Goal: Transaction & Acquisition: Purchase product/service

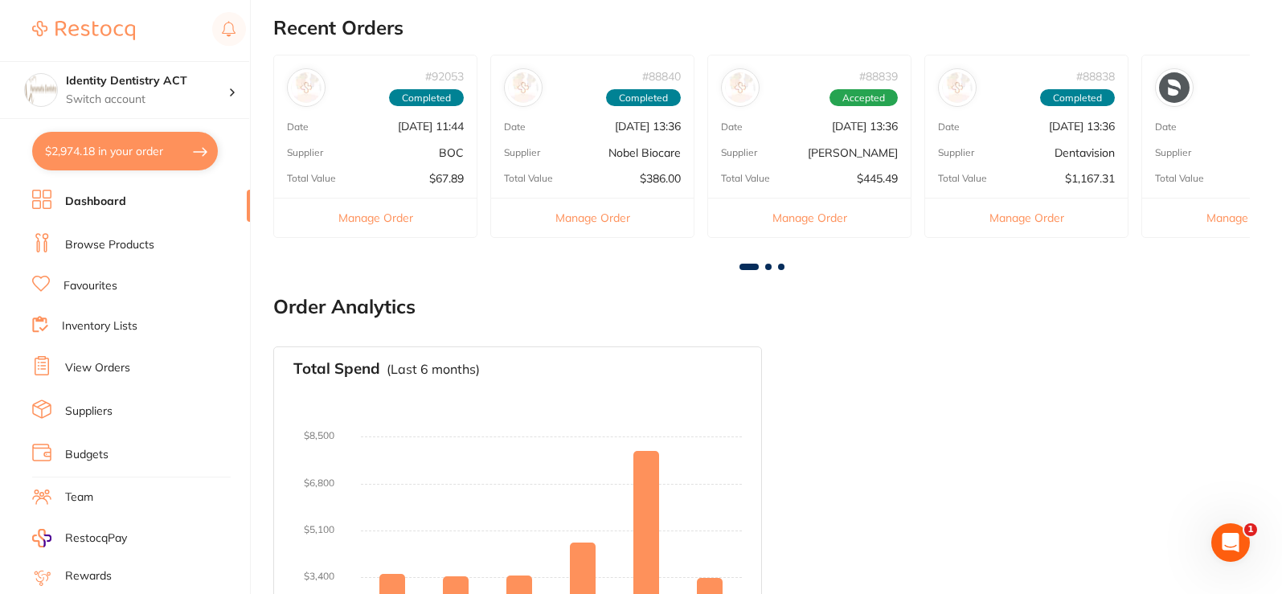
scroll to position [482, 0]
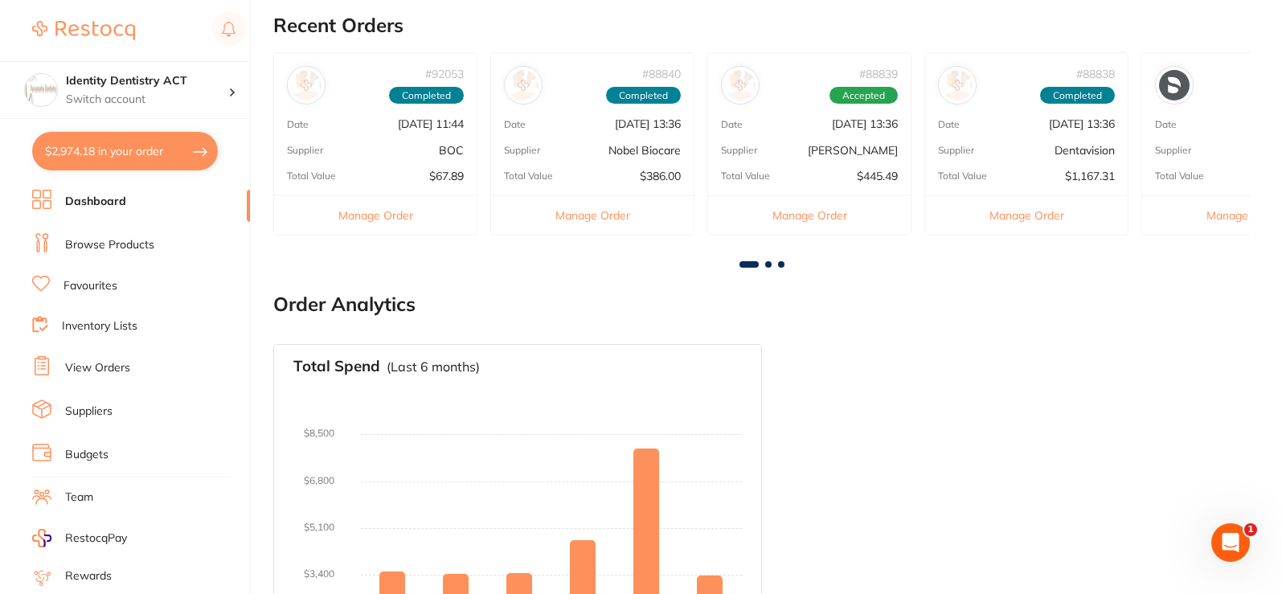
click at [150, 147] on button "$2,974.18 in your order" at bounding box center [125, 151] width 186 height 39
checkbox input "true"
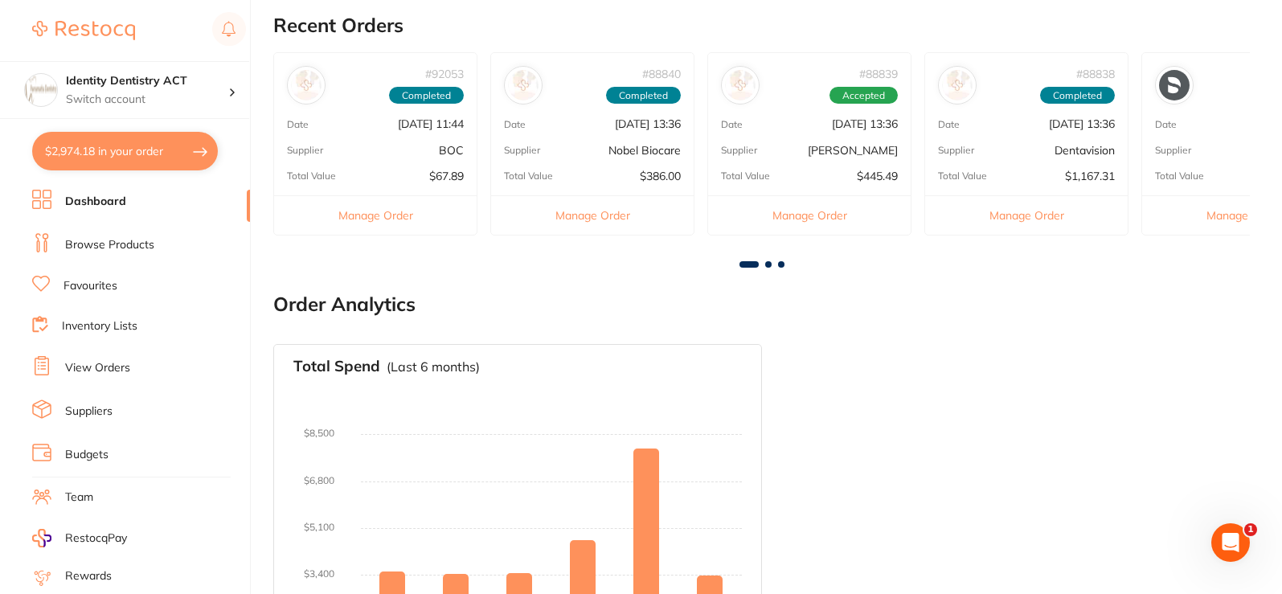
checkbox input "true"
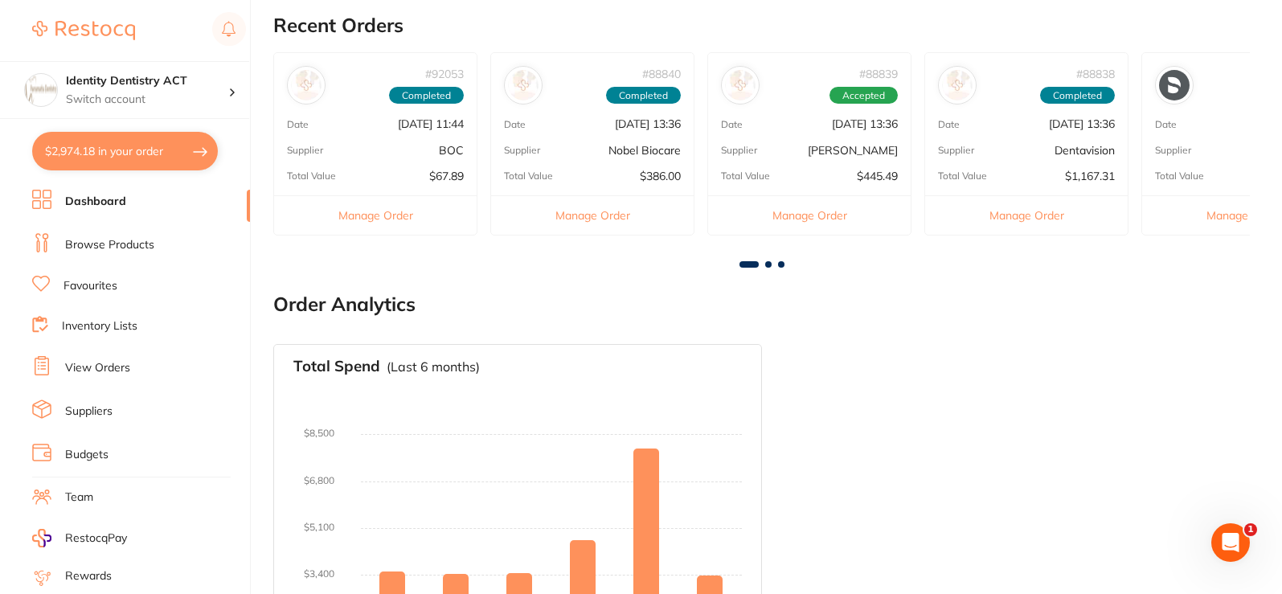
checkbox input "true"
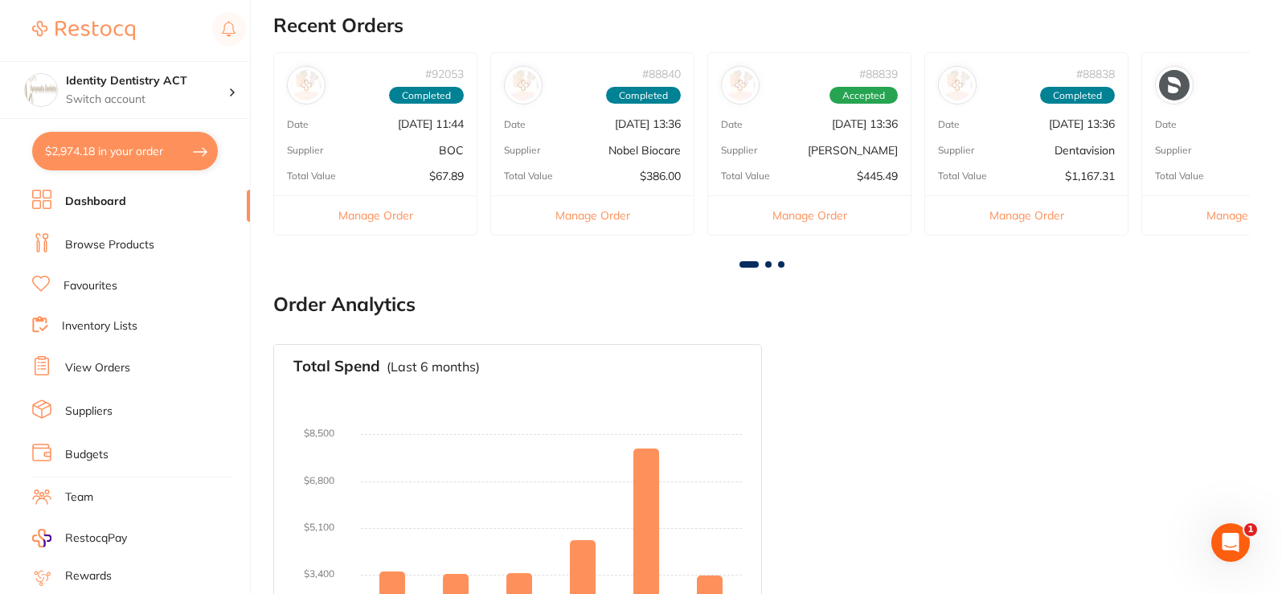
checkbox input "true"
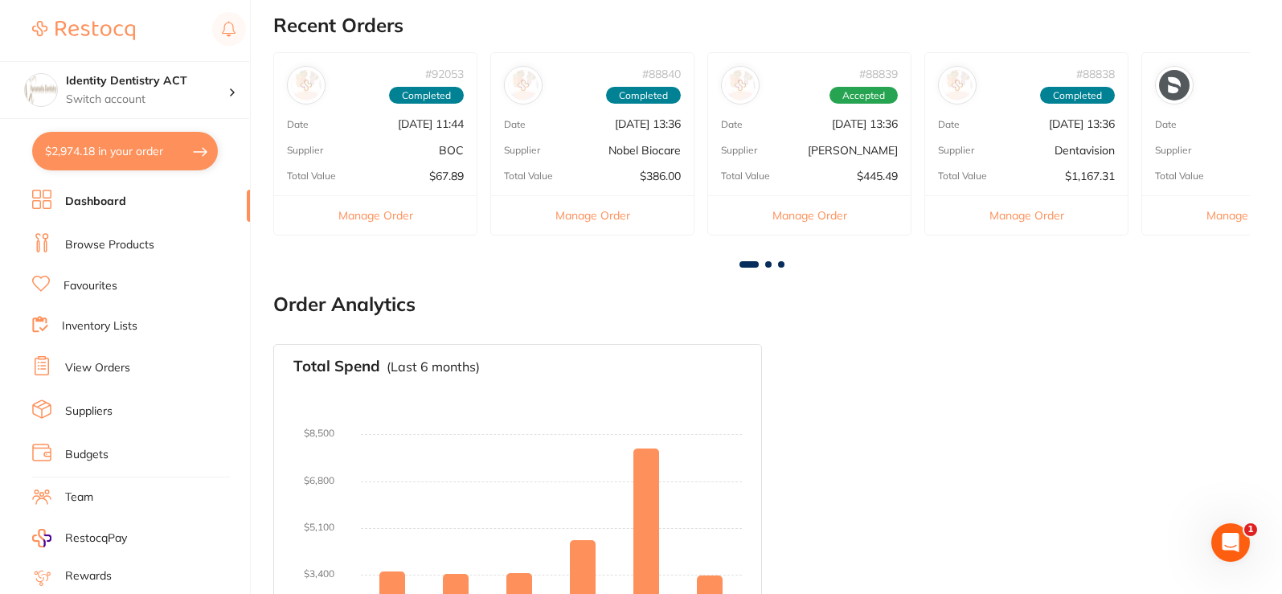
checkbox input "true"
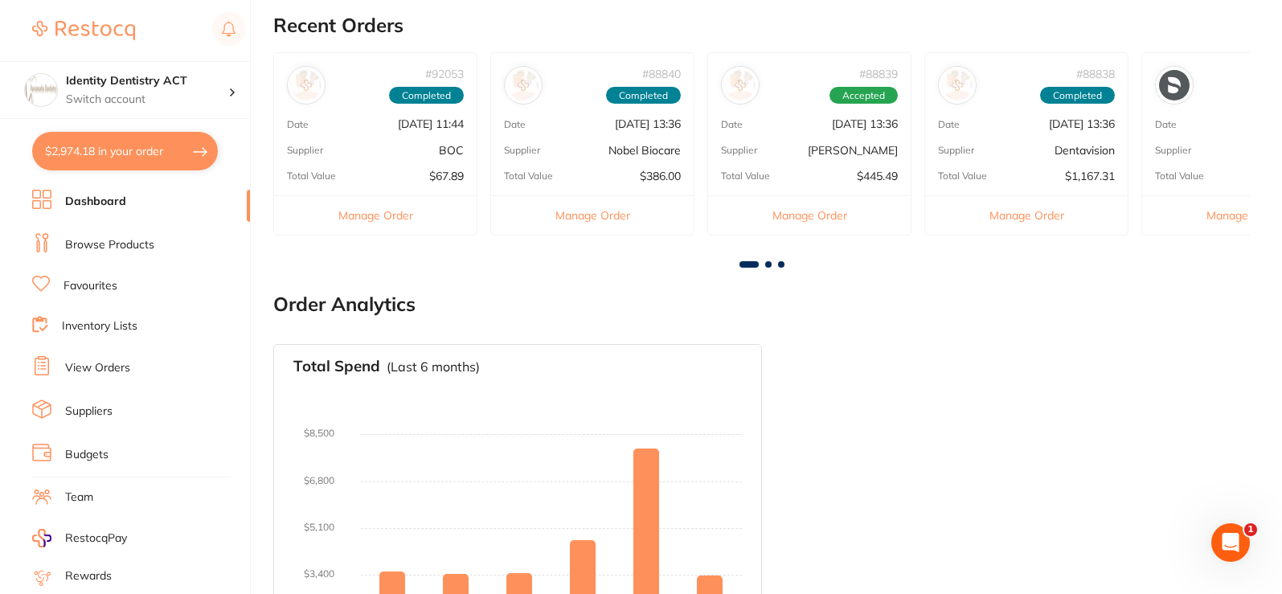
checkbox input "true"
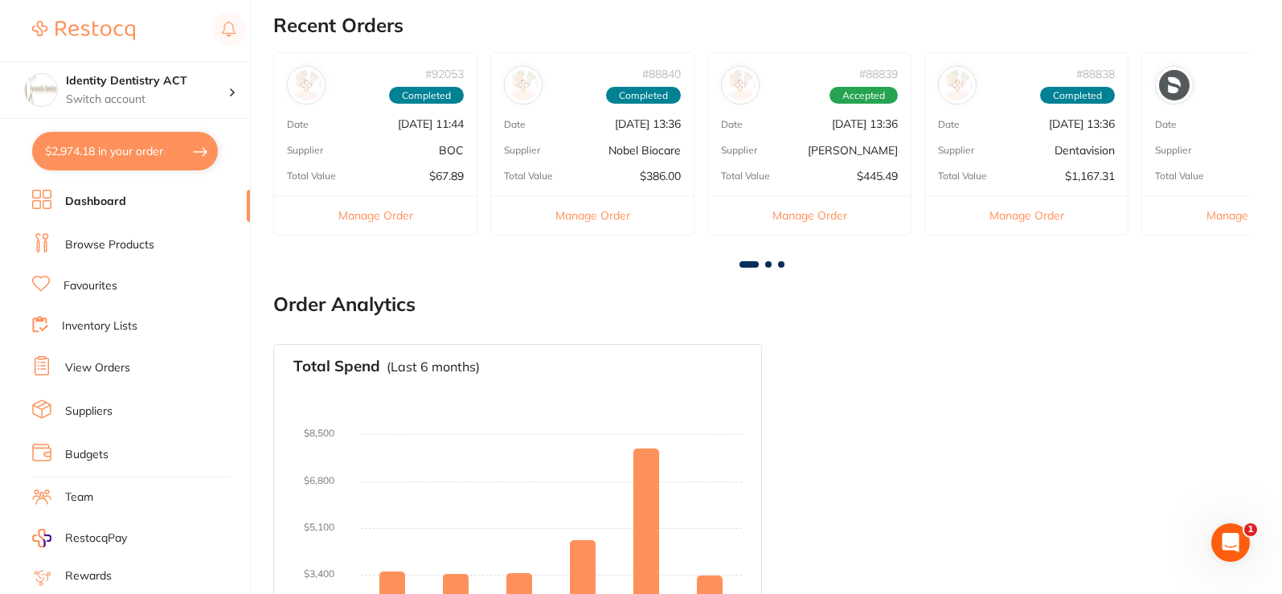
checkbox input "true"
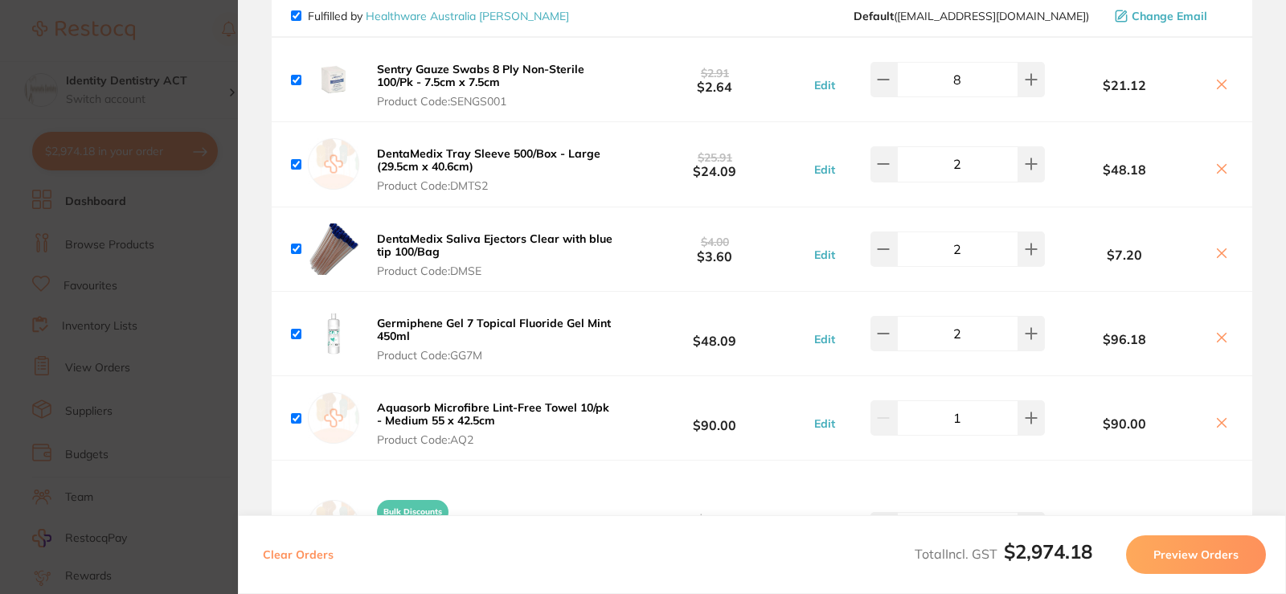
scroll to position [1608, 0]
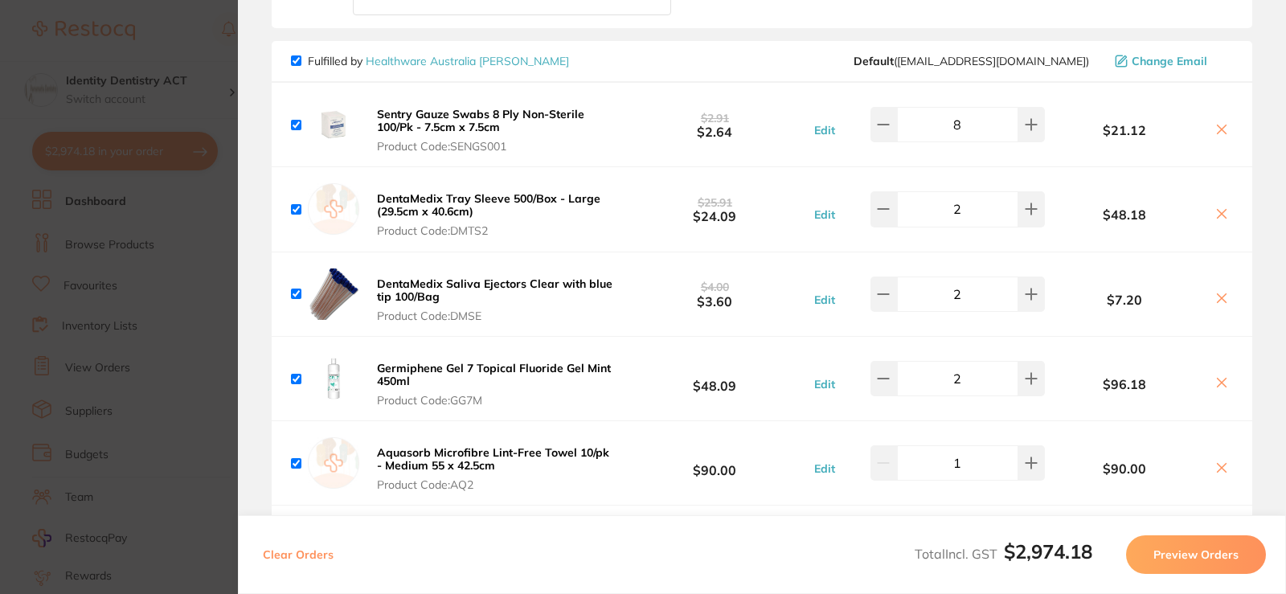
click at [537, 127] on button "Sentry Gauze Swabs 8 Ply Non-Sterile 100/Pk - 7.5cm x 7.5cm Product Code: SENGS…" at bounding box center [496, 130] width 248 height 47
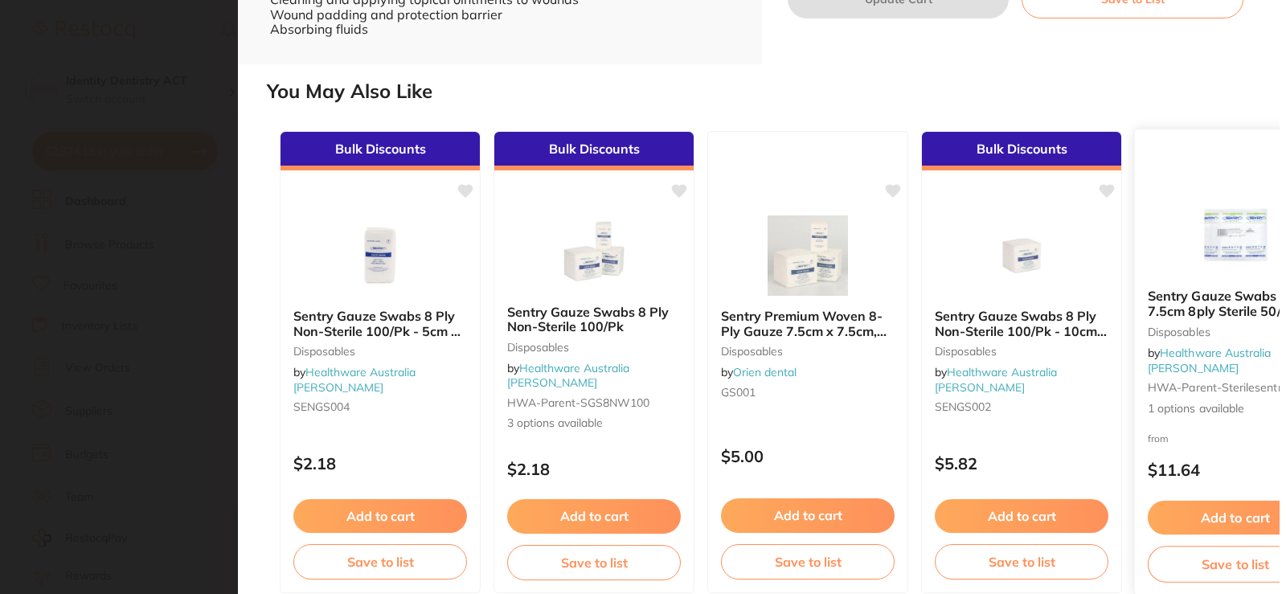
scroll to position [662, 0]
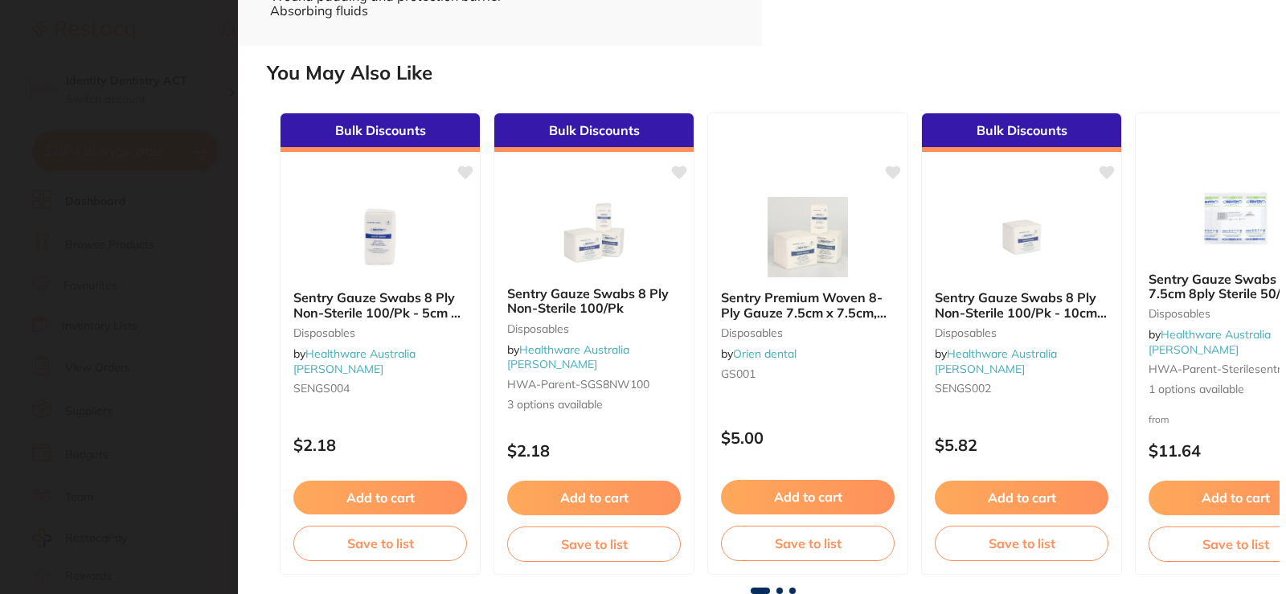
click at [777, 589] on span at bounding box center [780, 591] width 6 height 6
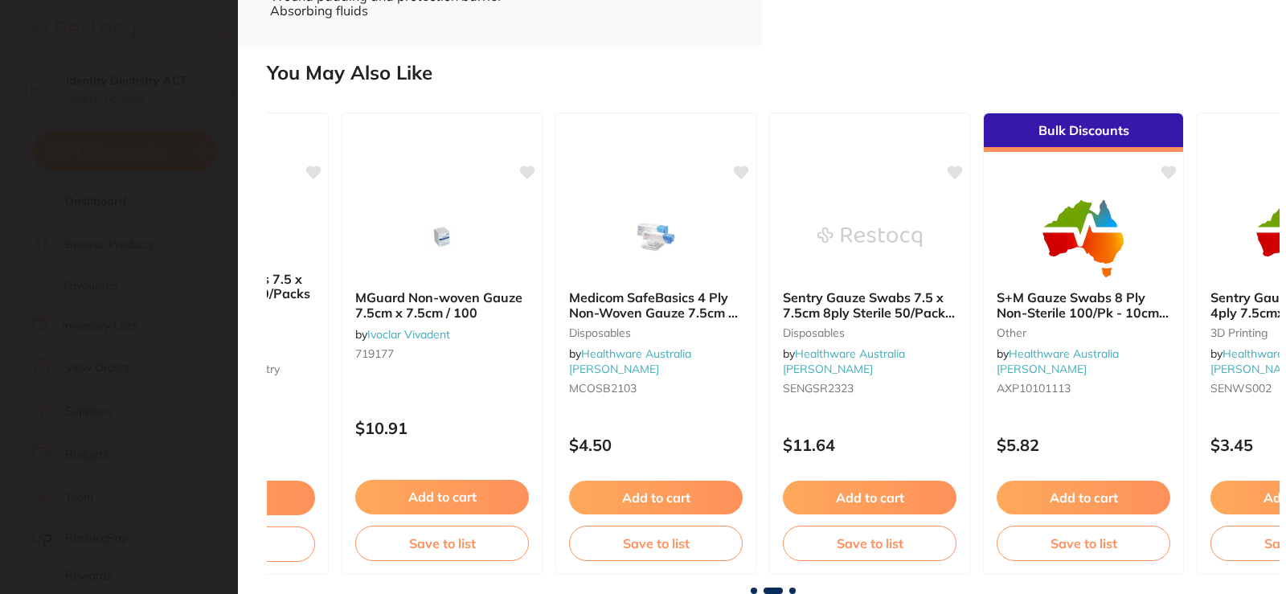
scroll to position [0, 1009]
click at [698, 330] on small "Disposables" at bounding box center [654, 332] width 175 height 13
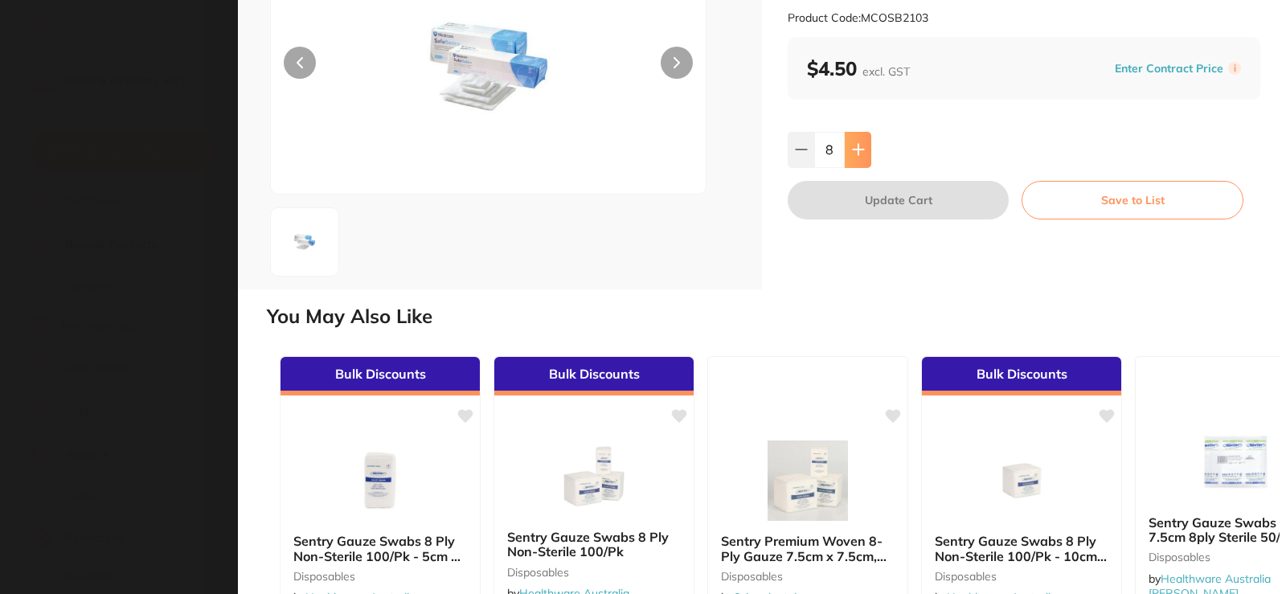
click at [848, 154] on button at bounding box center [858, 149] width 27 height 35
type input "9"
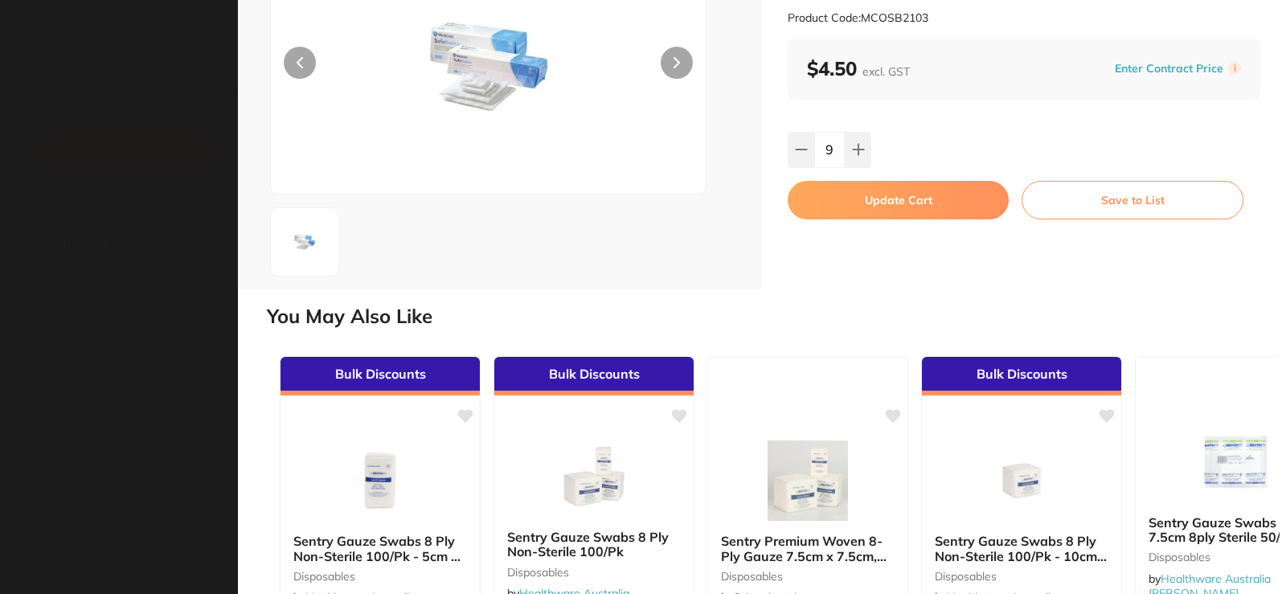
click at [881, 199] on button "Update Cart" at bounding box center [898, 200] width 221 height 39
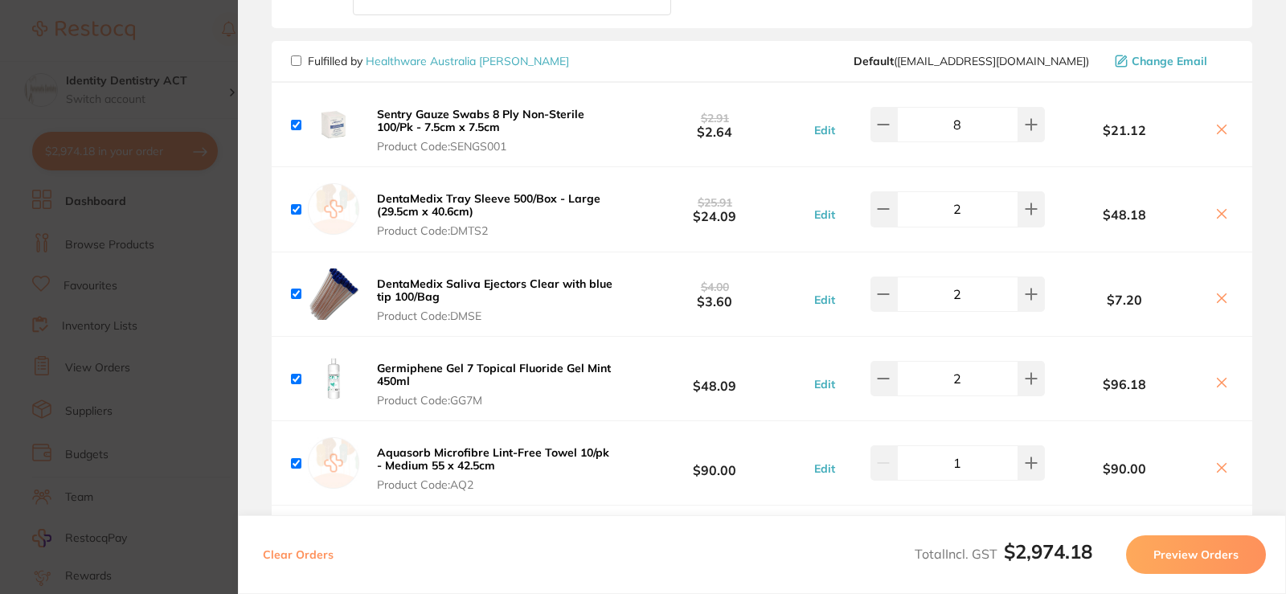
checkbox input "false"
click at [1212, 133] on icon at bounding box center [1218, 129] width 13 height 13
checkbox input "true"
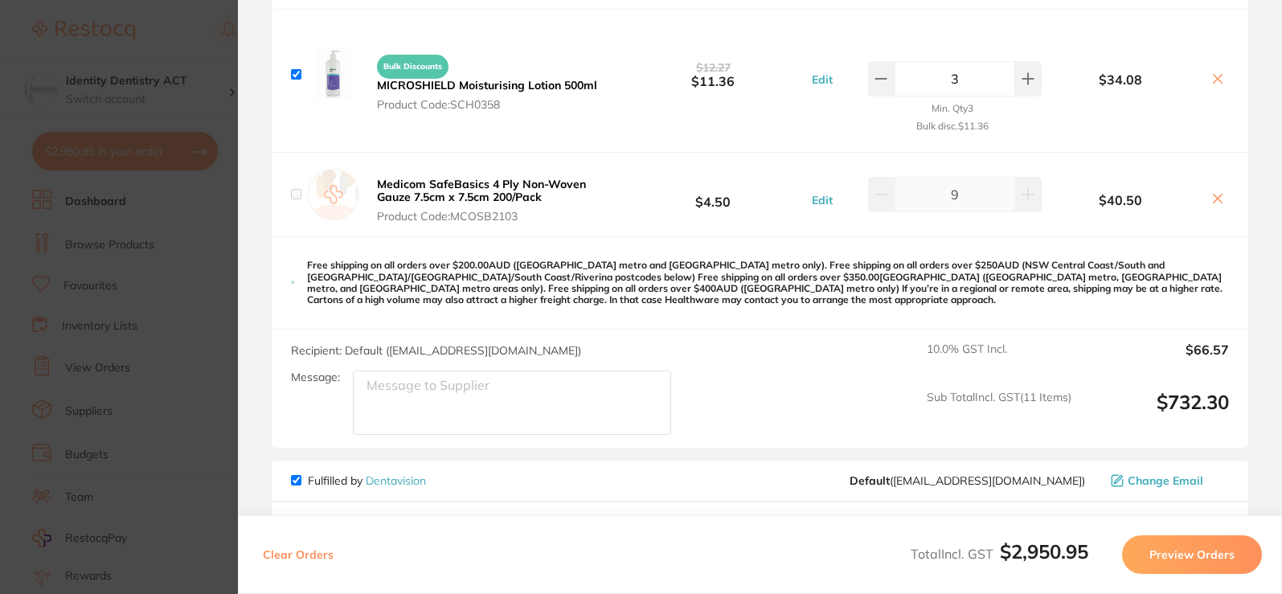
scroll to position [2492, 0]
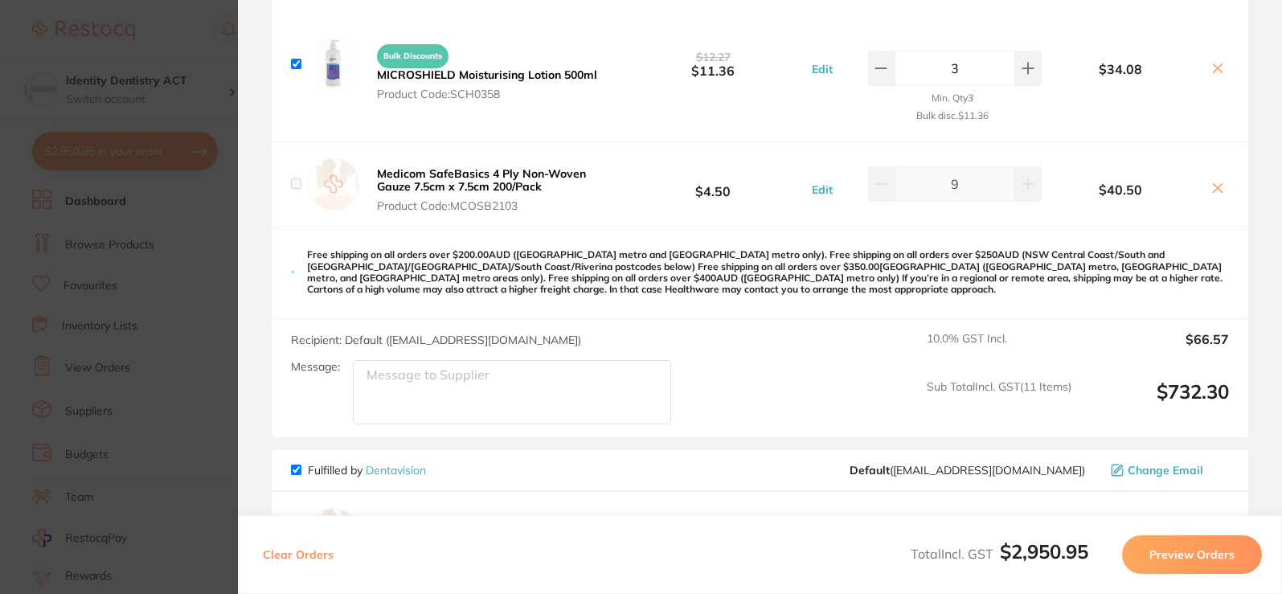
click at [818, 191] on button "Edit" at bounding box center [822, 189] width 31 height 14
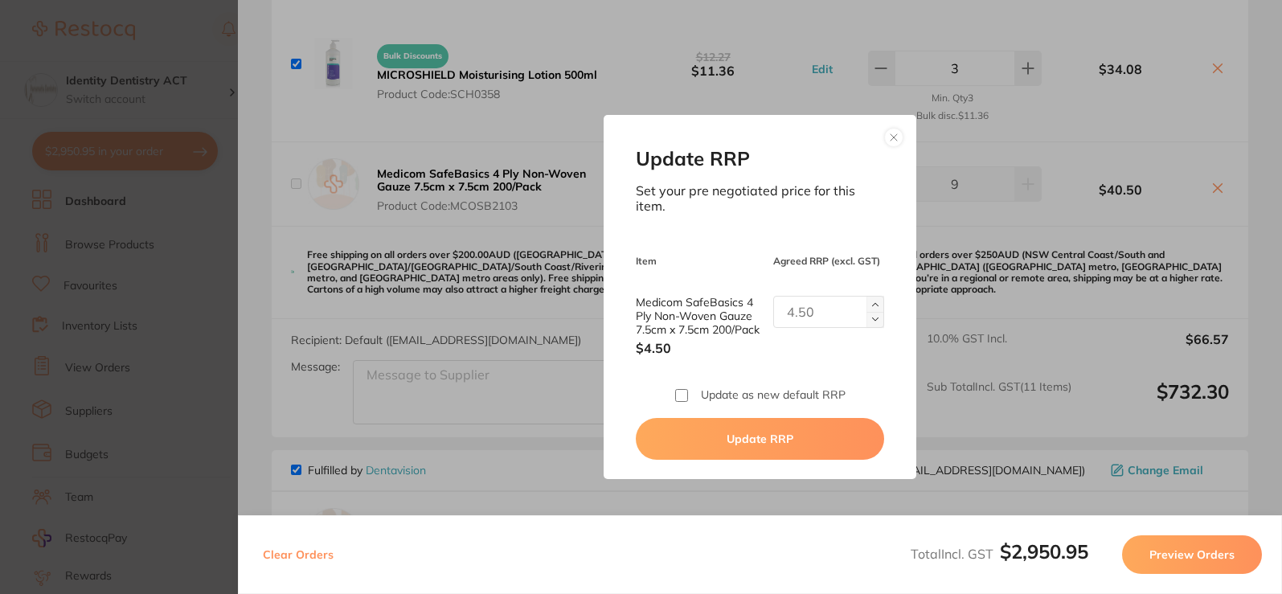
click at [890, 134] on button at bounding box center [893, 137] width 19 height 19
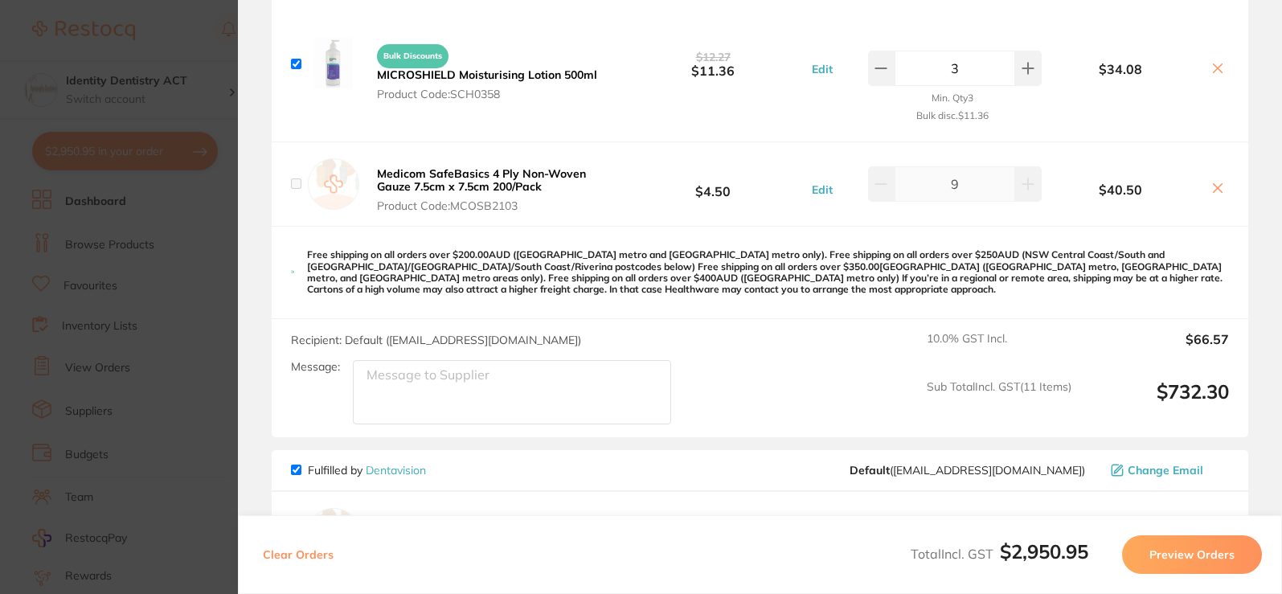
click at [1018, 219] on div "Medicom SafeBasics 4 Ply Non-Woven Gauze 7.5cm x 7.5cm 200/Pack Product Code: M…" at bounding box center [760, 184] width 977 height 84
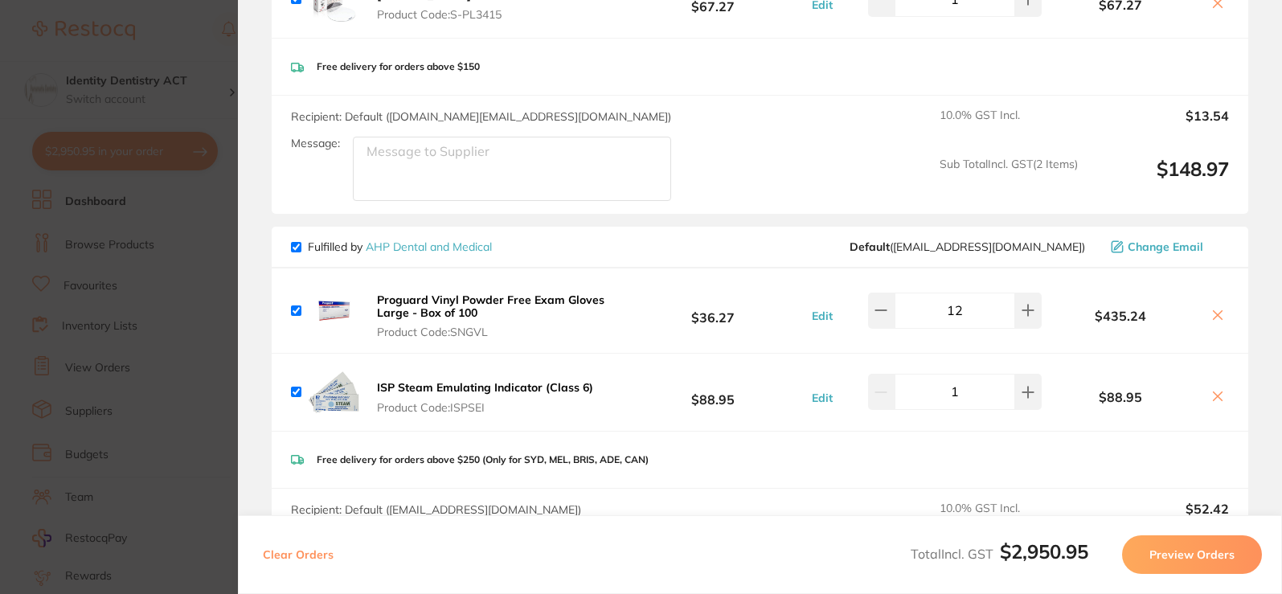
scroll to position [0, 0]
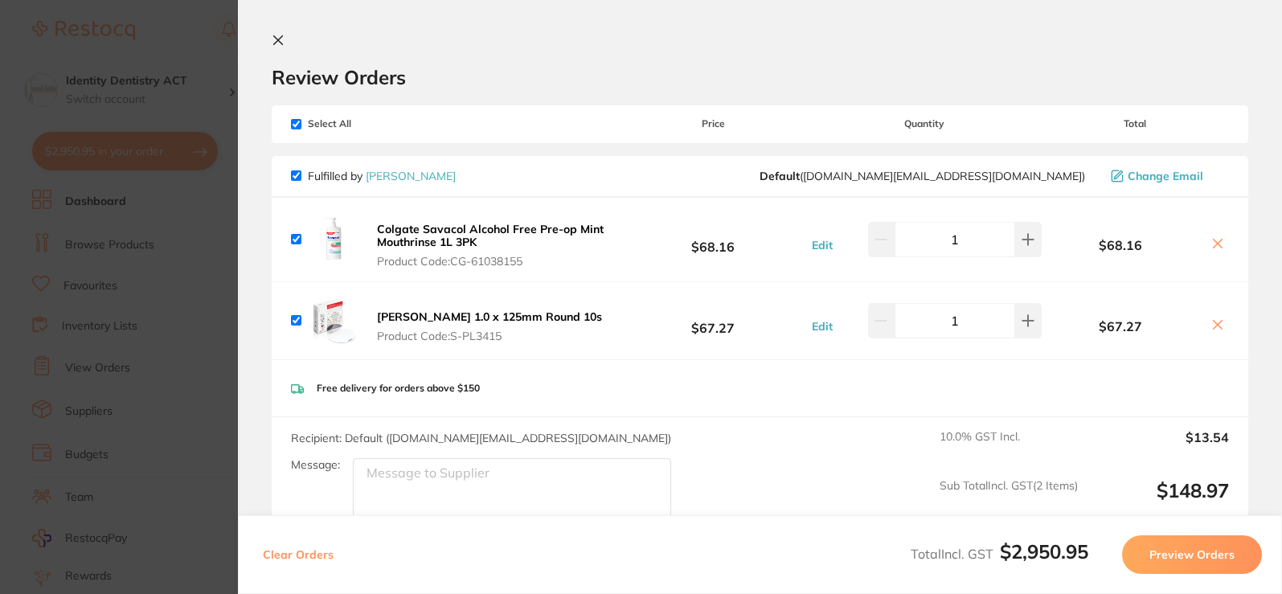
click at [277, 45] on icon at bounding box center [278, 40] width 13 height 13
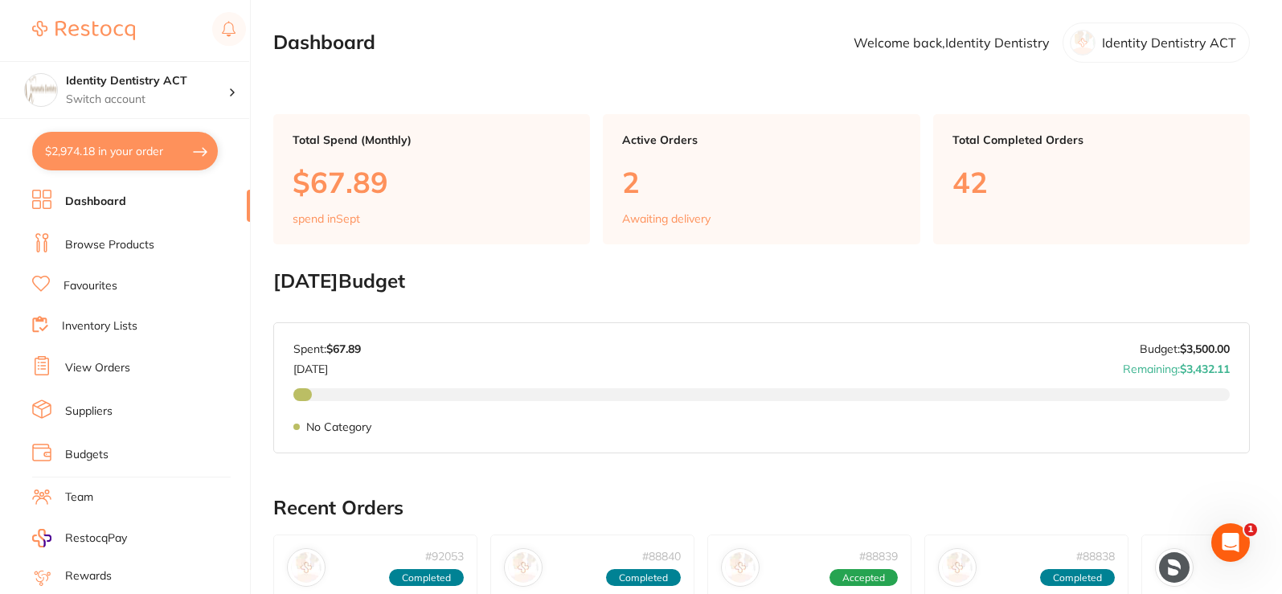
click at [99, 157] on button "$2,974.18 in your order" at bounding box center [125, 151] width 186 height 39
checkbox input "true"
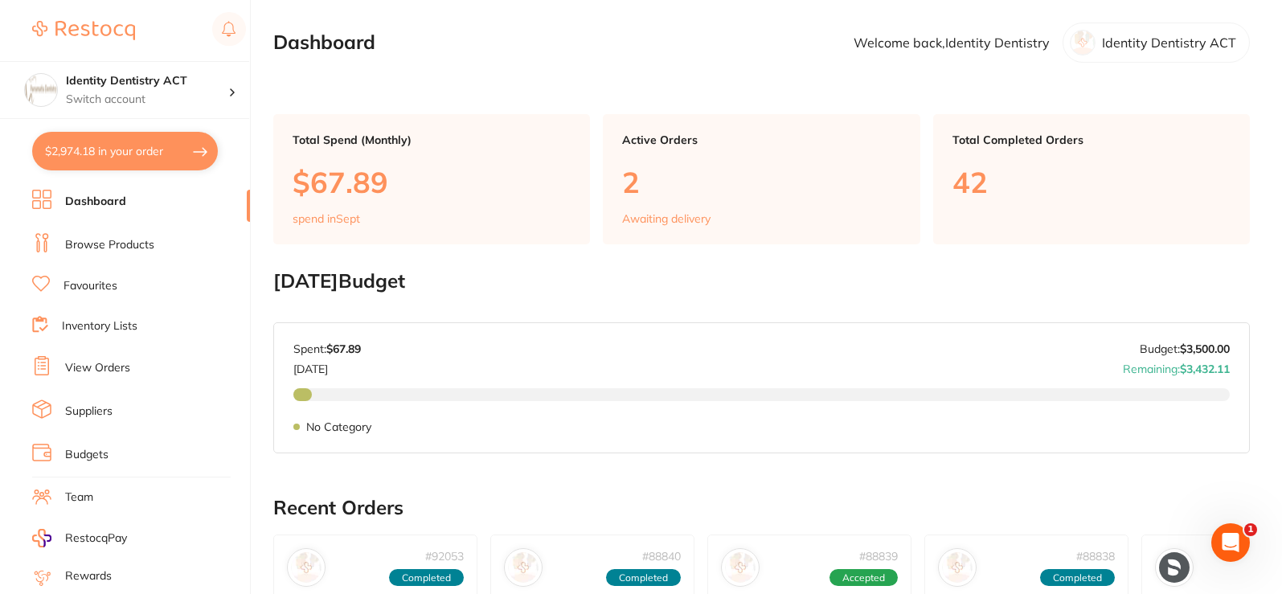
checkbox input "true"
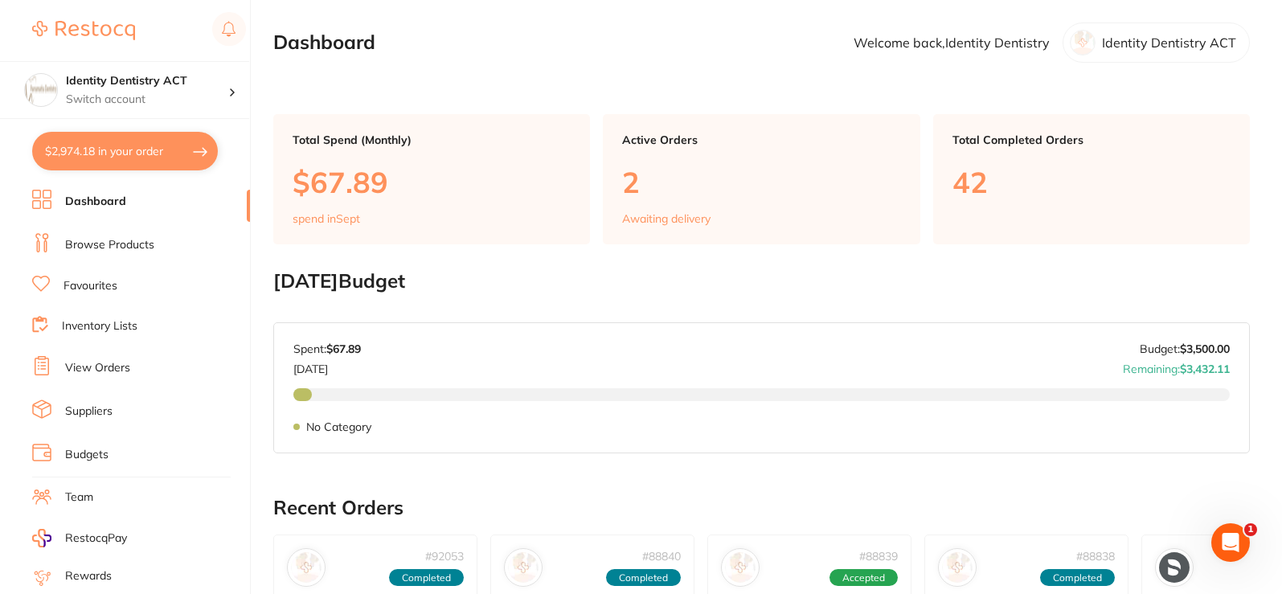
checkbox input "true"
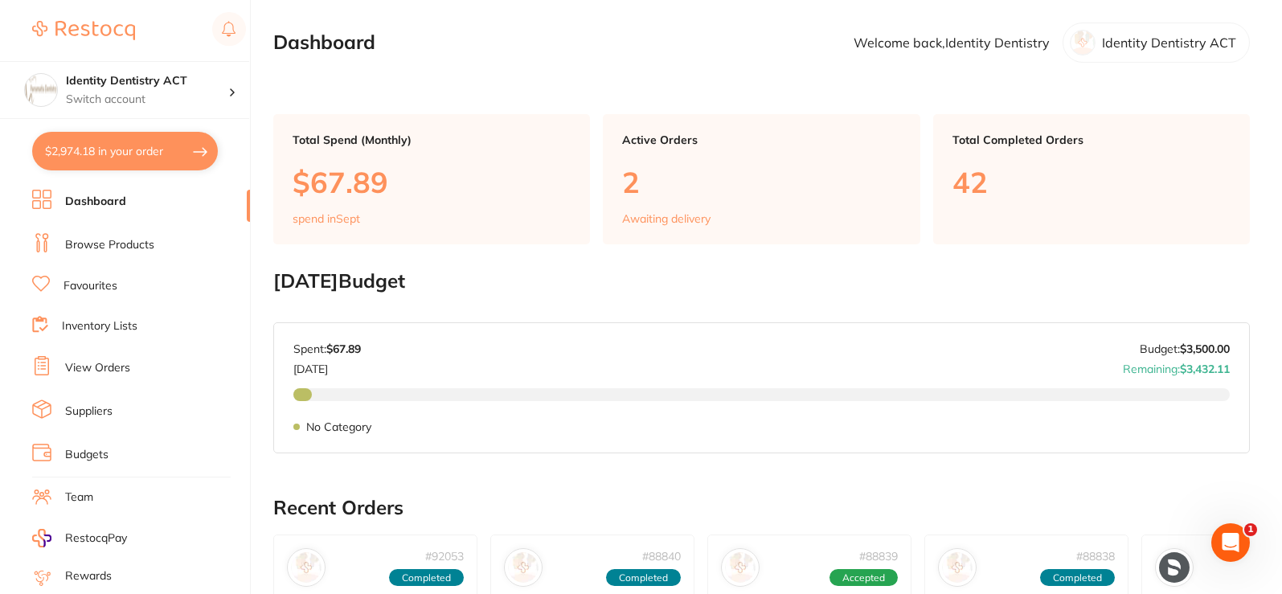
checkbox input "true"
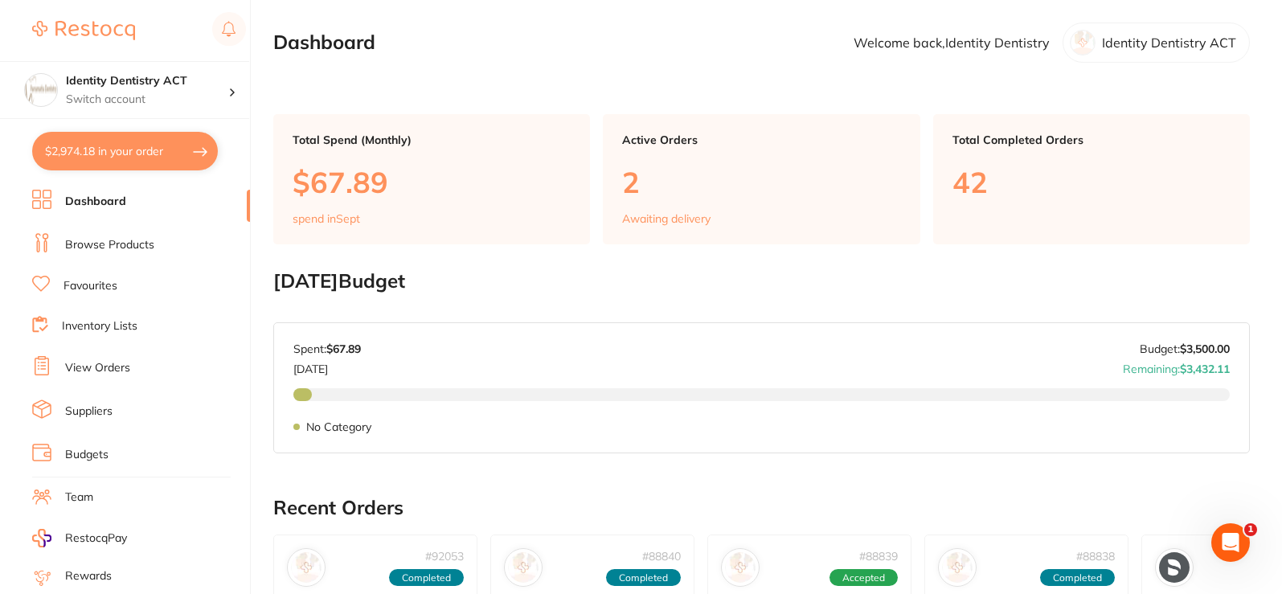
checkbox input "true"
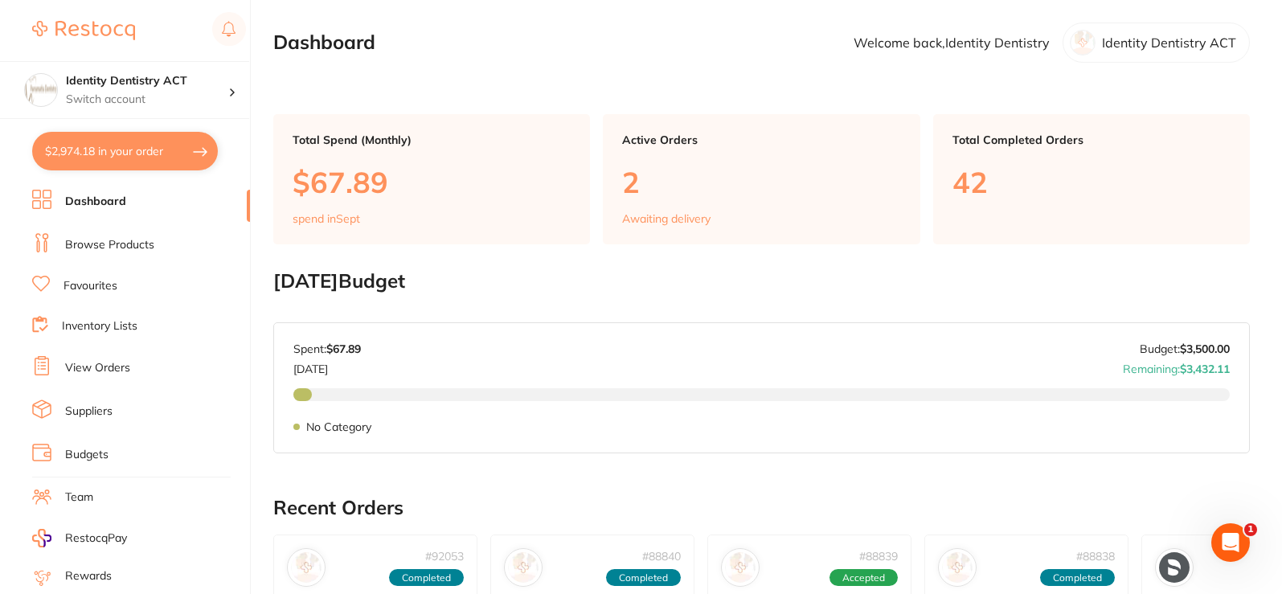
checkbox input "true"
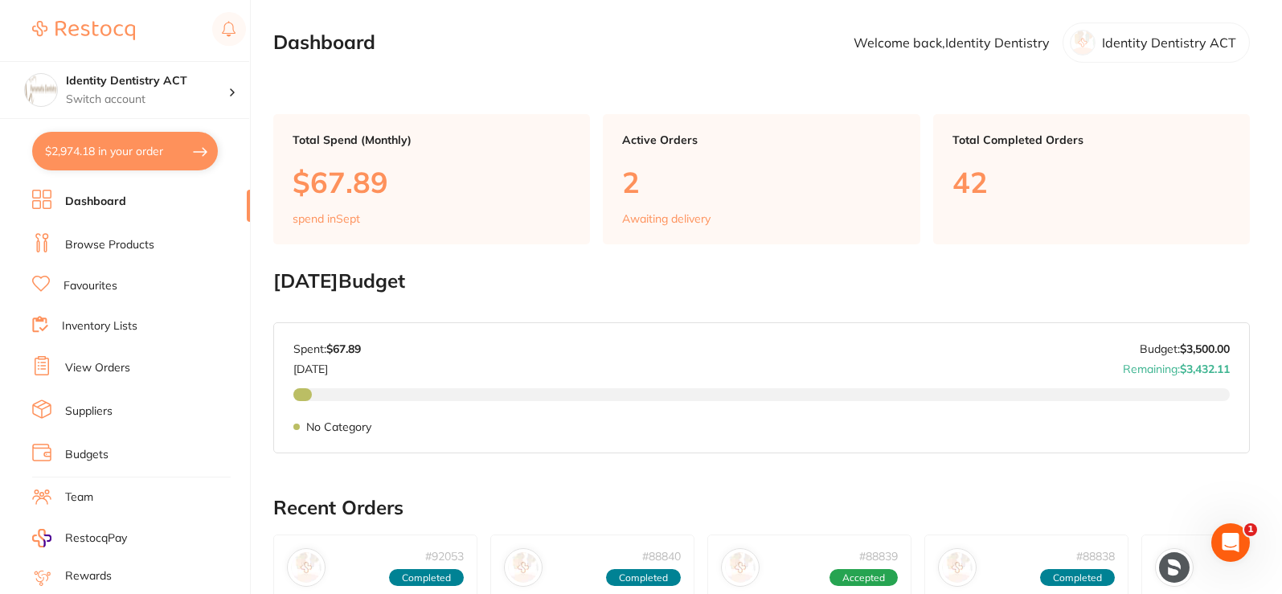
checkbox input "true"
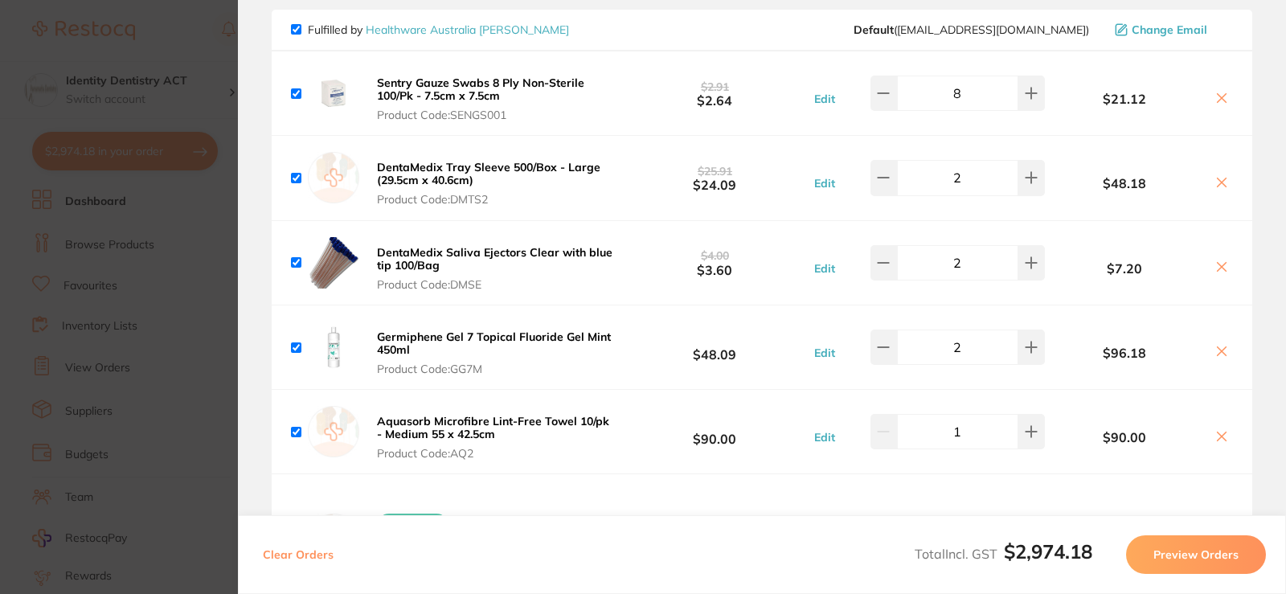
scroll to position [1447, 0]
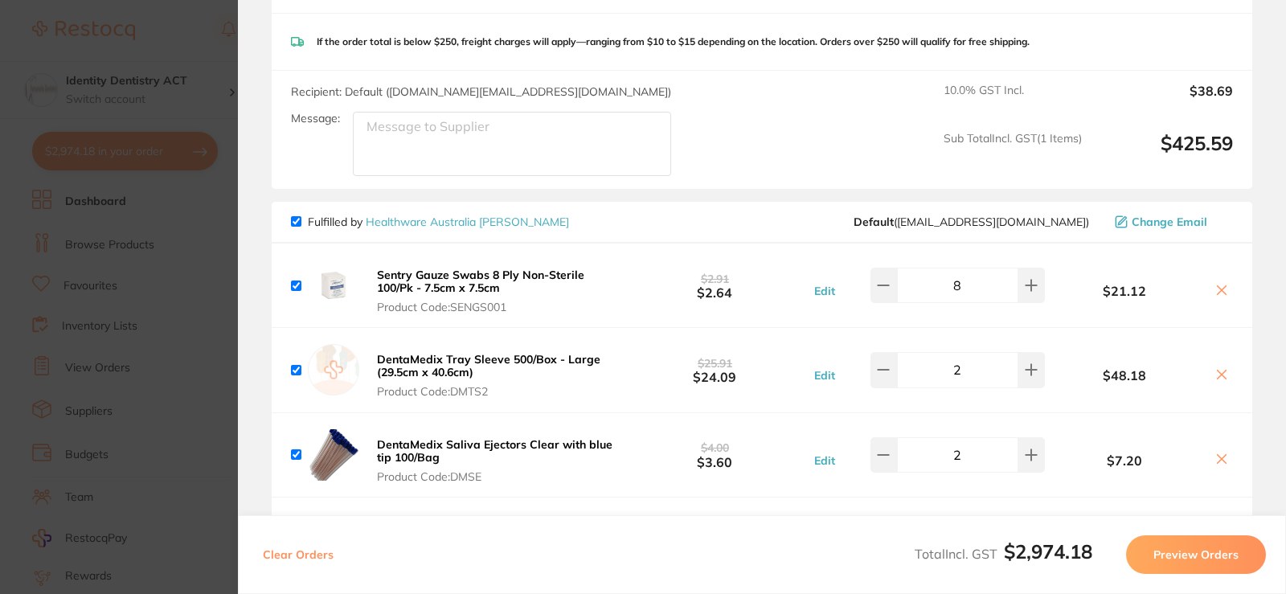
click at [1220, 287] on icon at bounding box center [1222, 289] width 9 height 9
checkbox input "false"
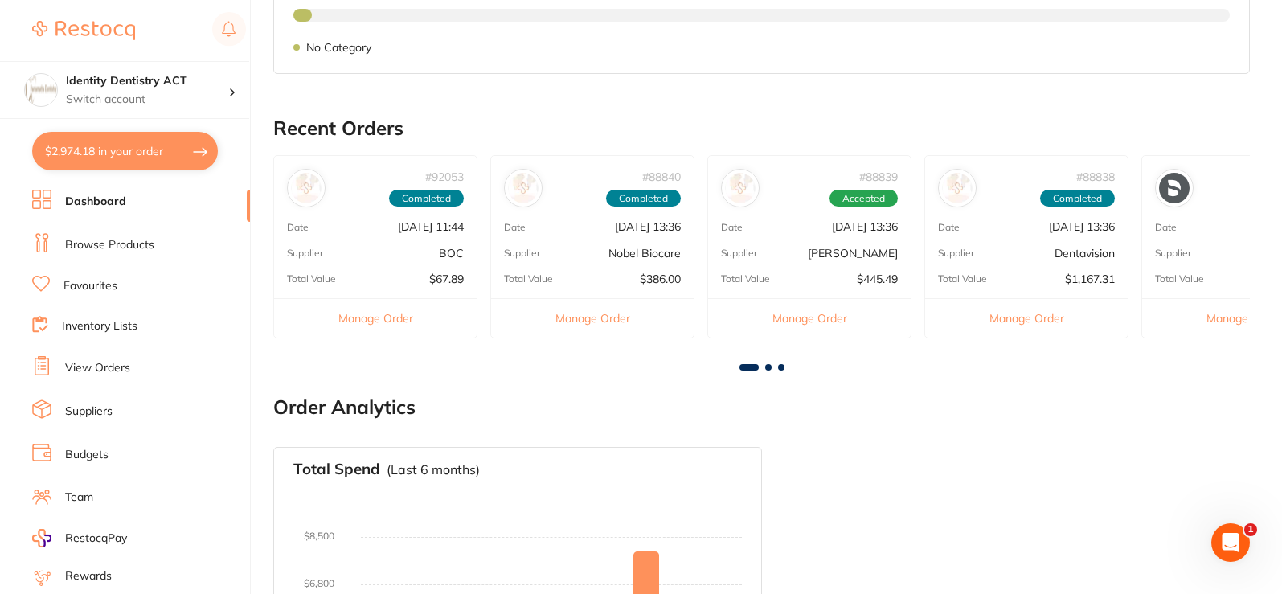
scroll to position [402, 0]
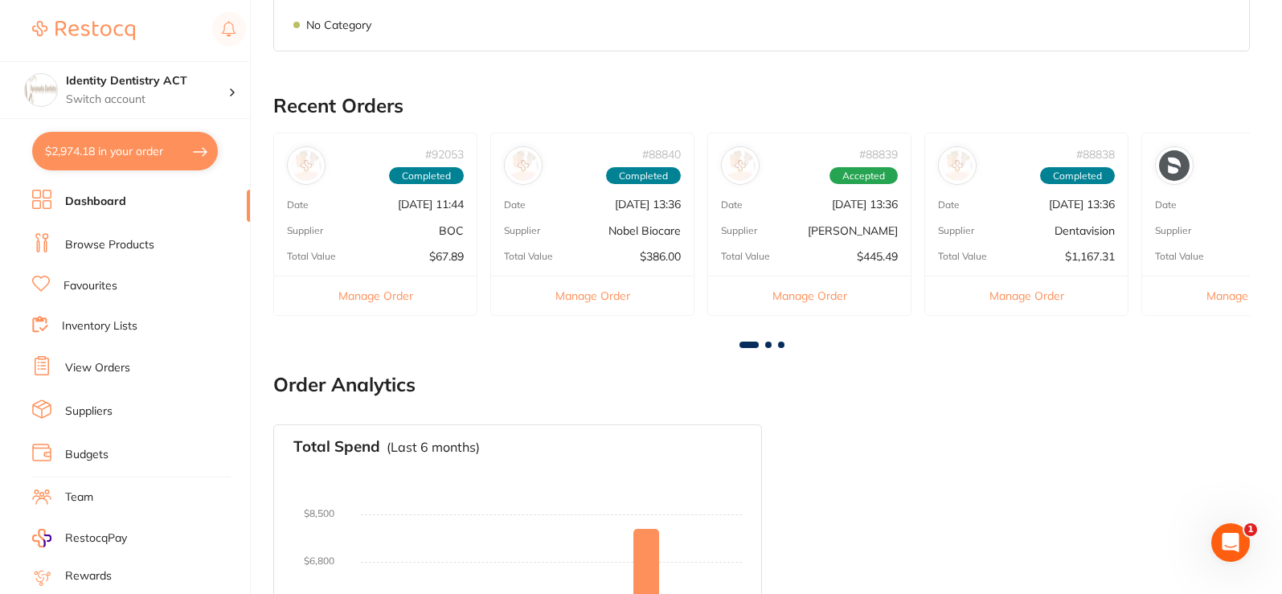
click at [89, 158] on button "$2,974.18 in your order" at bounding box center [125, 151] width 186 height 39
checkbox input "true"
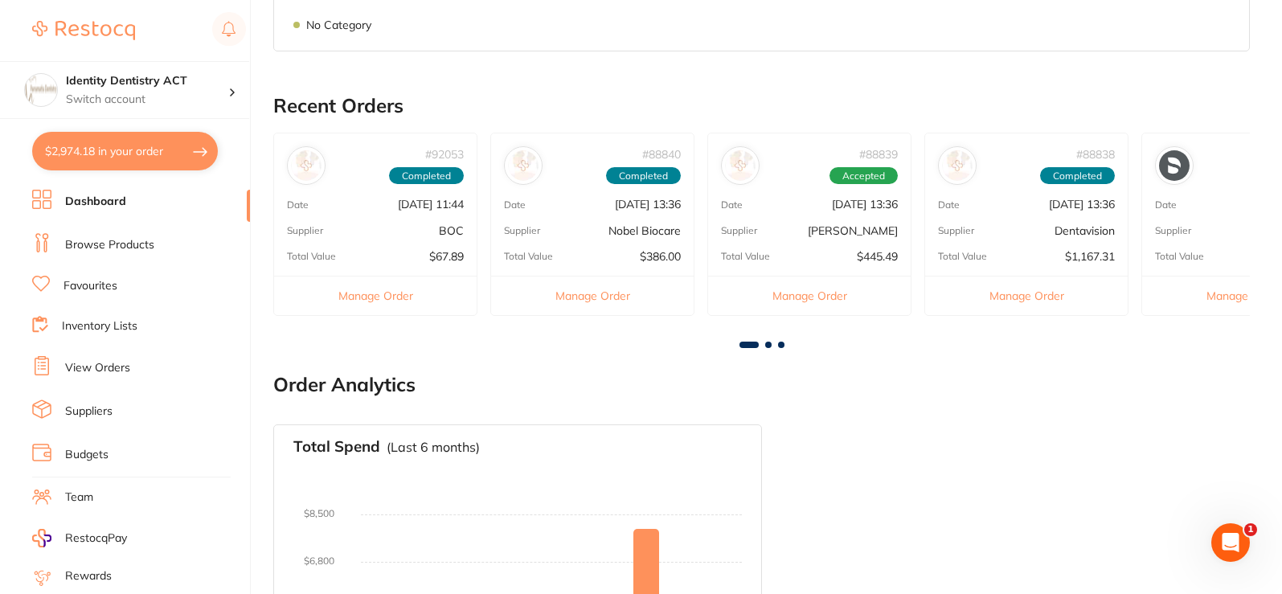
checkbox input "true"
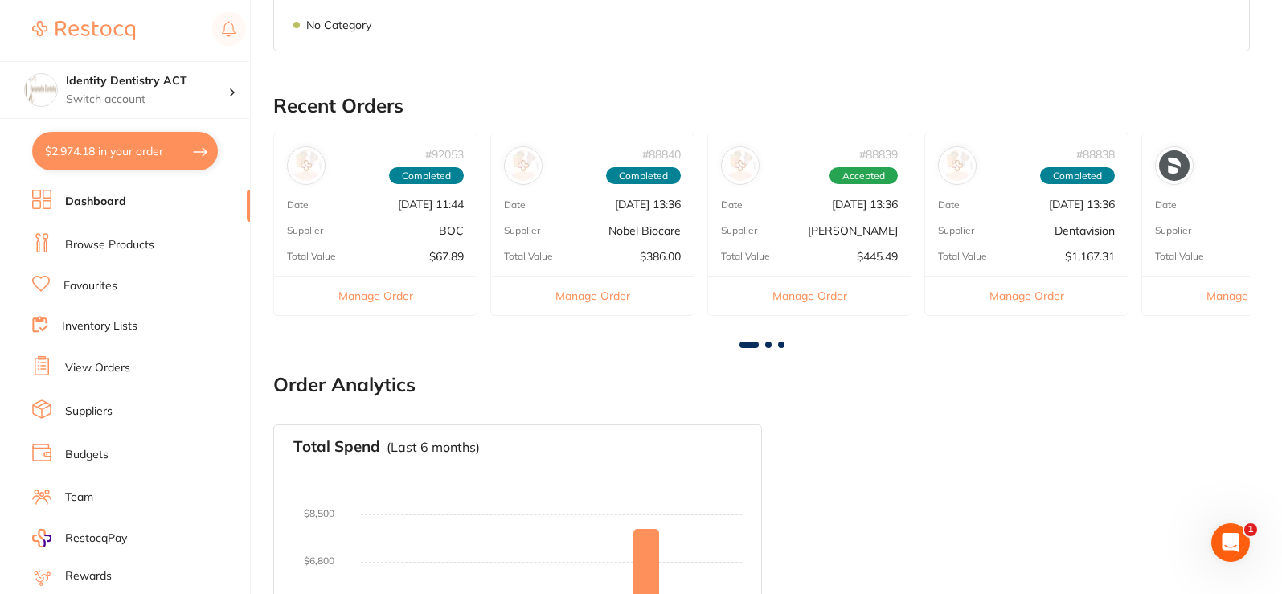
checkbox input "true"
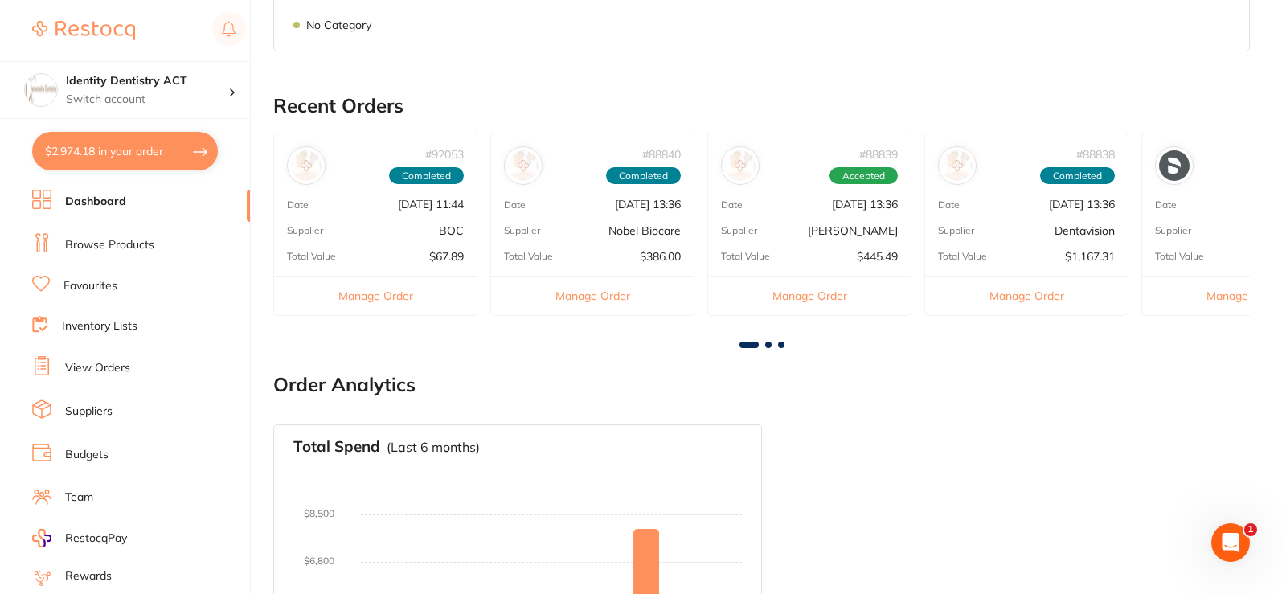
checkbox input "true"
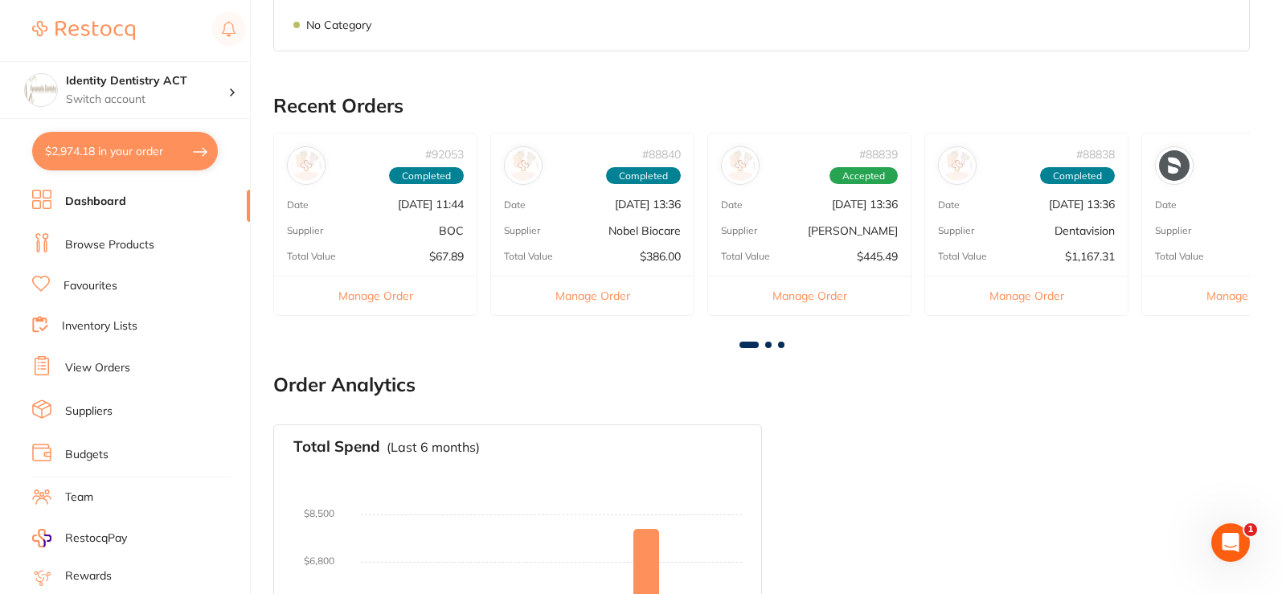
checkbox input "true"
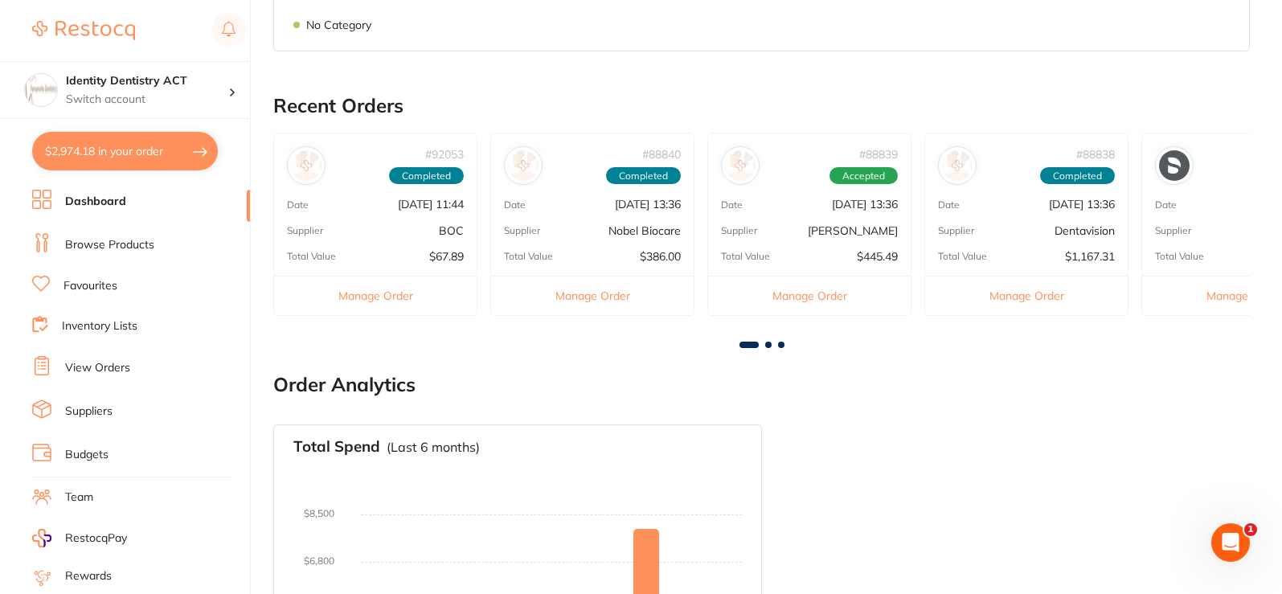
checkbox input "true"
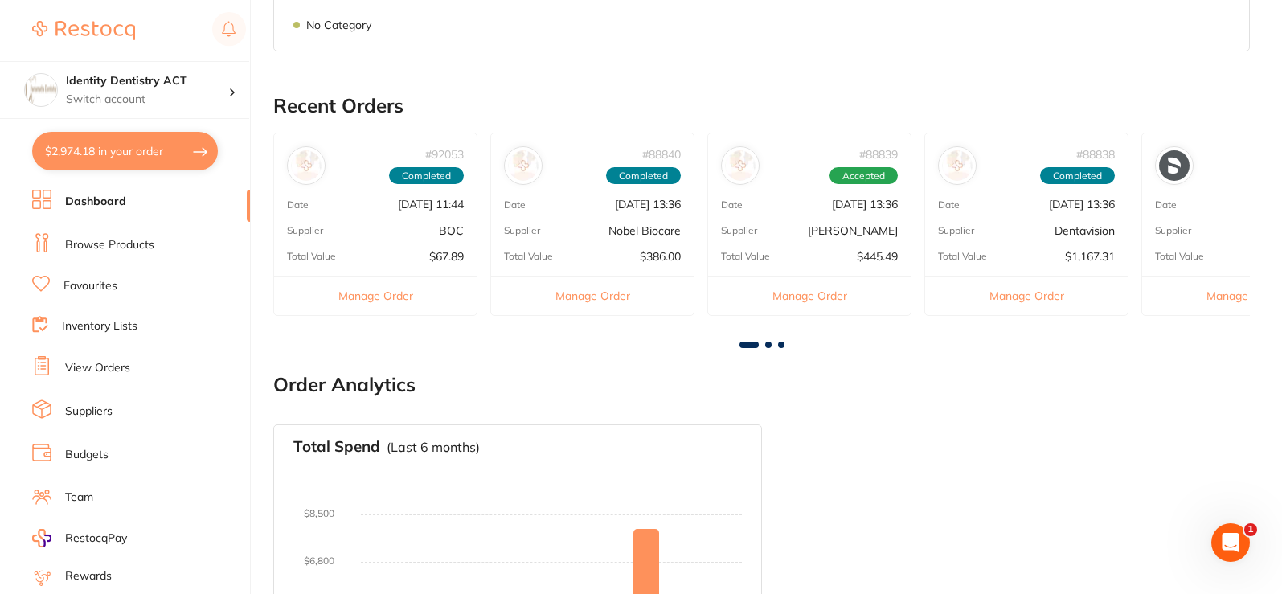
checkbox input "true"
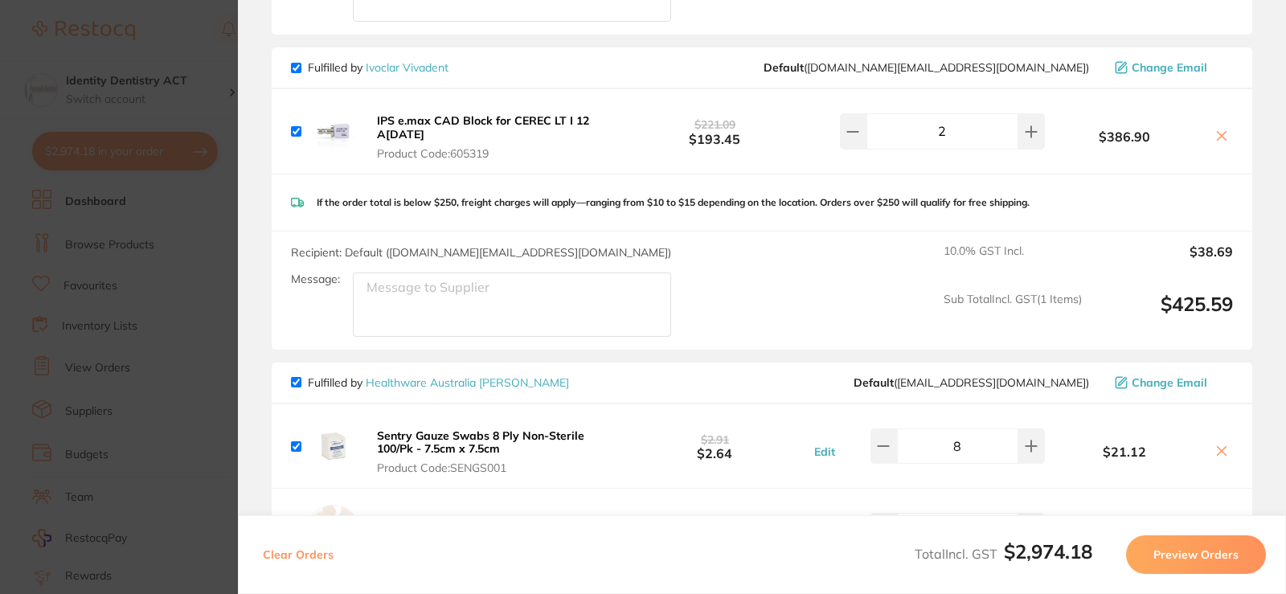
scroll to position [1528, 0]
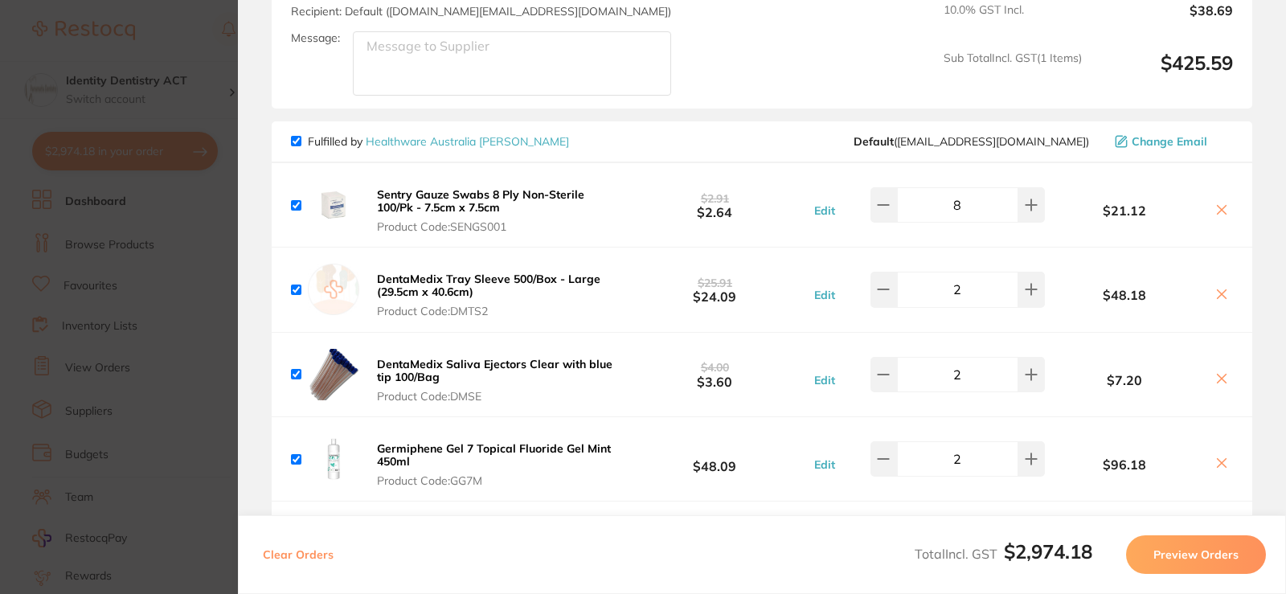
click at [1222, 209] on icon at bounding box center [1222, 209] width 13 height 13
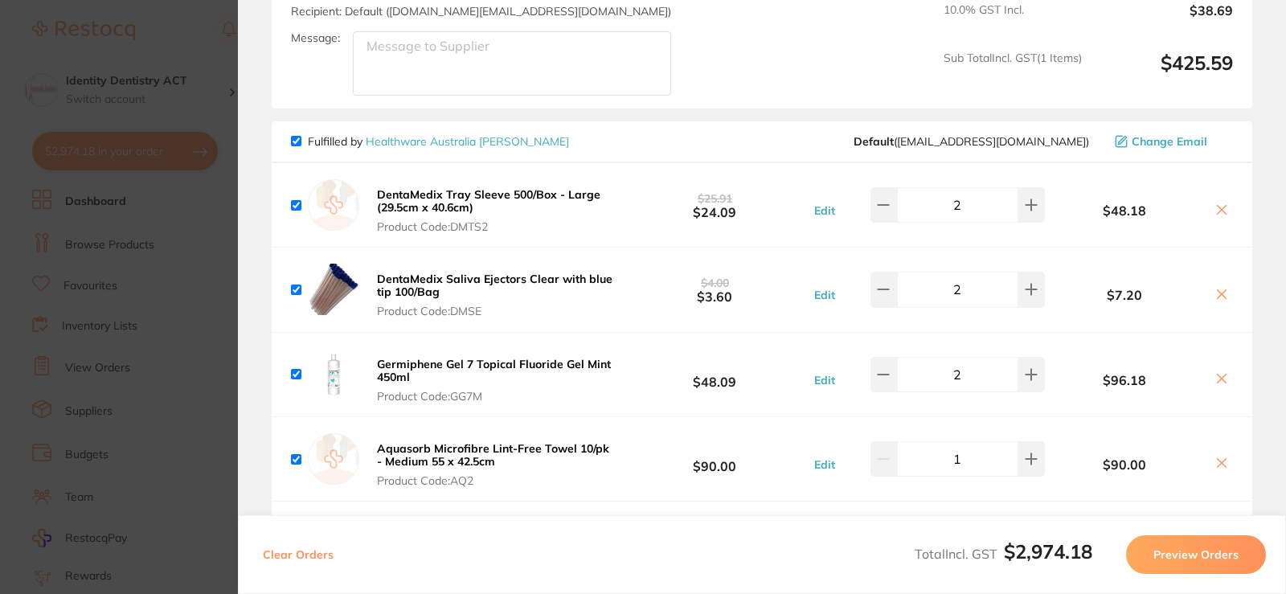
checkbox input "false"
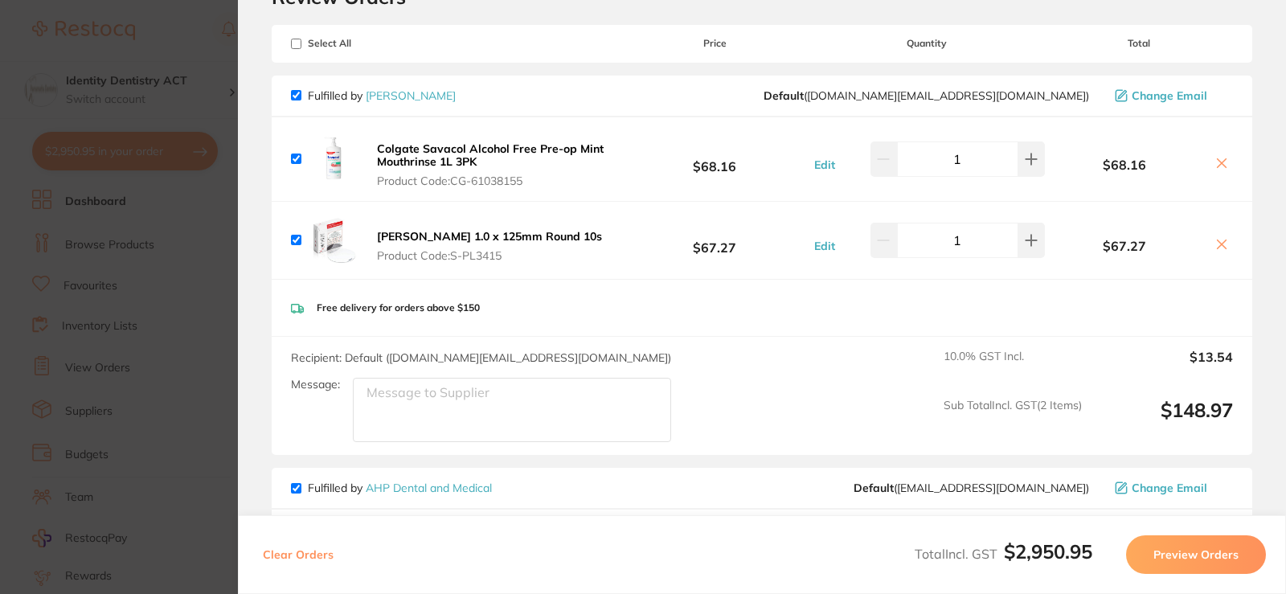
scroll to position [0, 0]
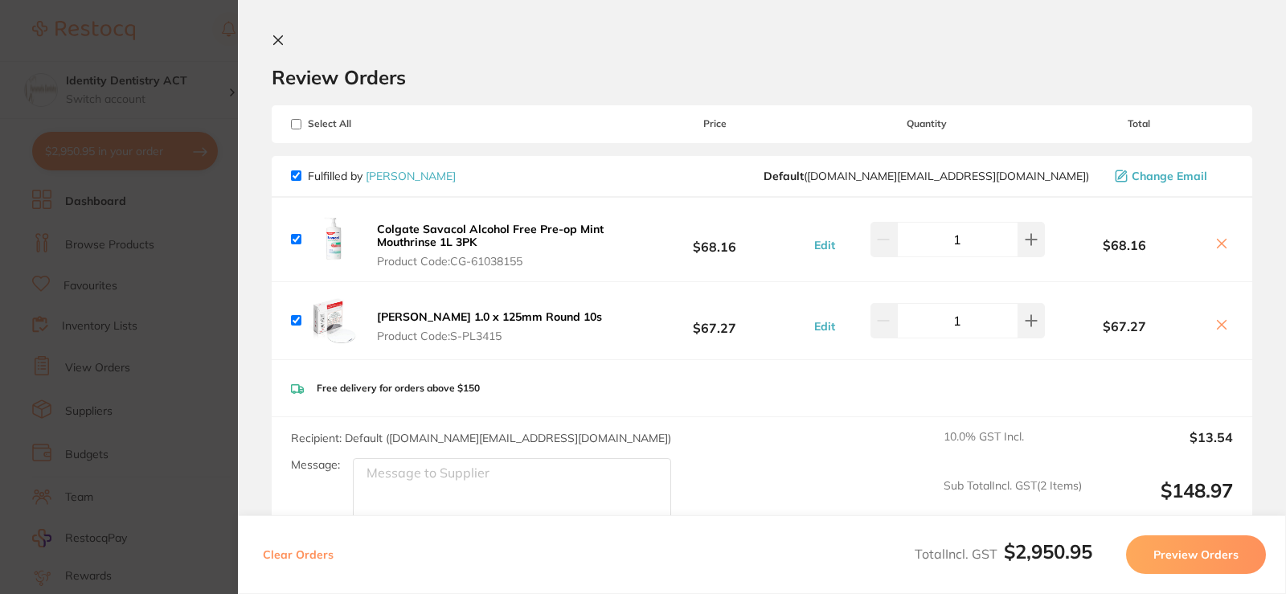
click at [276, 43] on icon at bounding box center [278, 40] width 9 height 9
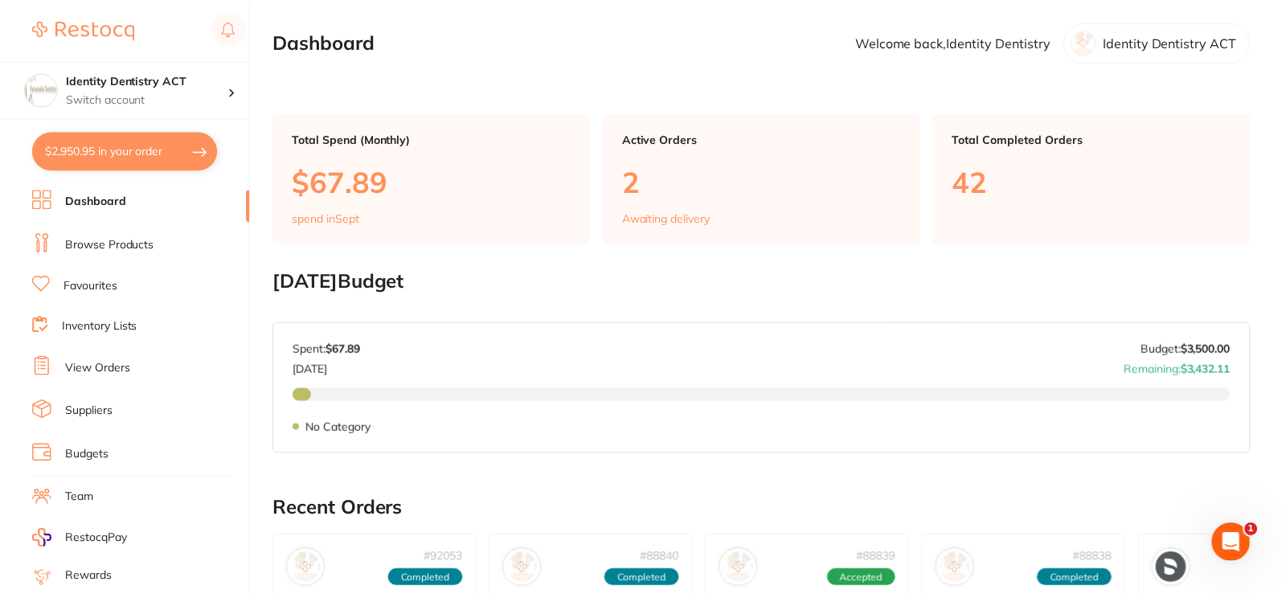
scroll to position [402, 0]
click at [113, 156] on button "$2,974.18 in your order" at bounding box center [125, 151] width 186 height 39
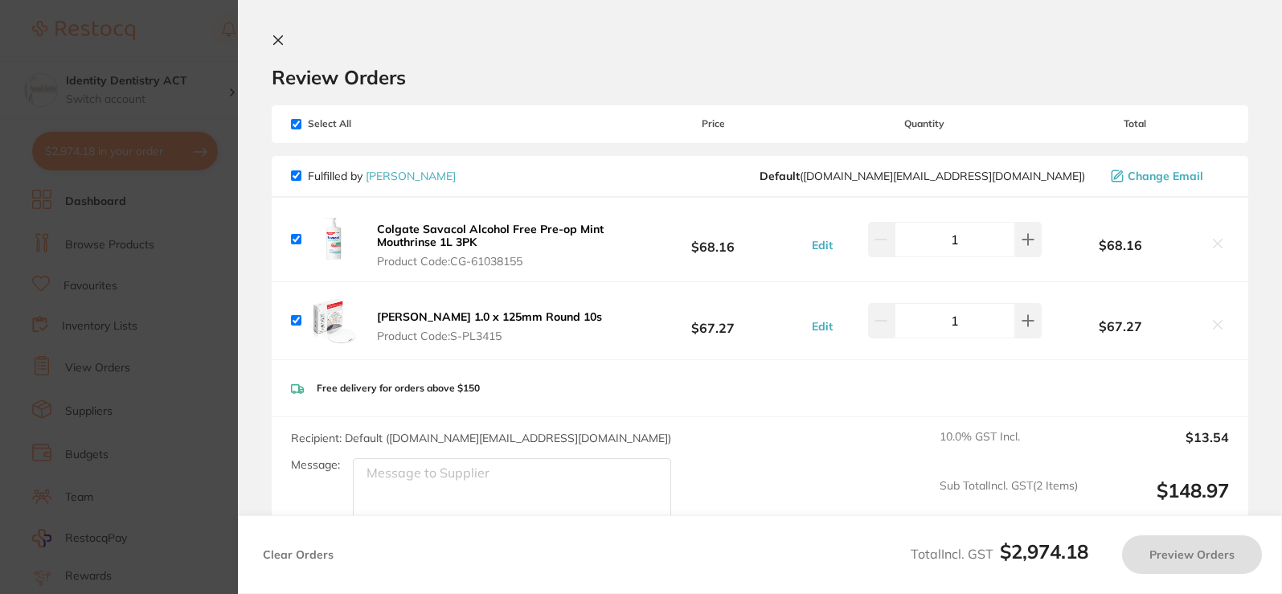
checkbox input "true"
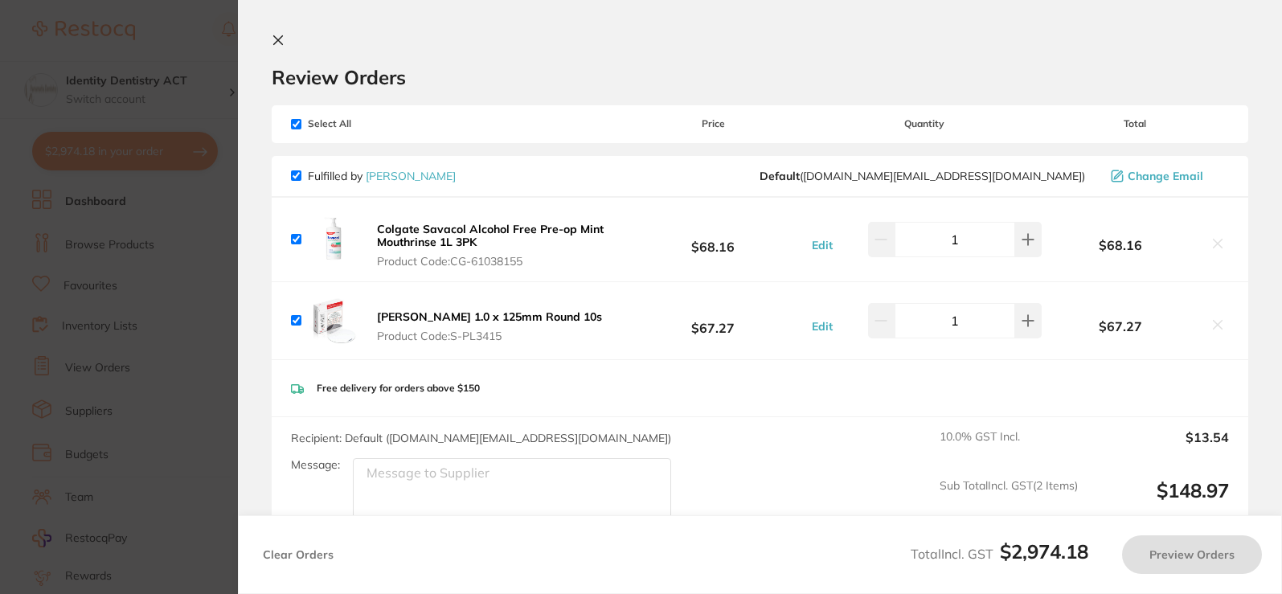
checkbox input "true"
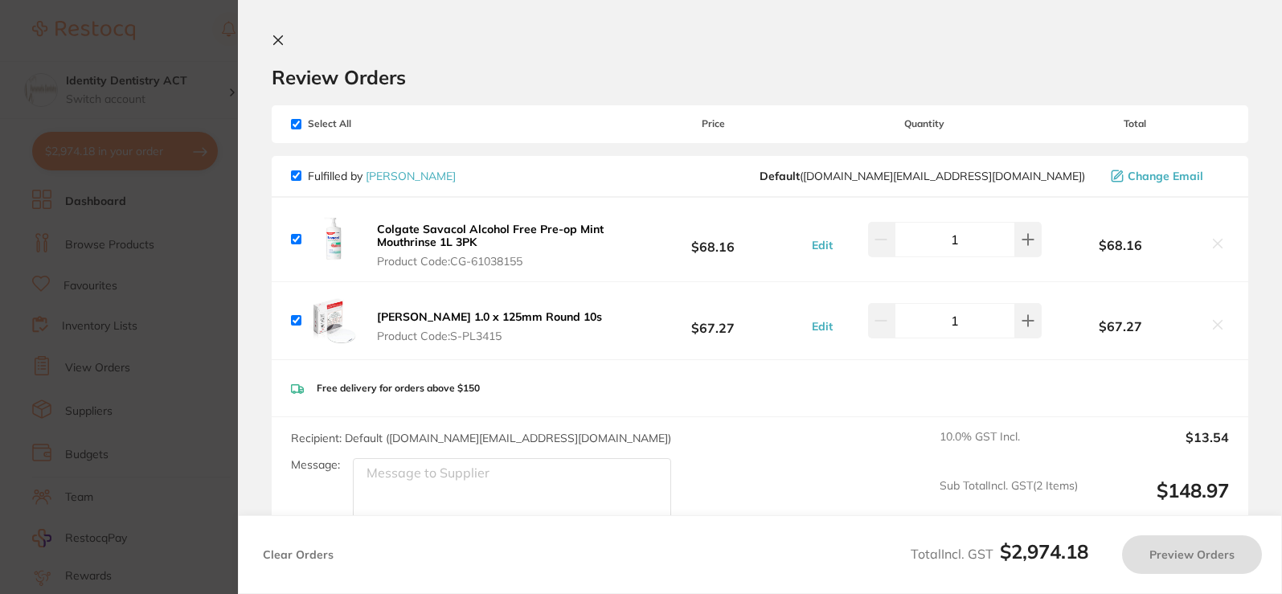
checkbox input "true"
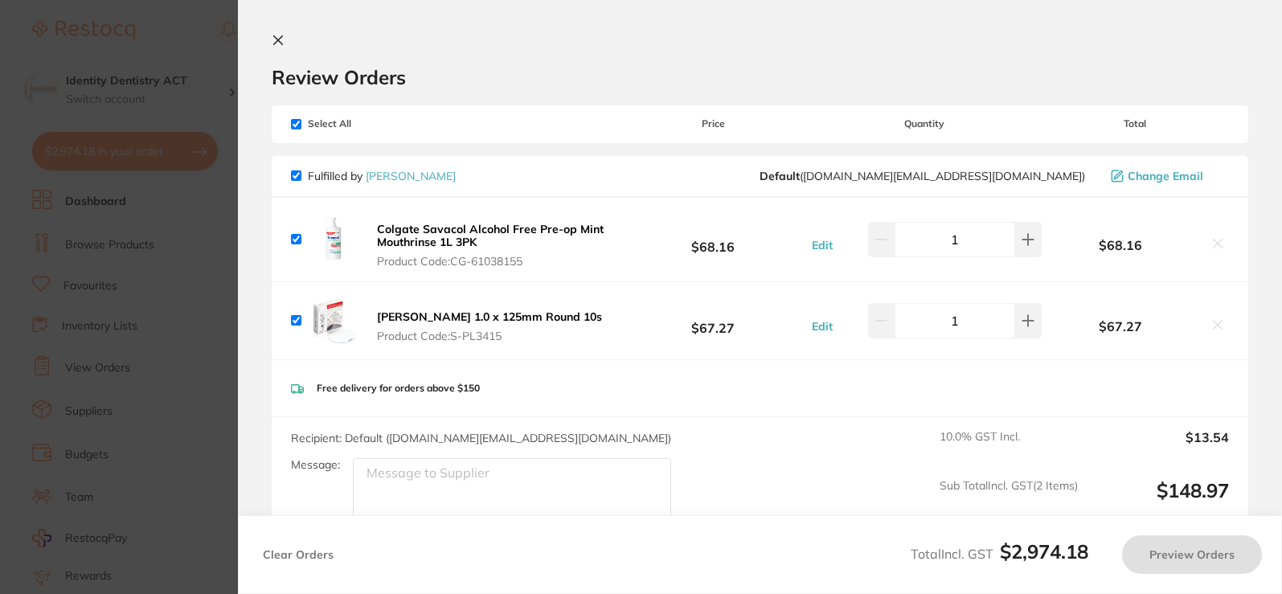
checkbox input "true"
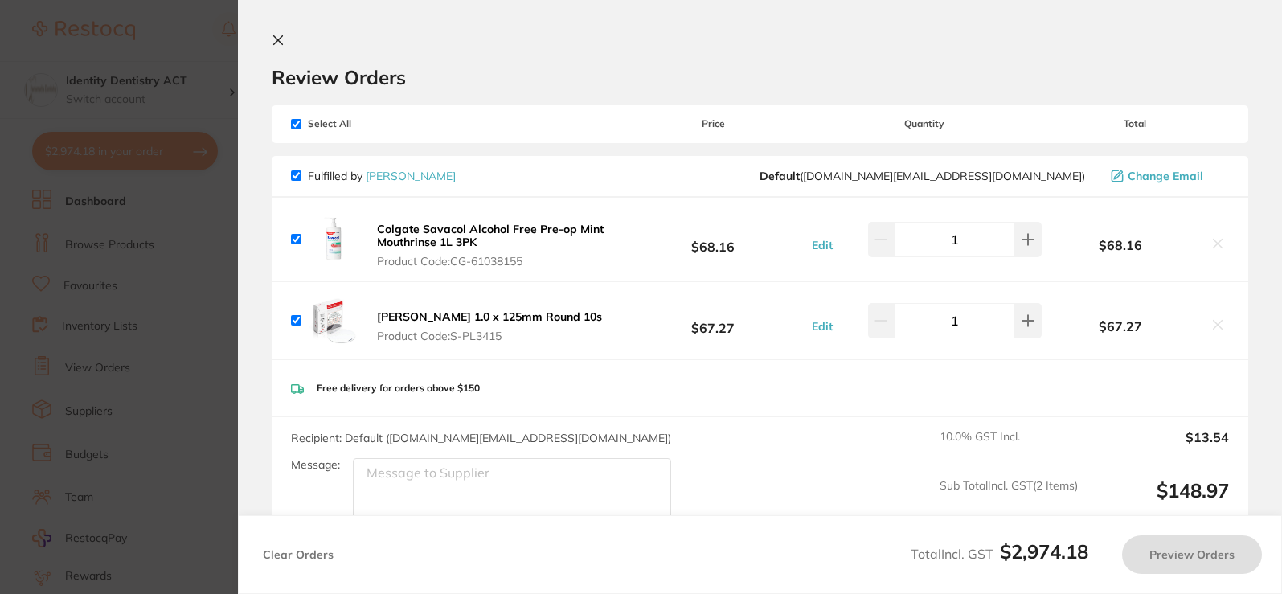
checkbox input "true"
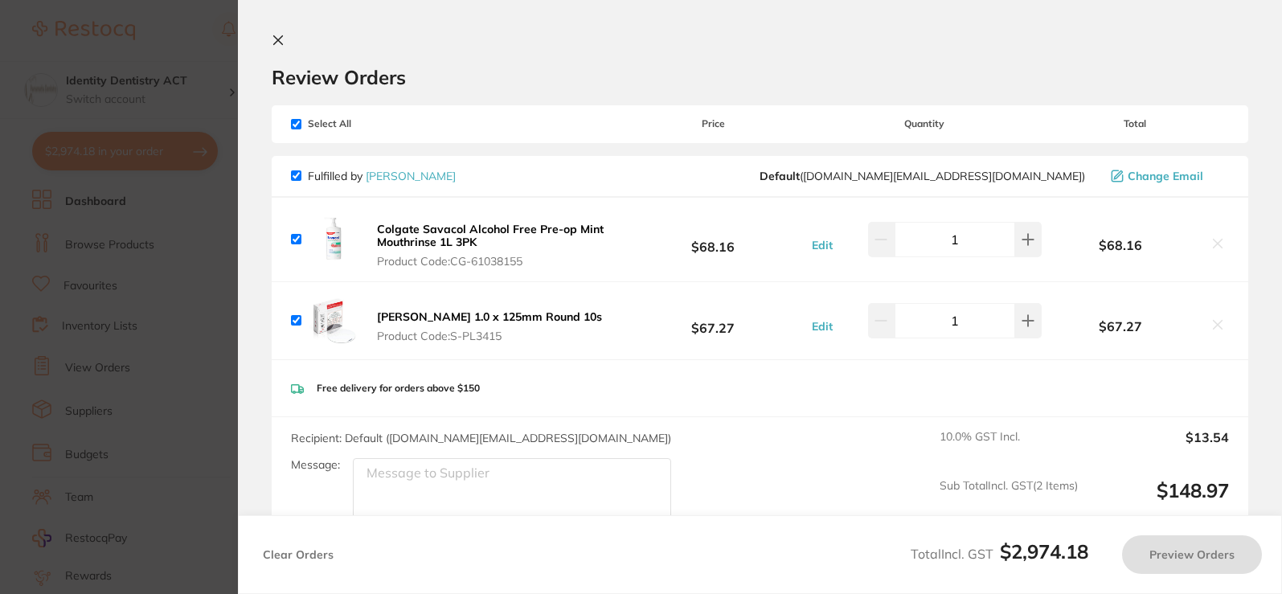
checkbox input "true"
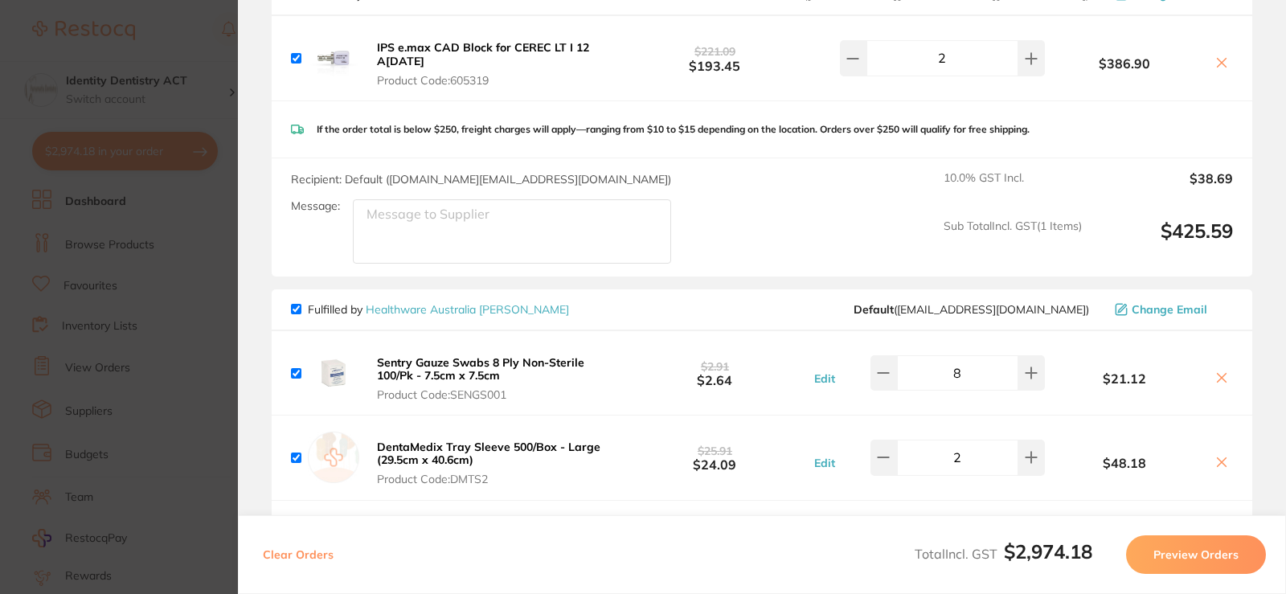
scroll to position [1367, 0]
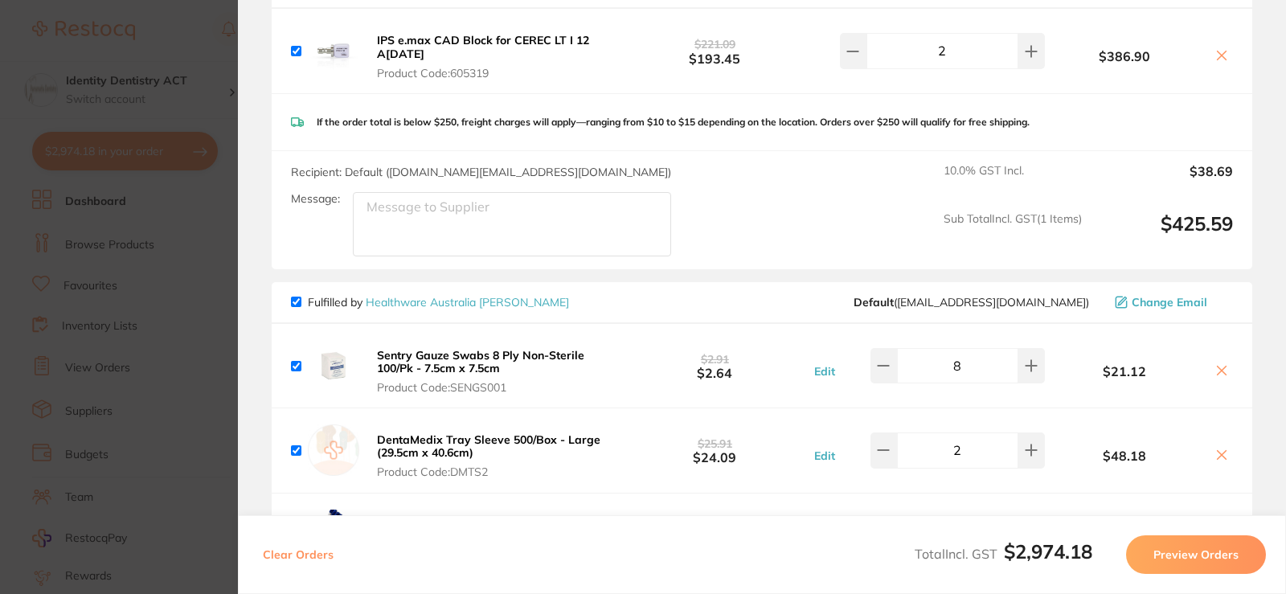
click at [298, 368] on input "checkbox" at bounding box center [296, 366] width 10 height 10
checkbox input "false"
click at [1216, 374] on icon at bounding box center [1222, 370] width 13 height 13
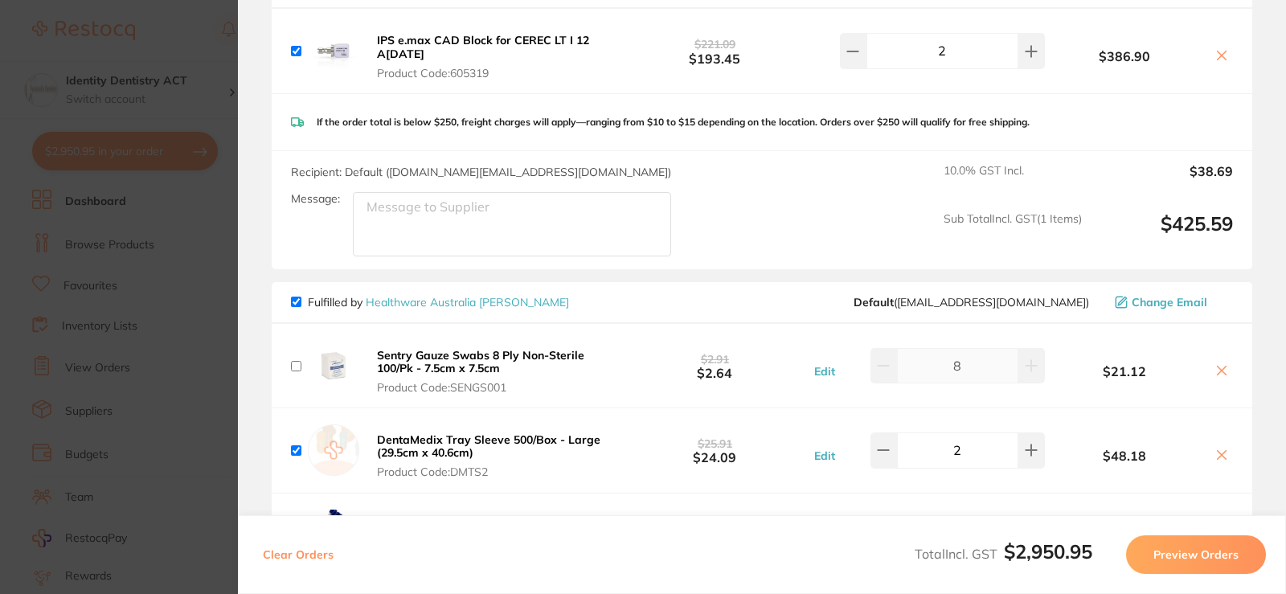
checkbox input "true"
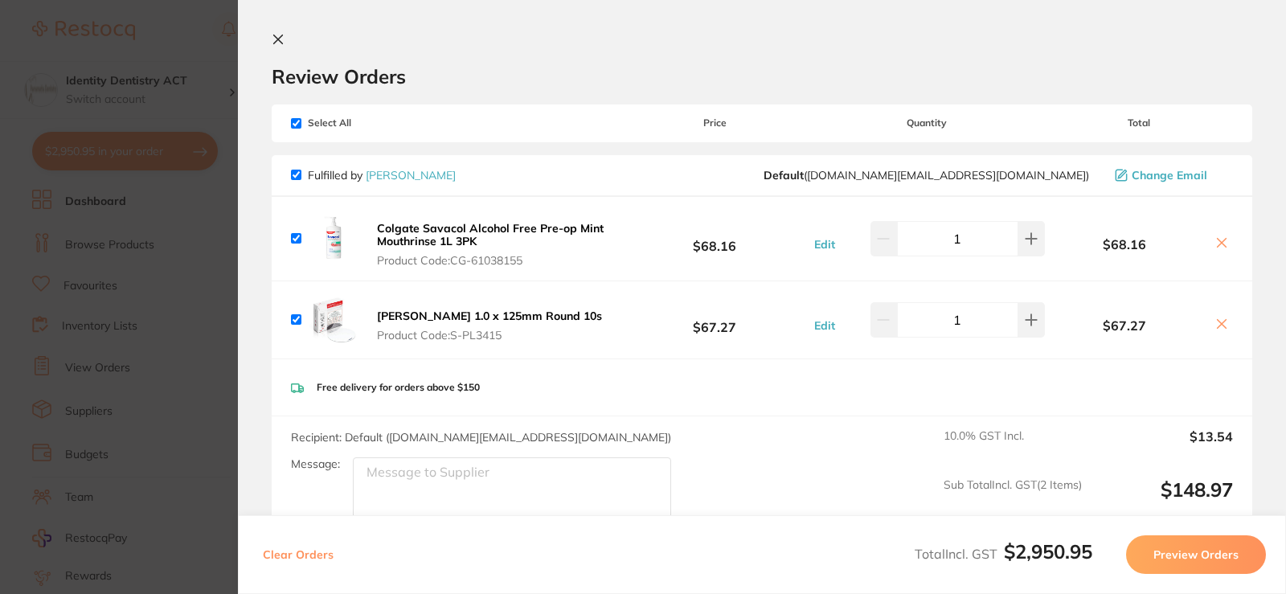
scroll to position [0, 0]
click at [279, 40] on icon at bounding box center [278, 40] width 9 height 9
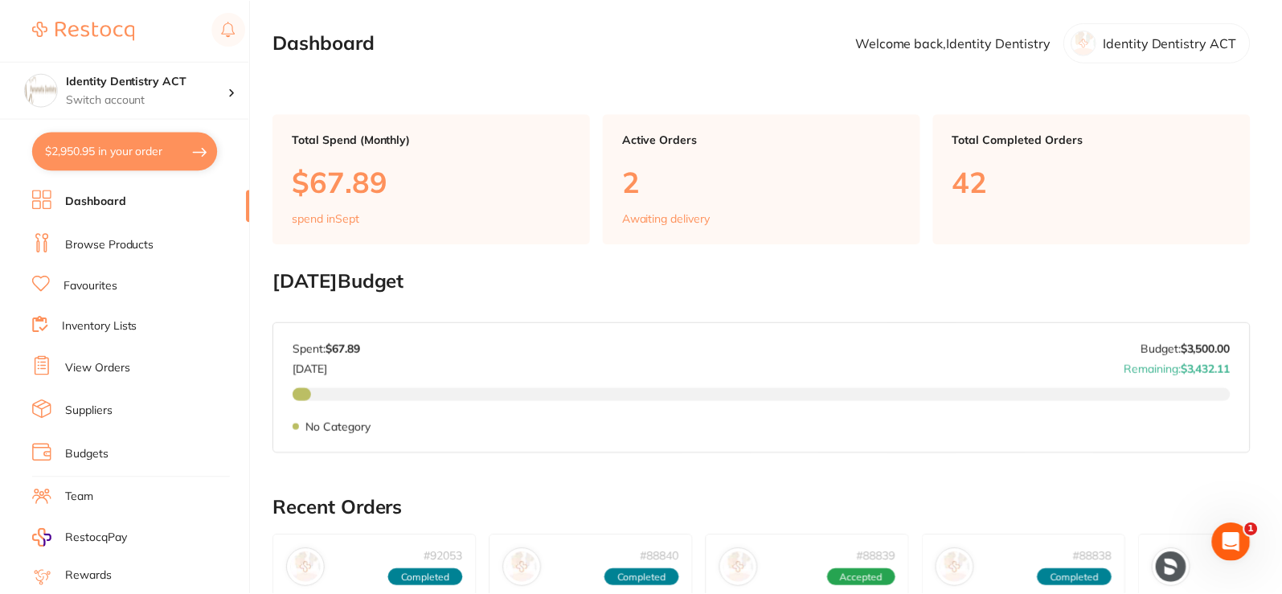
scroll to position [402, 0]
click at [135, 156] on button "$2,974.18 in your order" at bounding box center [125, 151] width 186 height 39
checkbox input "true"
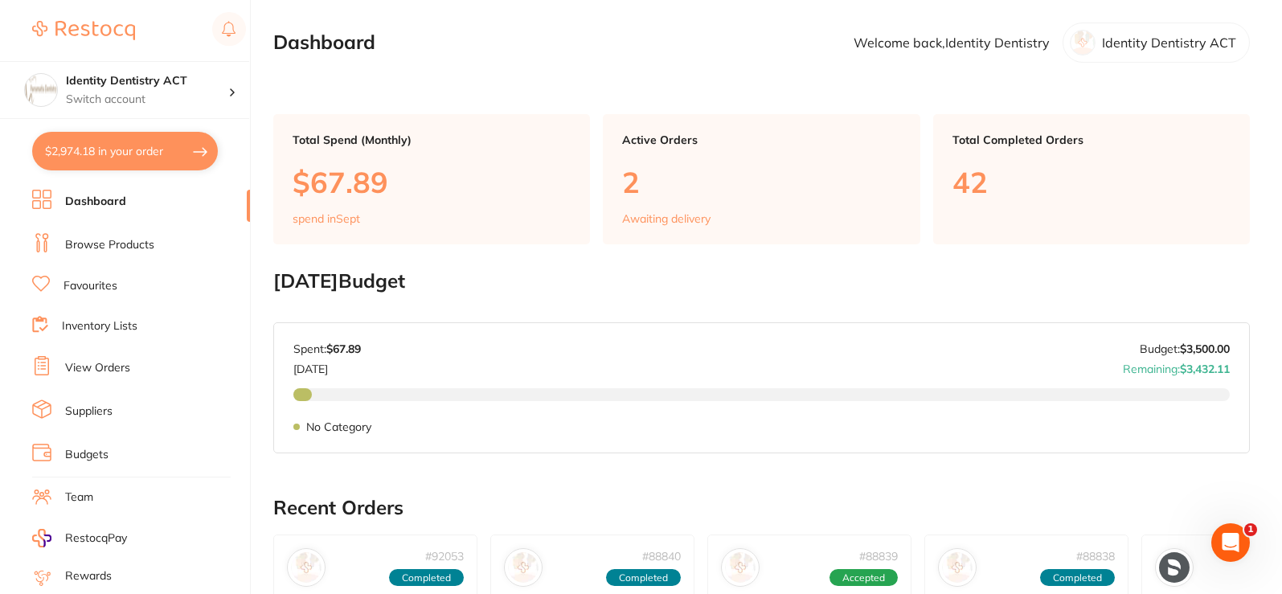
checkbox input "true"
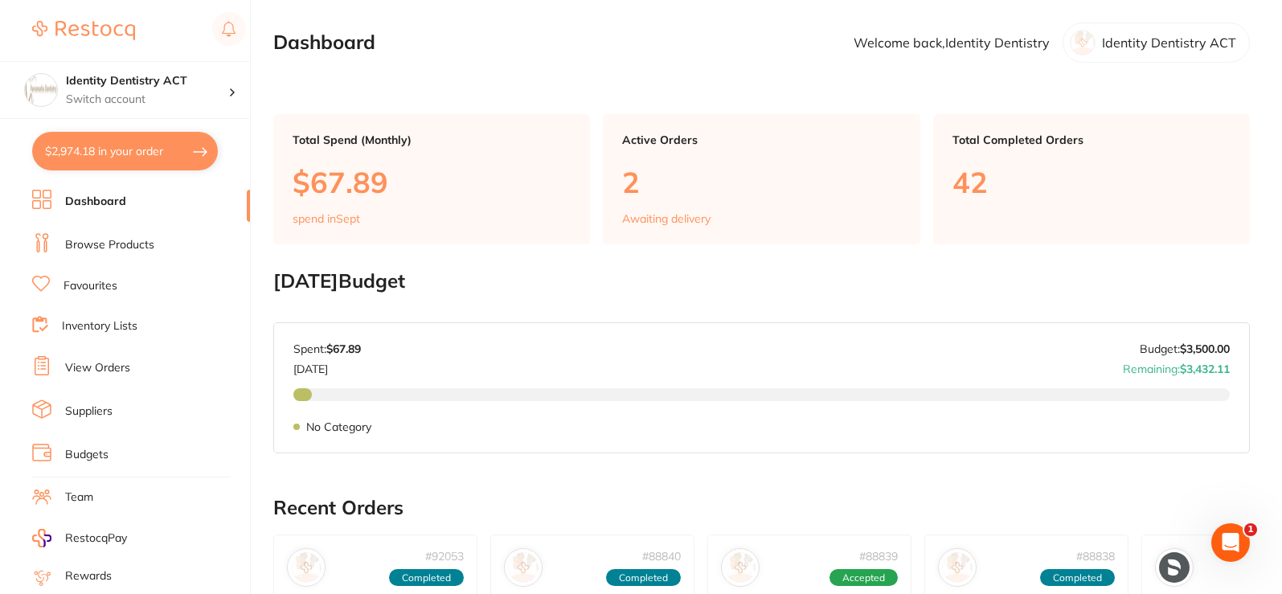
checkbox input "true"
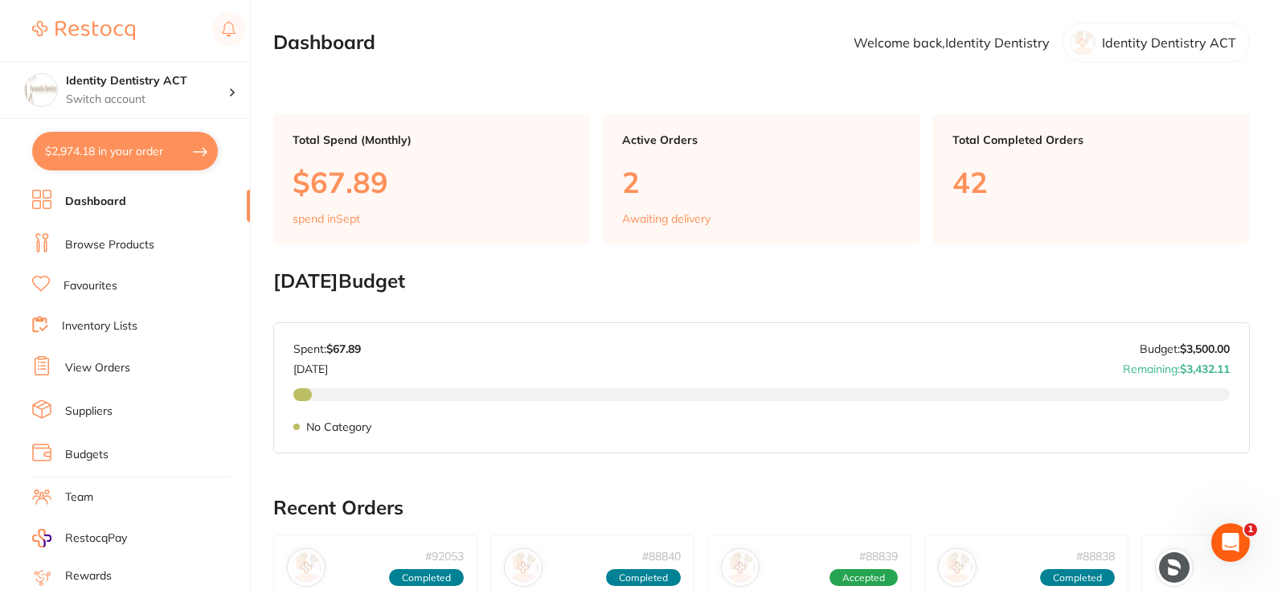
checkbox input "true"
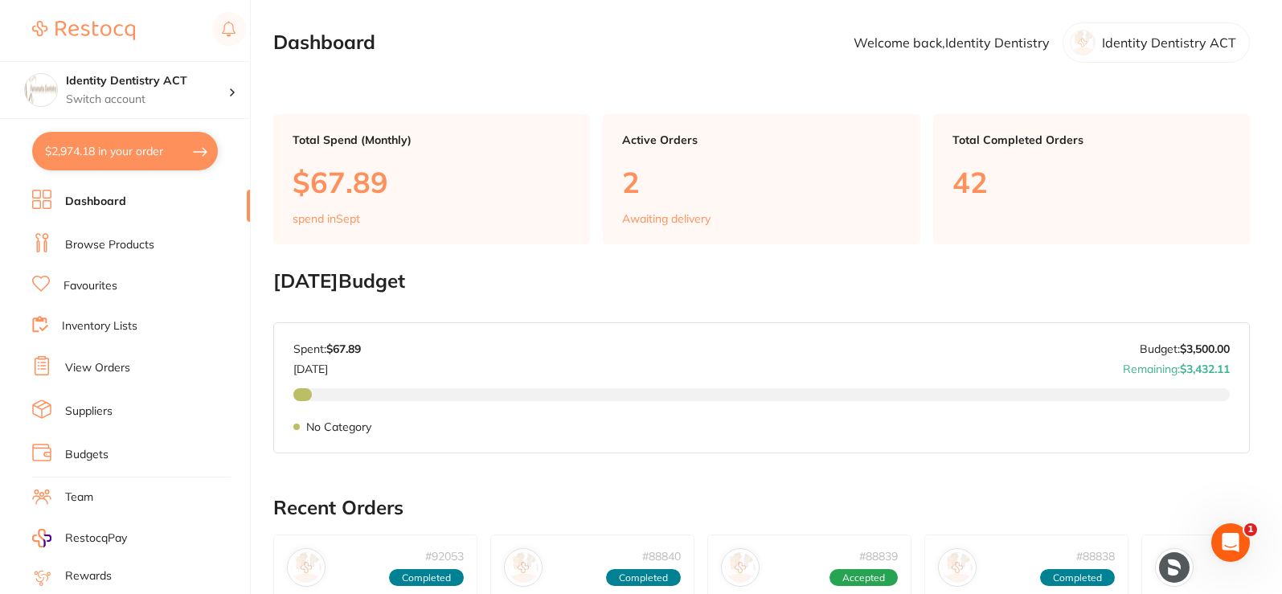
checkbox input "true"
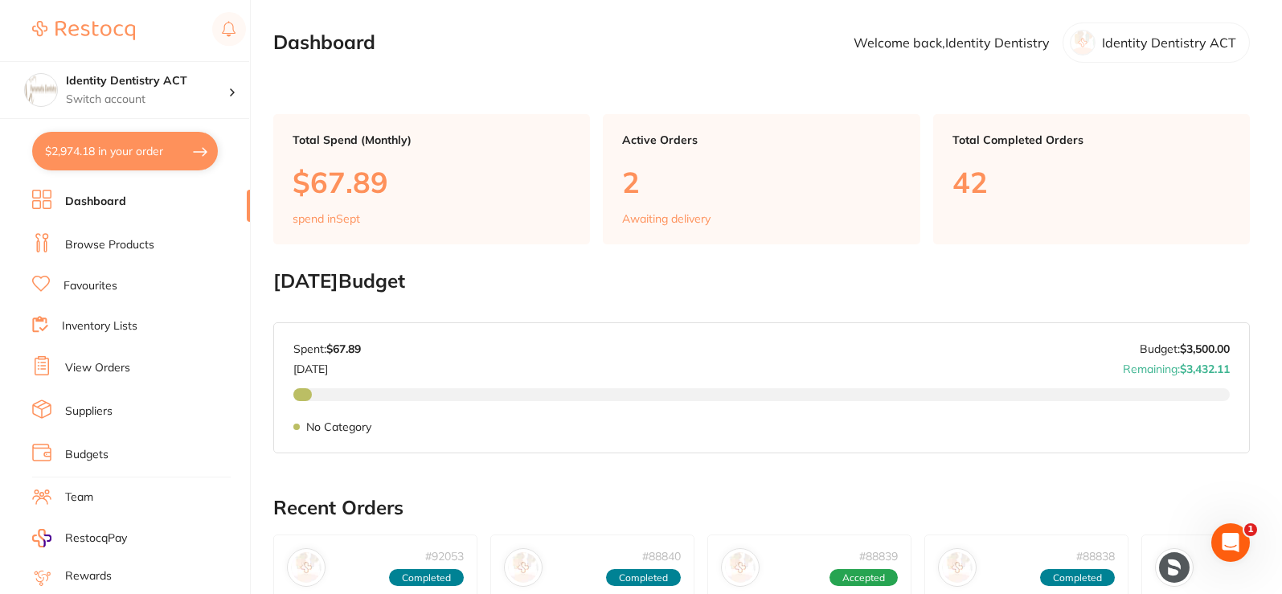
checkbox input "true"
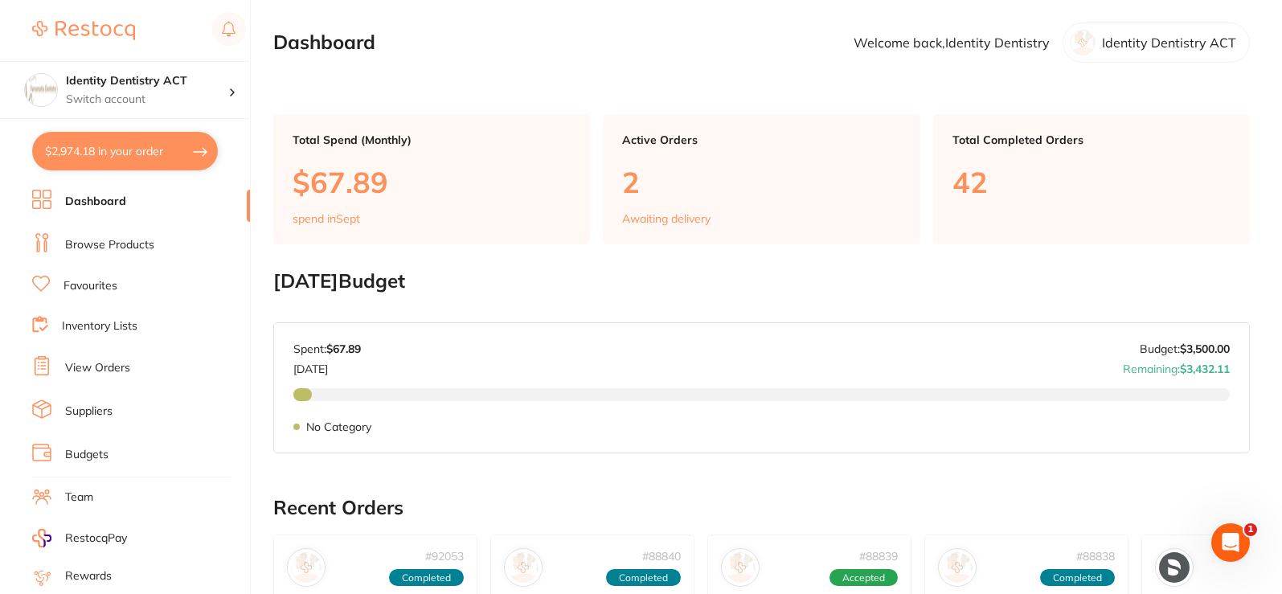
checkbox input "true"
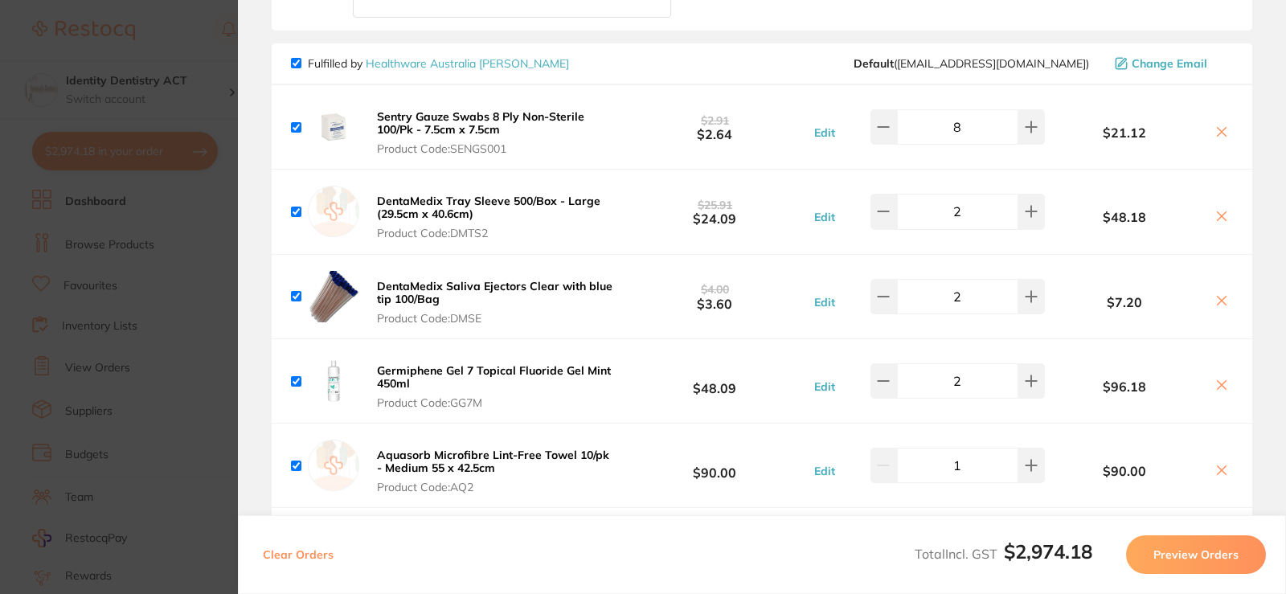
scroll to position [1608, 0]
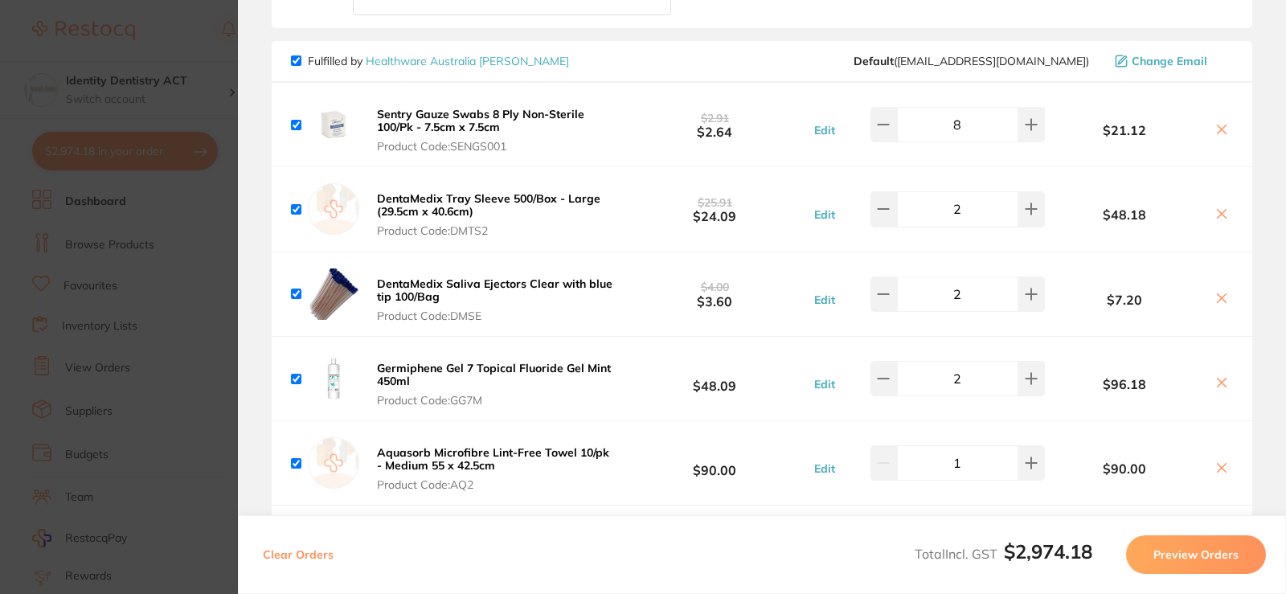
click at [300, 124] on input "checkbox" at bounding box center [296, 125] width 10 height 10
checkbox input "false"
click at [824, 133] on button "Edit" at bounding box center [825, 130] width 31 height 14
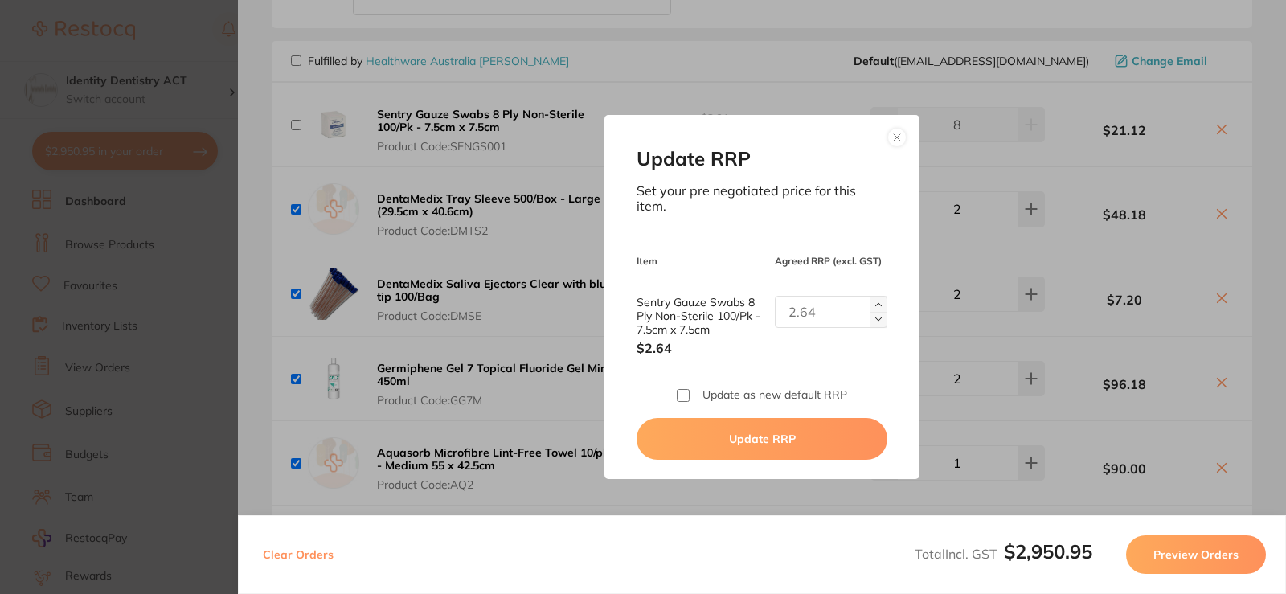
click at [889, 140] on button at bounding box center [897, 137] width 19 height 19
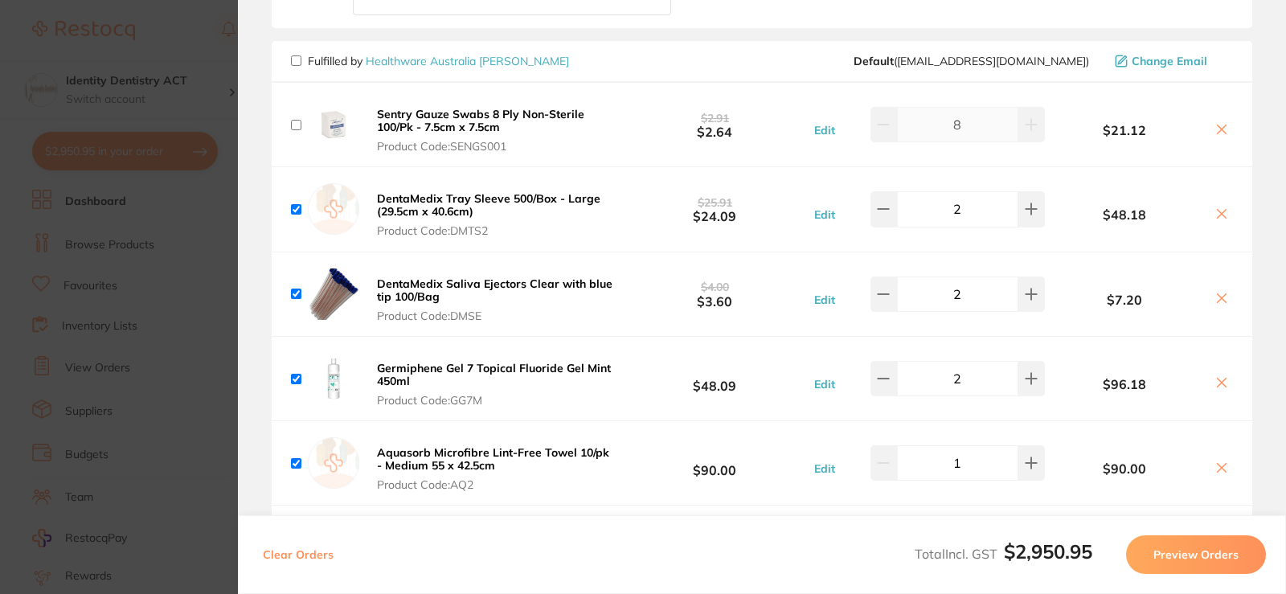
click at [1222, 129] on icon at bounding box center [1222, 129] width 13 height 13
checkbox input "true"
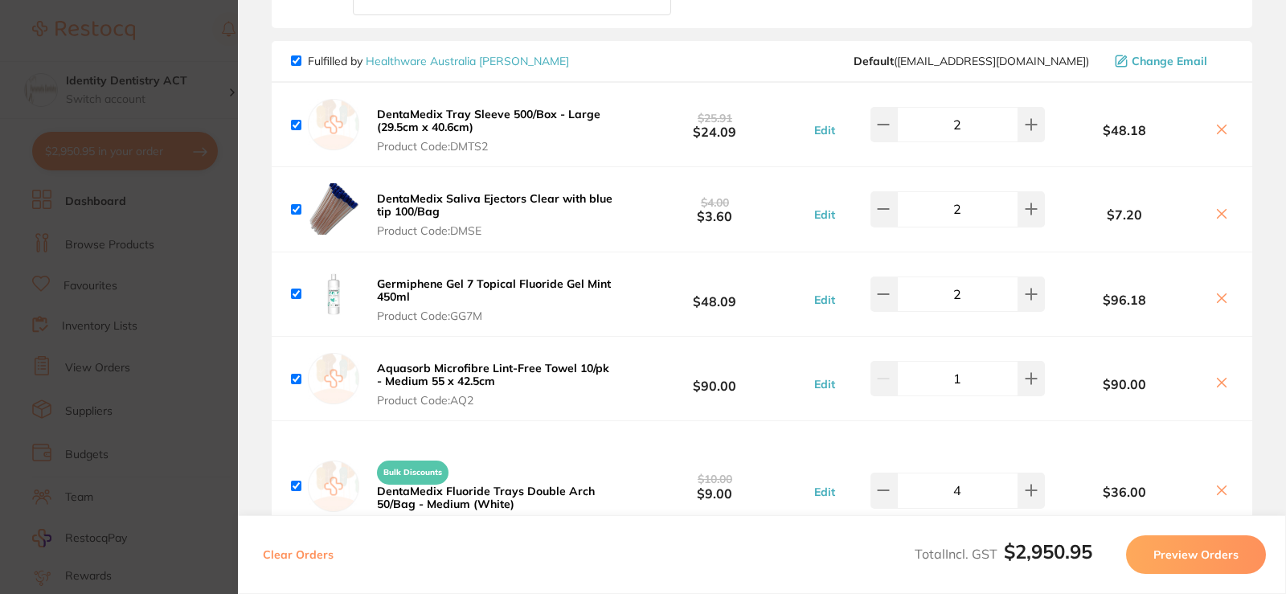
click at [1179, 566] on button "Preview Orders" at bounding box center [1196, 554] width 140 height 39
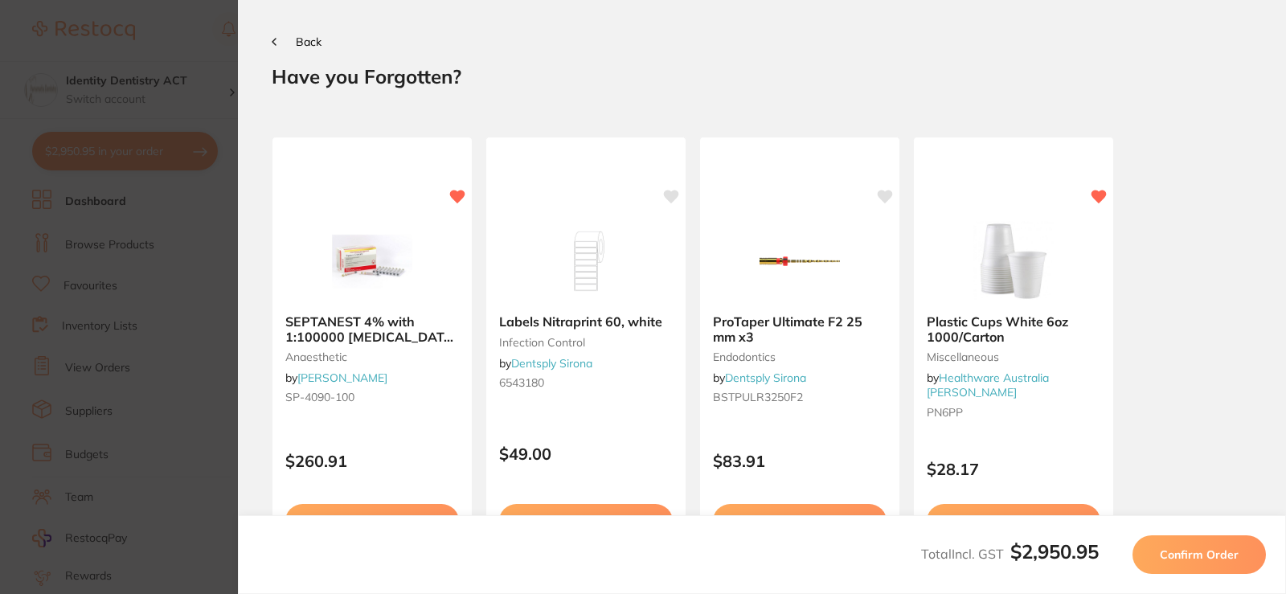
scroll to position [0, 0]
click at [283, 39] on button "Back" at bounding box center [297, 41] width 50 height 13
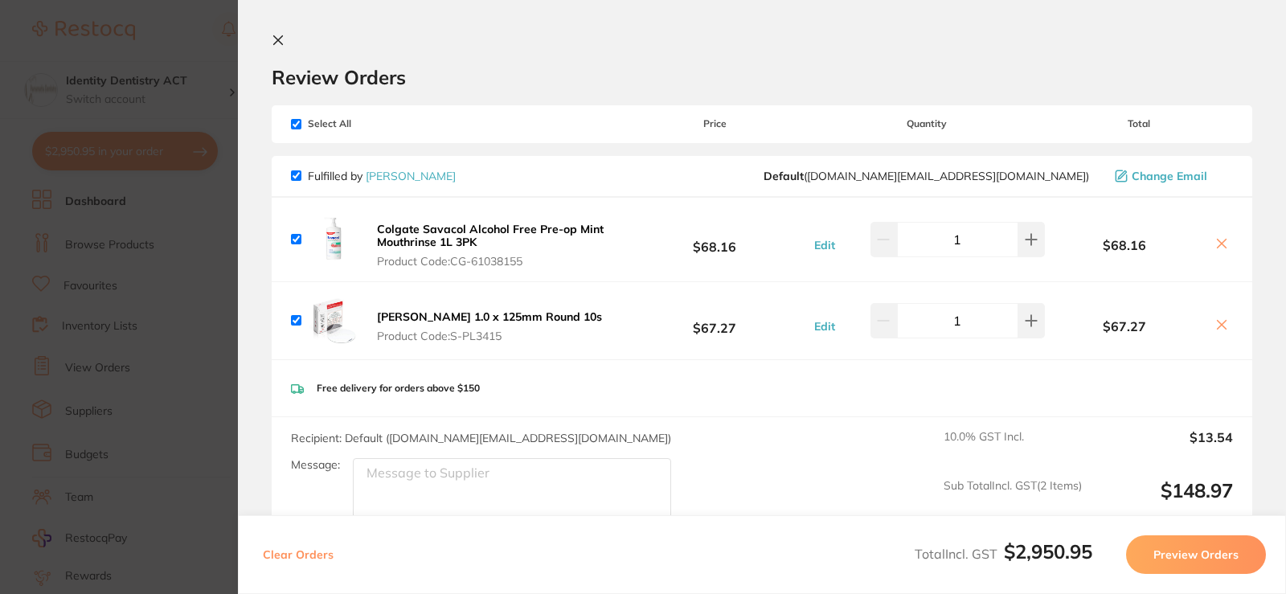
click at [275, 39] on icon at bounding box center [278, 40] width 13 height 13
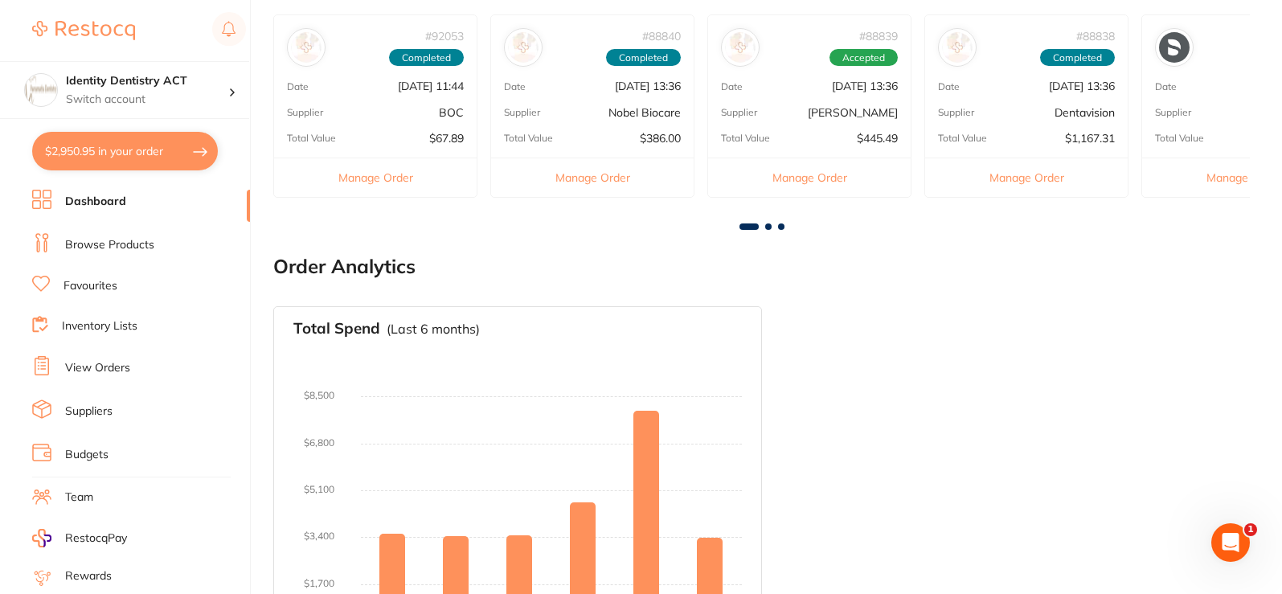
scroll to position [563, 0]
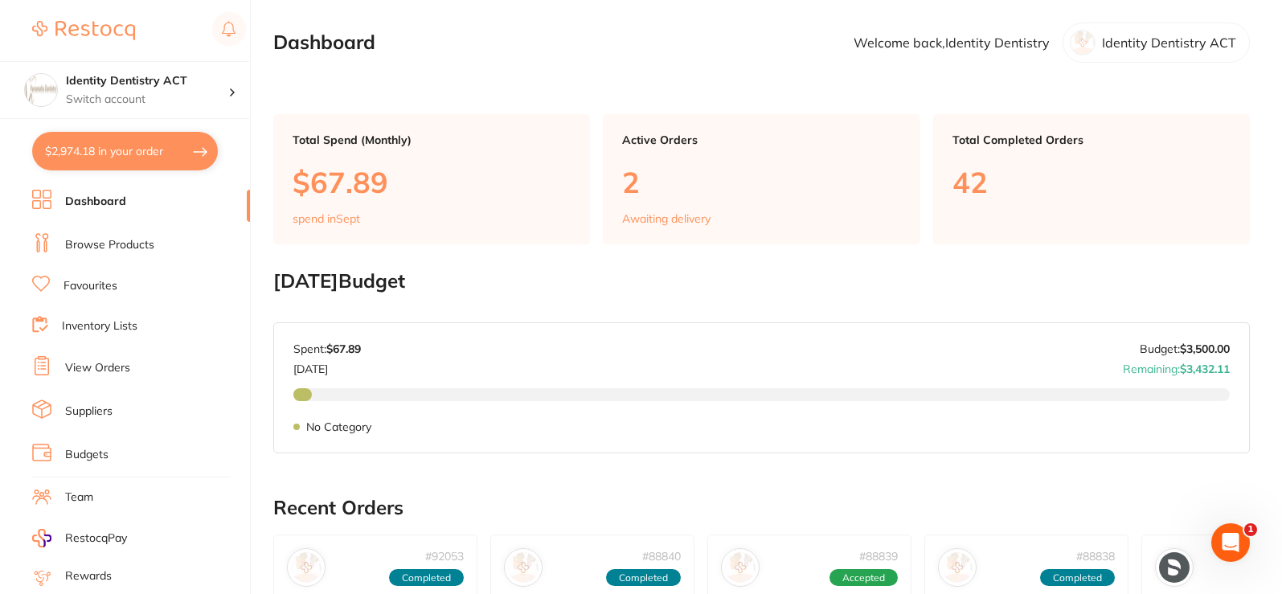
click at [102, 137] on button "$2,974.18 in your order" at bounding box center [125, 151] width 186 height 39
checkbox input "true"
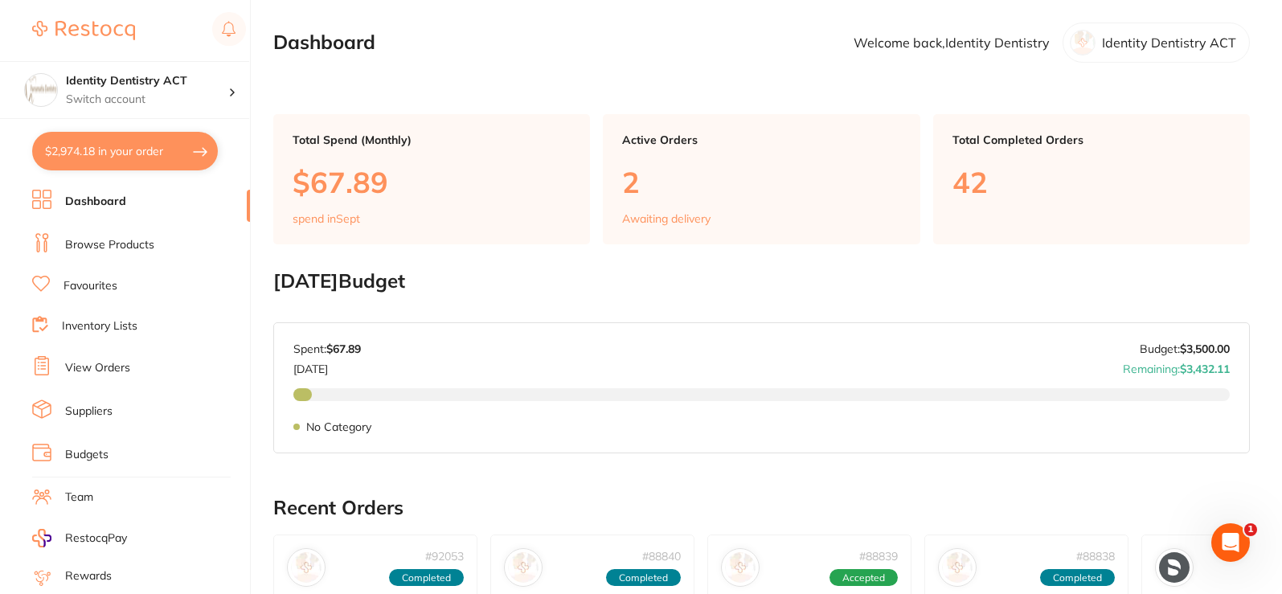
checkbox input "true"
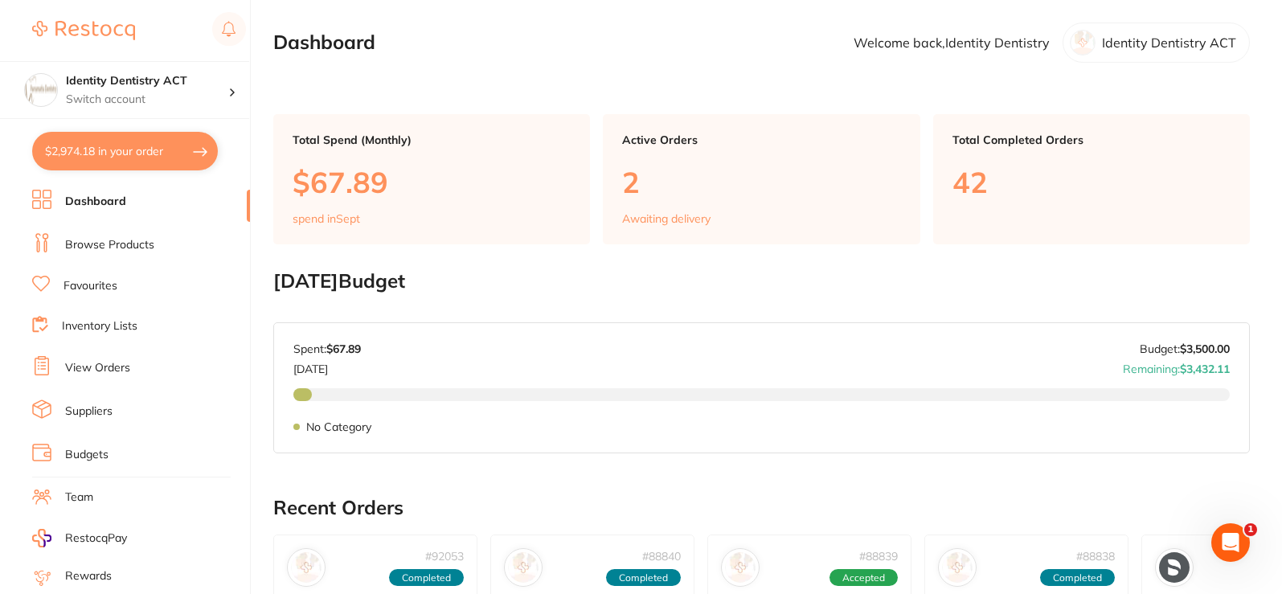
checkbox input "true"
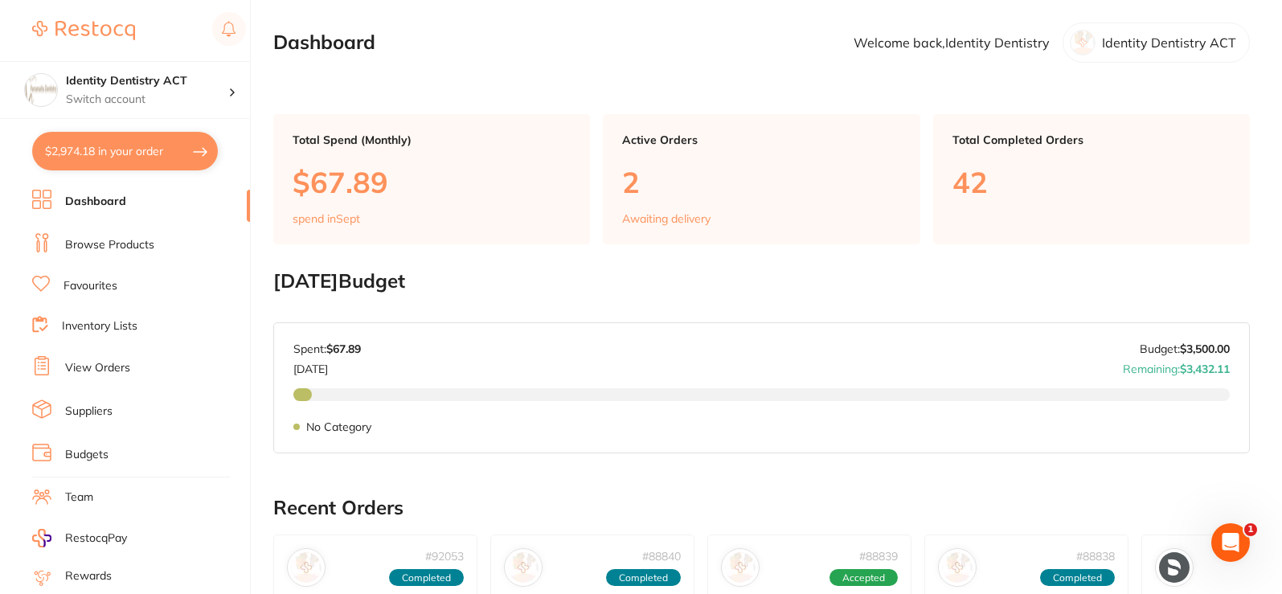
checkbox input "true"
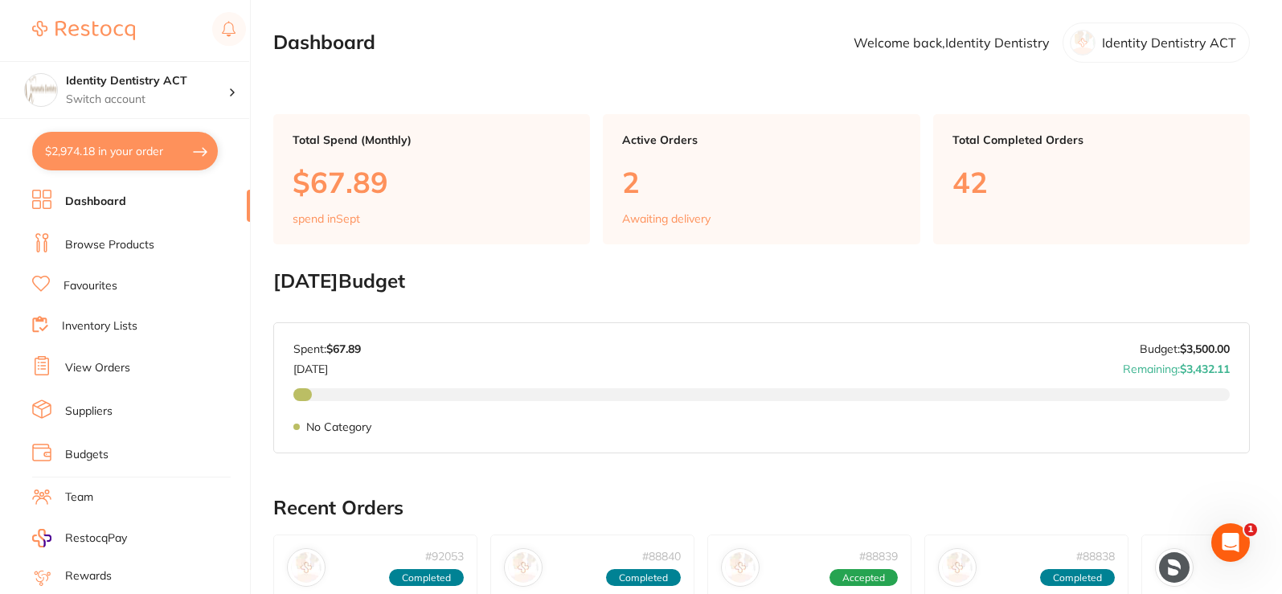
checkbox input "true"
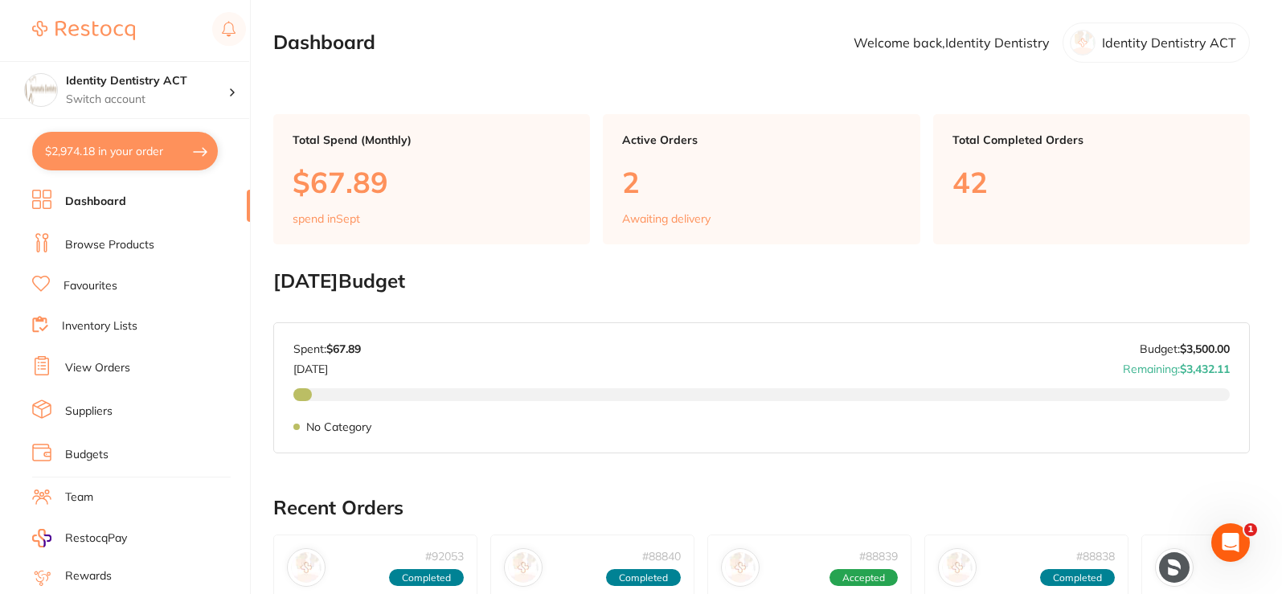
checkbox input "true"
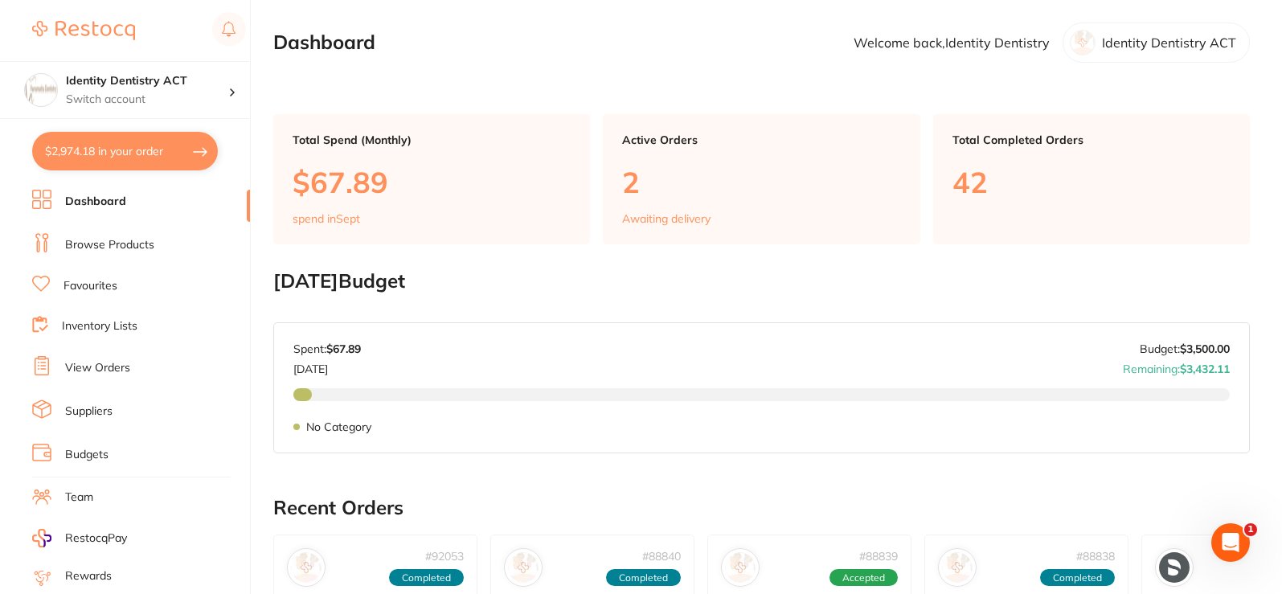
checkbox input "true"
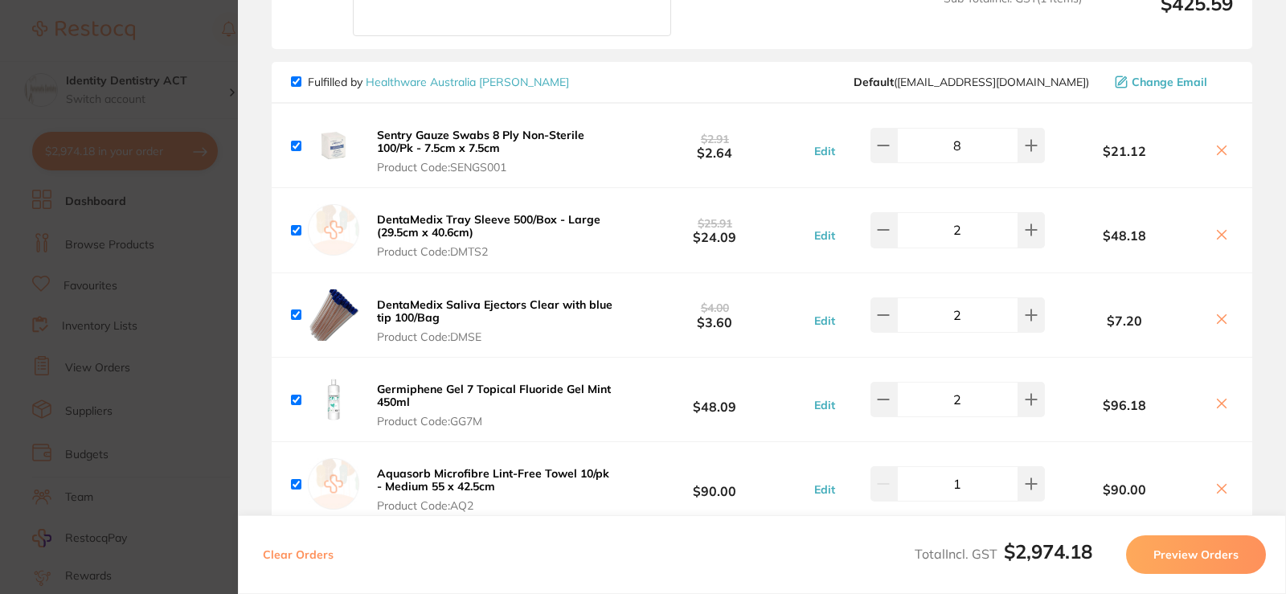
scroll to position [1367, 0]
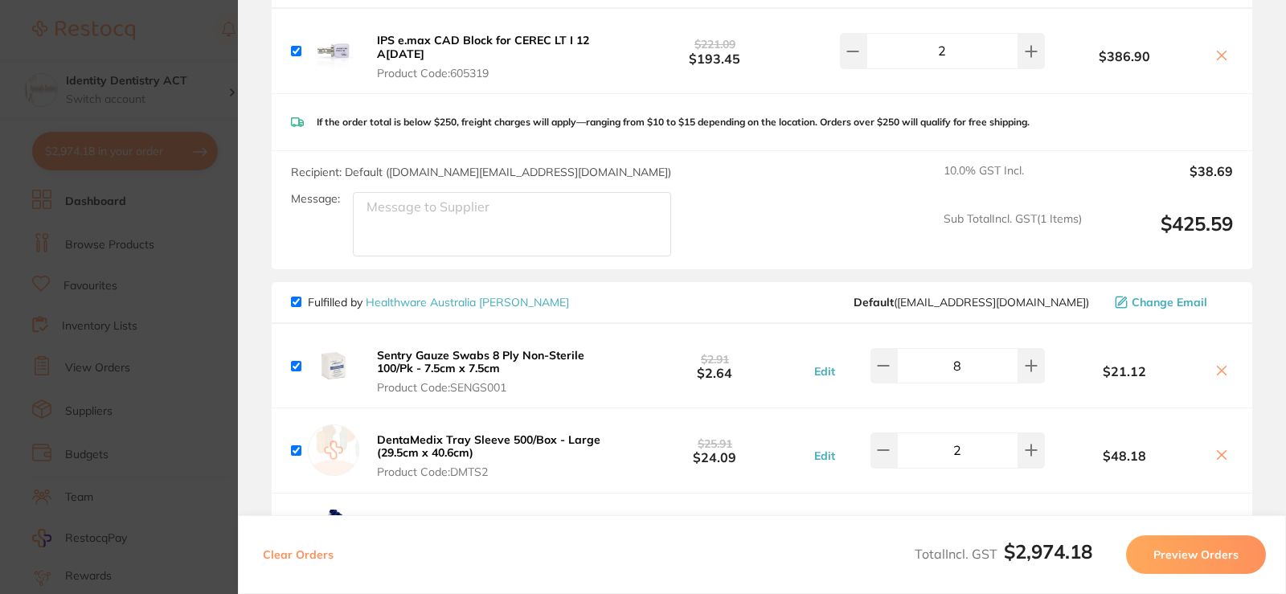
click at [461, 352] on b "Sentry Gauze Swabs 8 Ply Non-Sterile 100/Pk - 7.5cm x 7.5cm" at bounding box center [480, 361] width 207 height 27
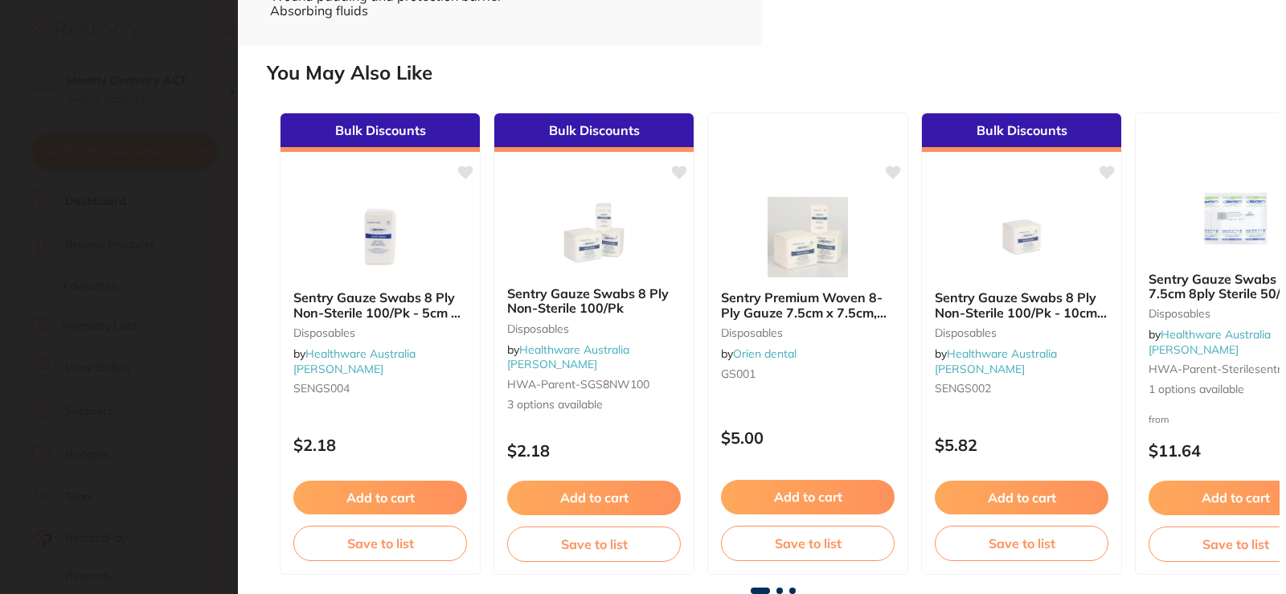
scroll to position [0, 0]
click at [778, 592] on span at bounding box center [780, 591] width 6 height 6
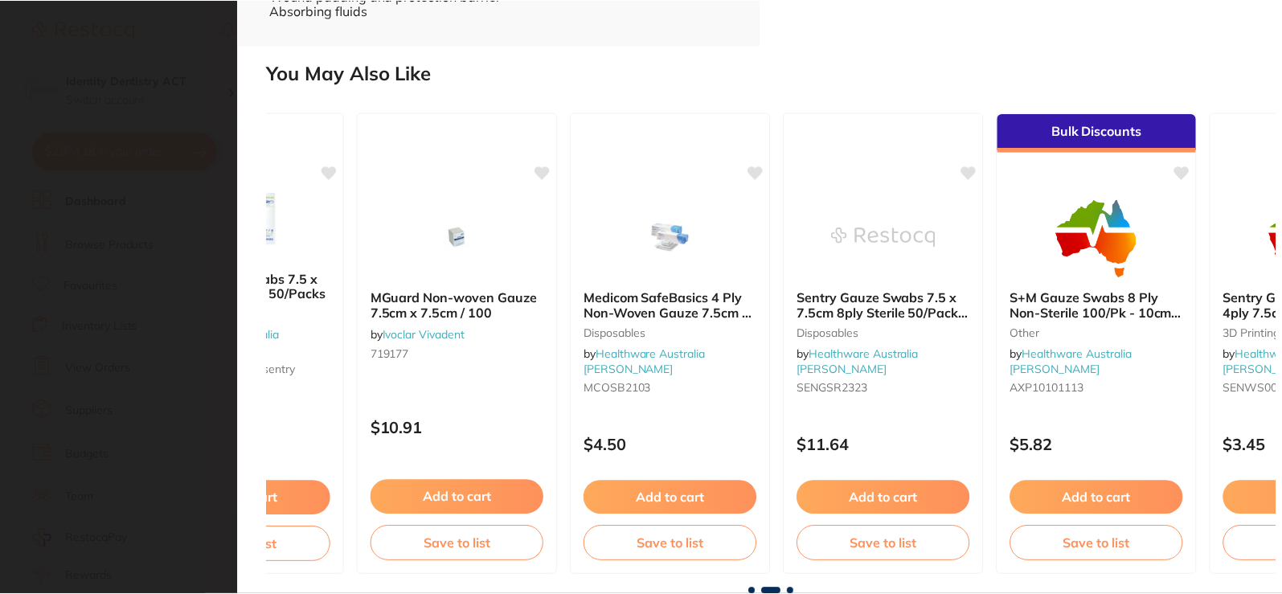
scroll to position [0, 1009]
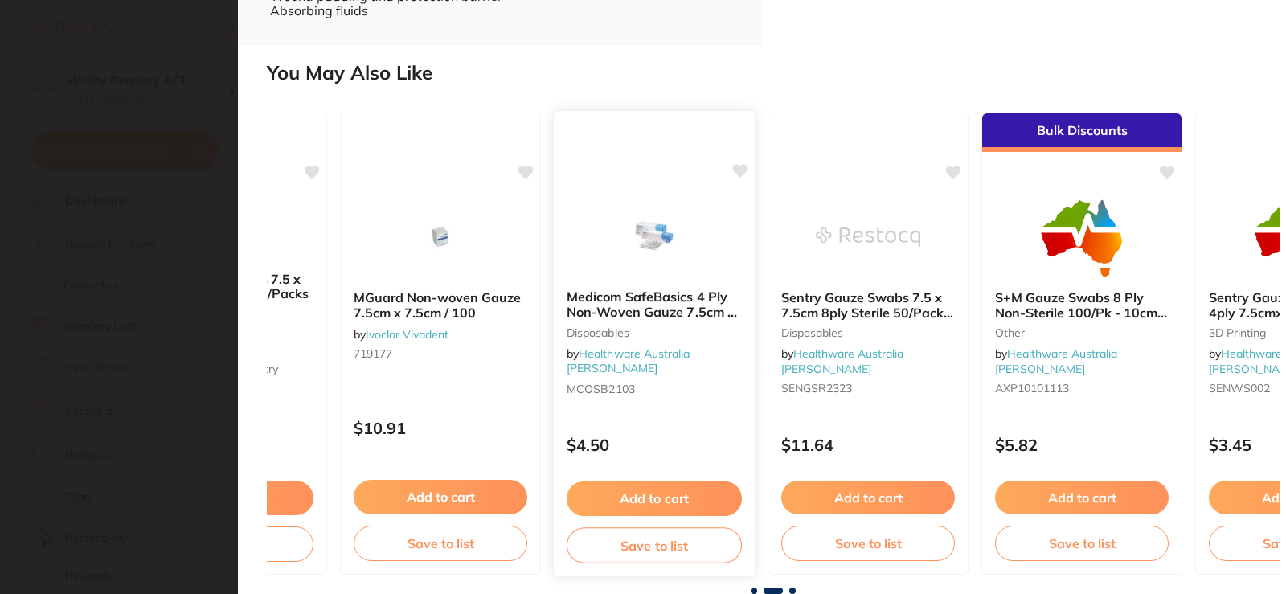
click at [698, 412] on div "Medicom SafeBasics 4 Ply Non-Woven Gauze 7.5cm x 7.5cm 200/Pack Disposables by …" at bounding box center [654, 343] width 203 height 467
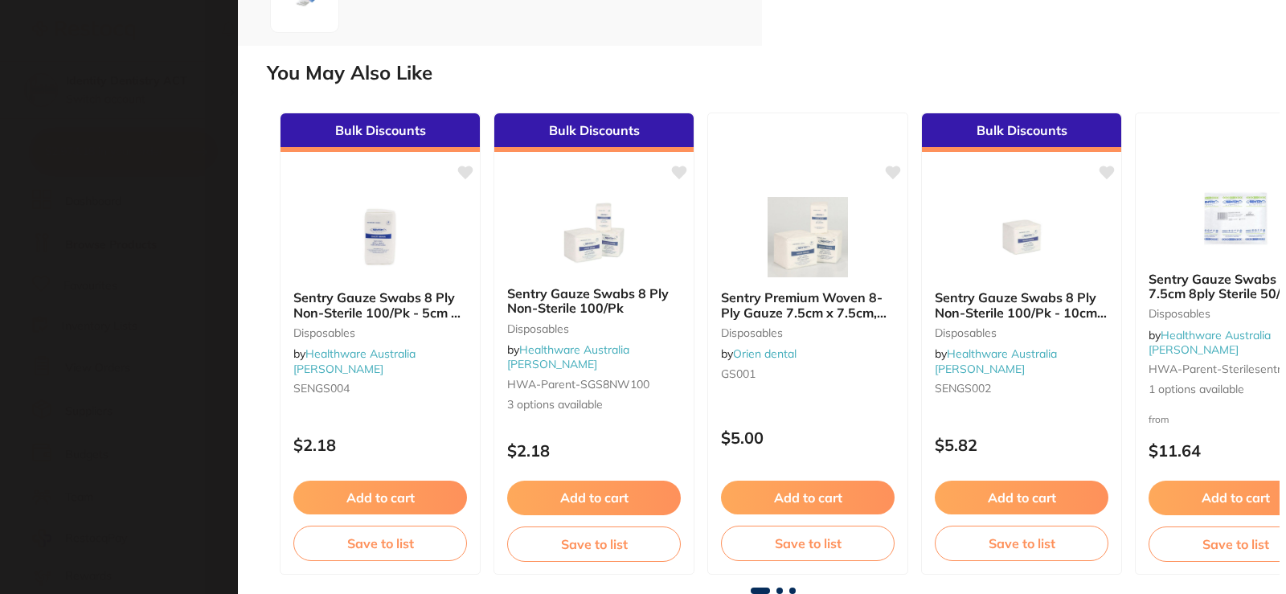
type input "7"
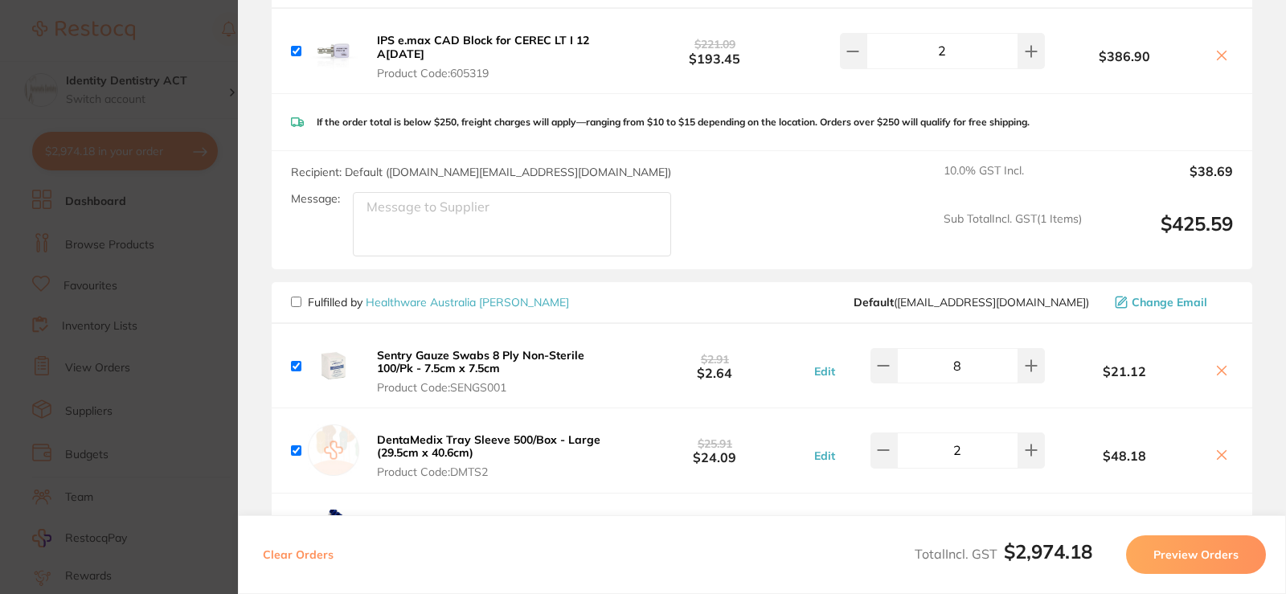
checkbox input "false"
click at [228, 268] on section "Update RRP Set your pre negotiated price for this item. Item Agreed RRP (excl. …" at bounding box center [641, 297] width 1282 height 594
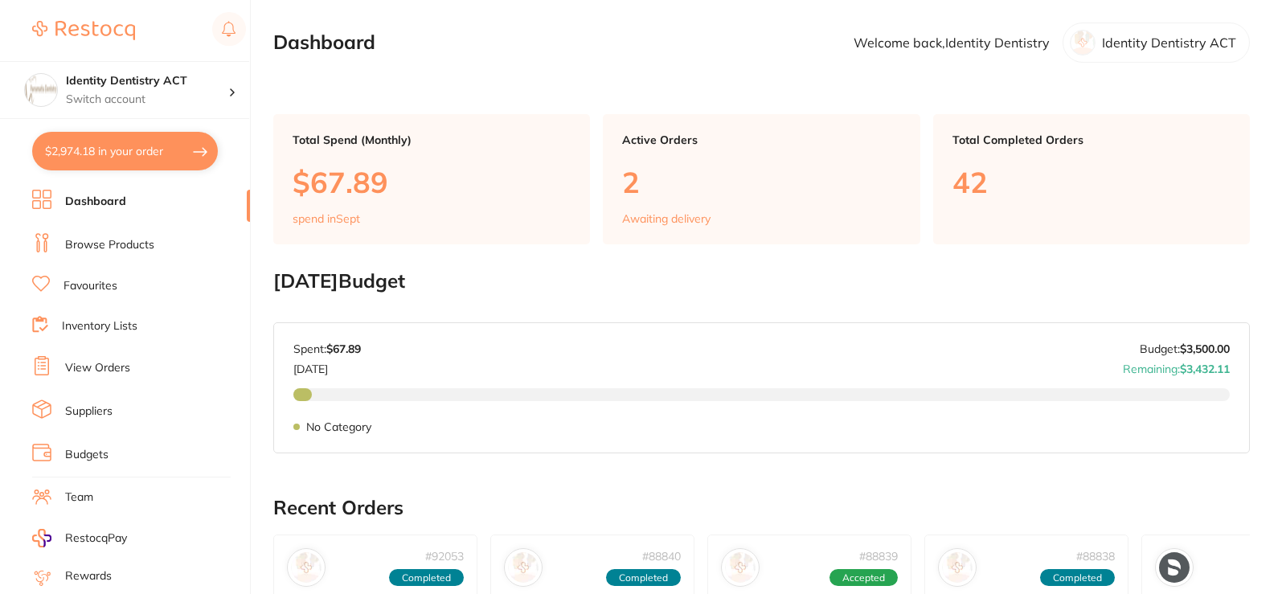
click at [133, 165] on button "$2,974.18 in your order" at bounding box center [125, 151] width 186 height 39
checkbox input "true"
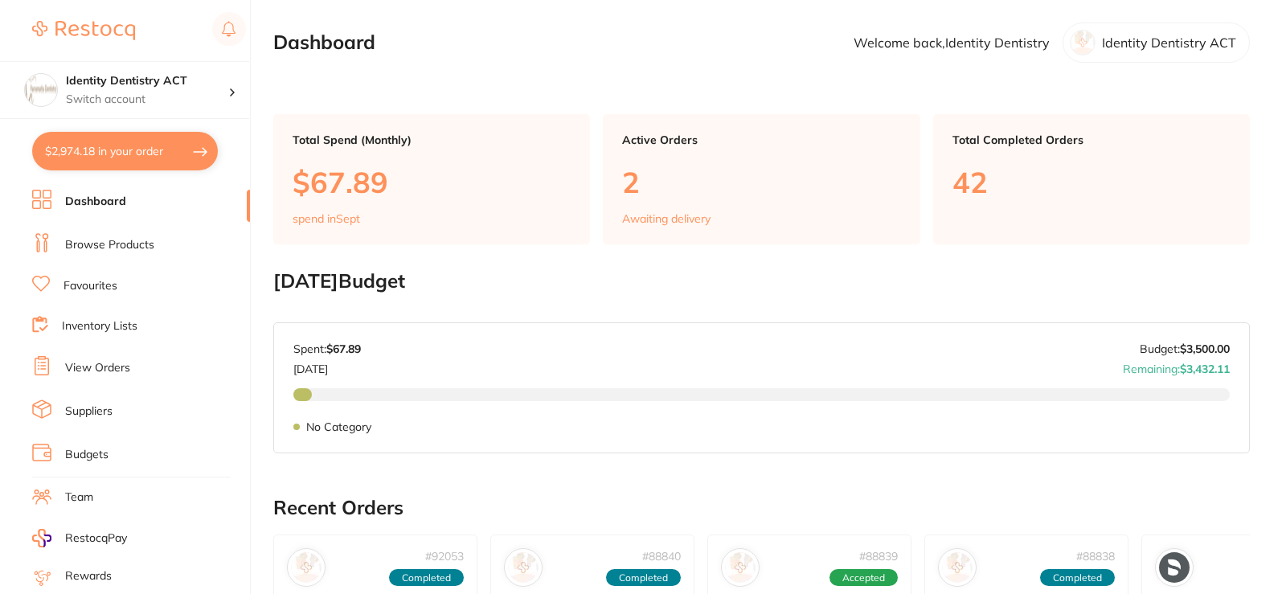
checkbox input "true"
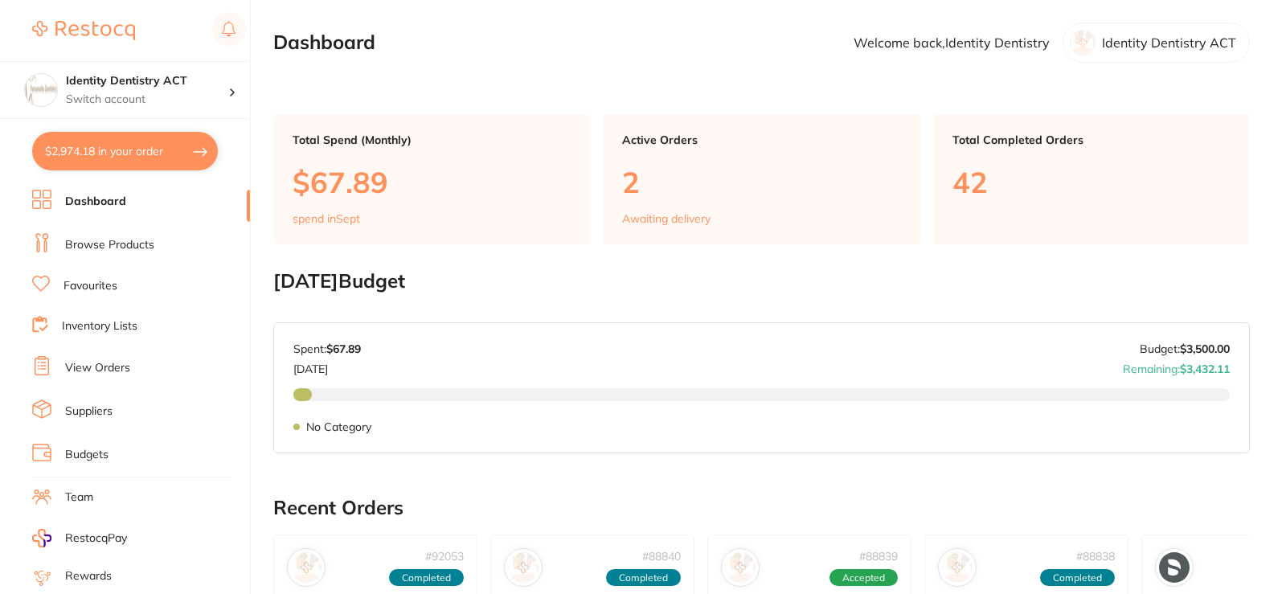
checkbox input "true"
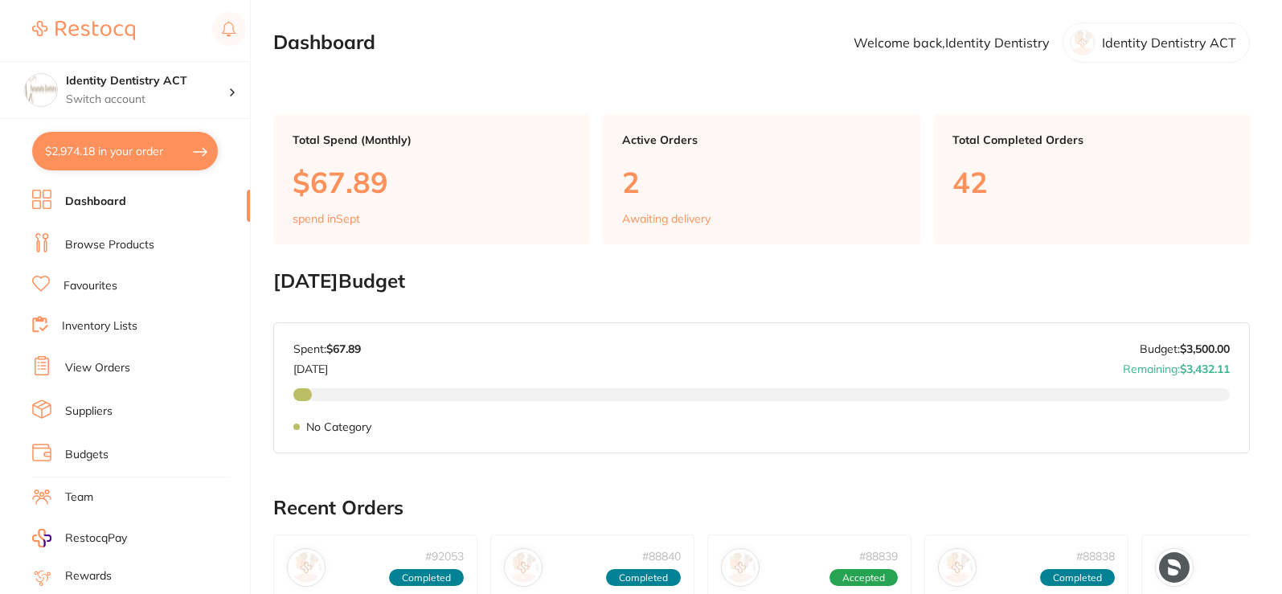
checkbox input "true"
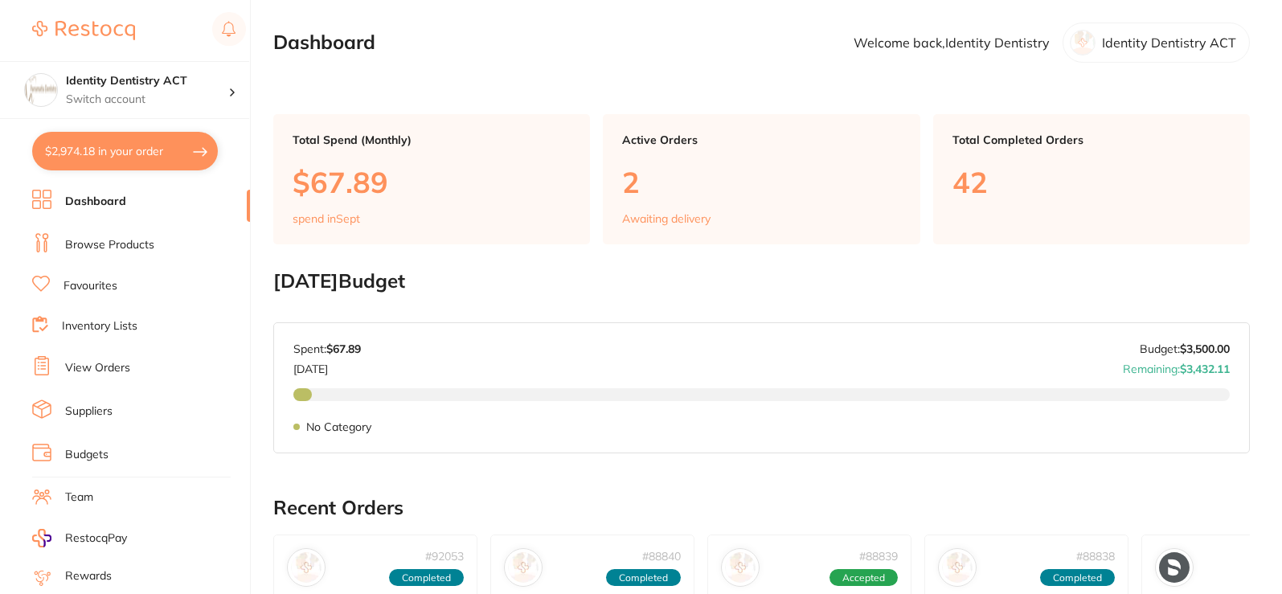
checkbox input "true"
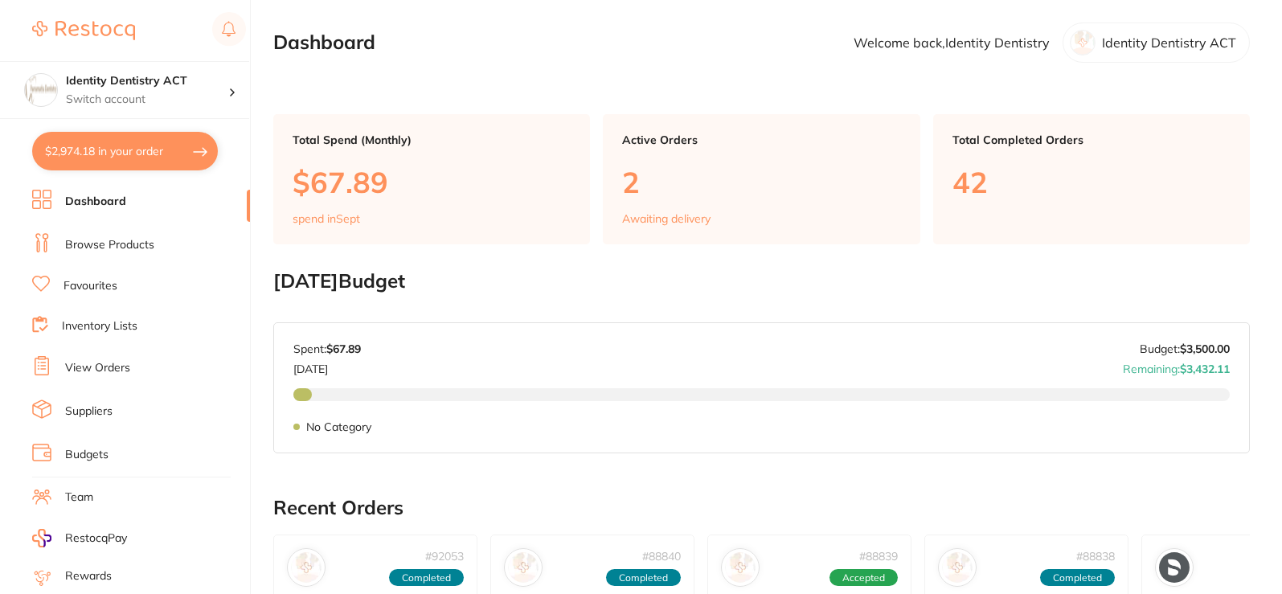
checkbox input "true"
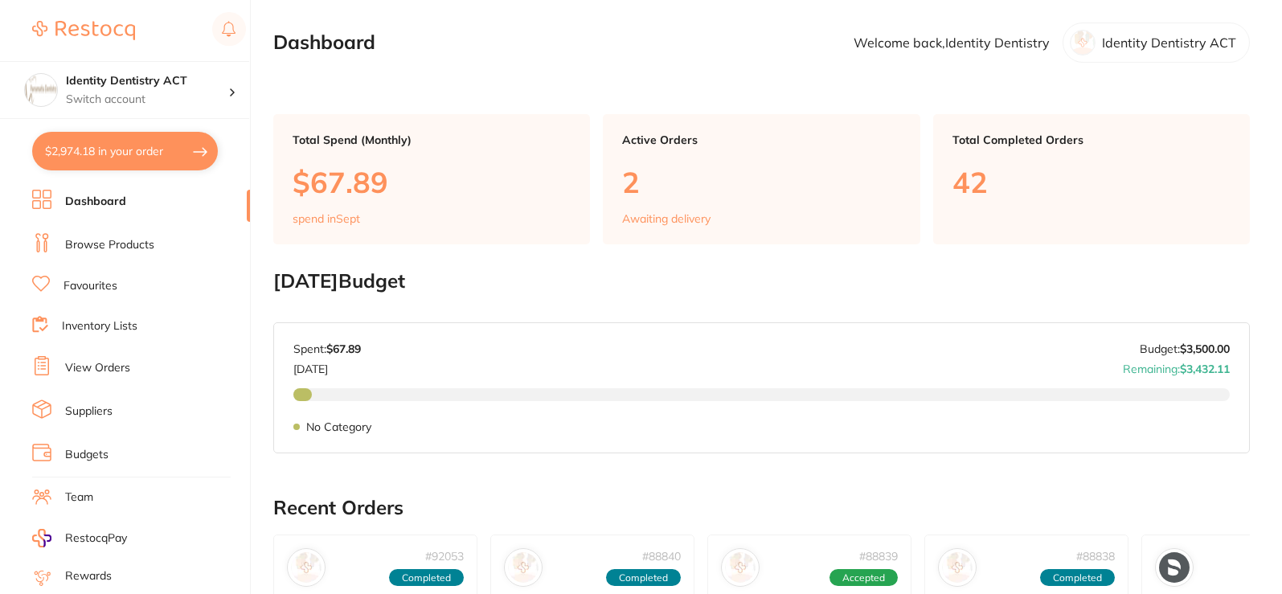
checkbox input "true"
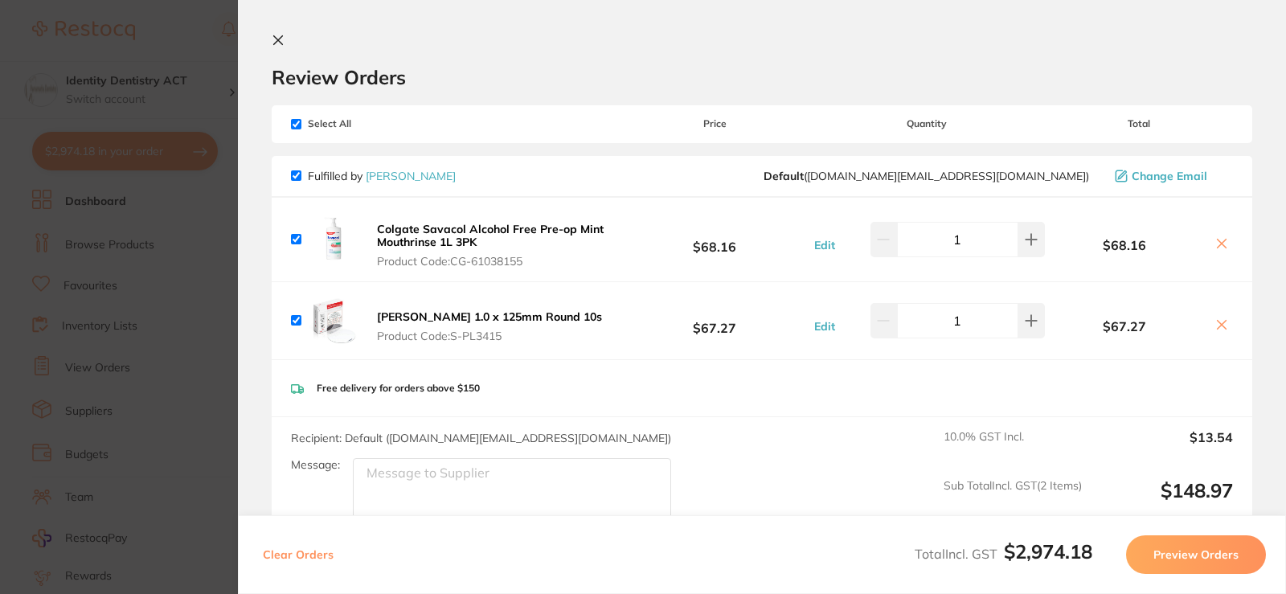
click at [273, 44] on section "Review Orders Your orders are being processed and we will notify you once we ha…" at bounding box center [762, 297] width 1048 height 594
click at [268, 42] on section "Review Orders Your orders are being processed and we will notify you once we ha…" at bounding box center [762, 297] width 1048 height 594
click at [281, 46] on icon at bounding box center [278, 40] width 13 height 13
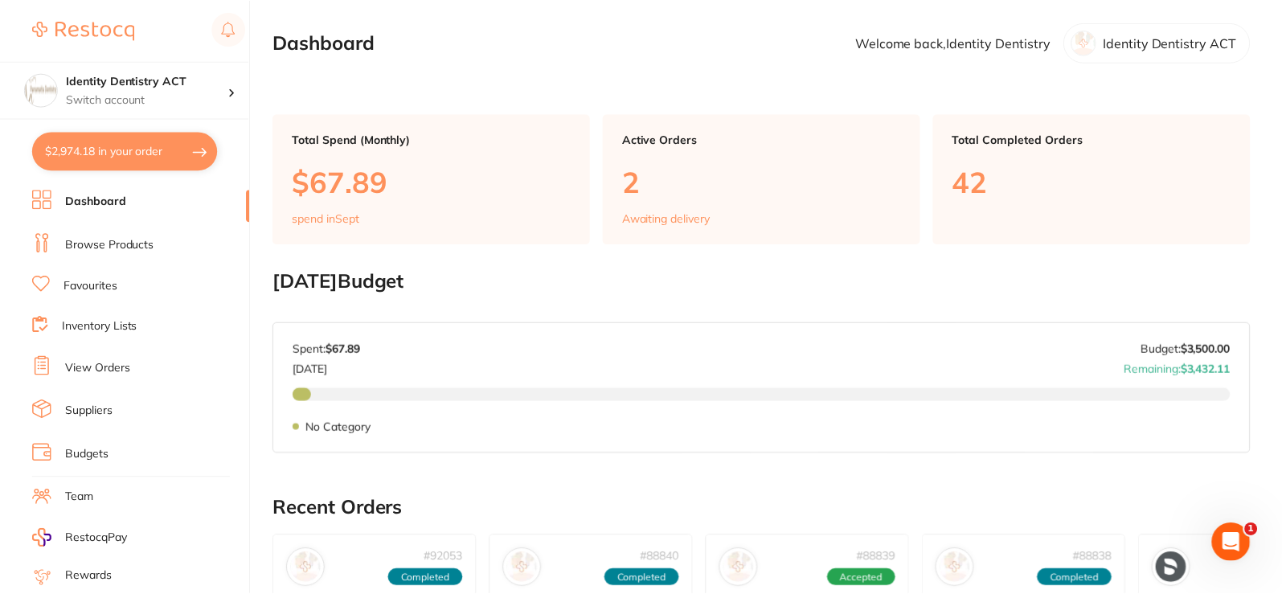
scroll to position [563, 0]
click at [105, 161] on button "$2,974.18 in your order" at bounding box center [125, 151] width 186 height 39
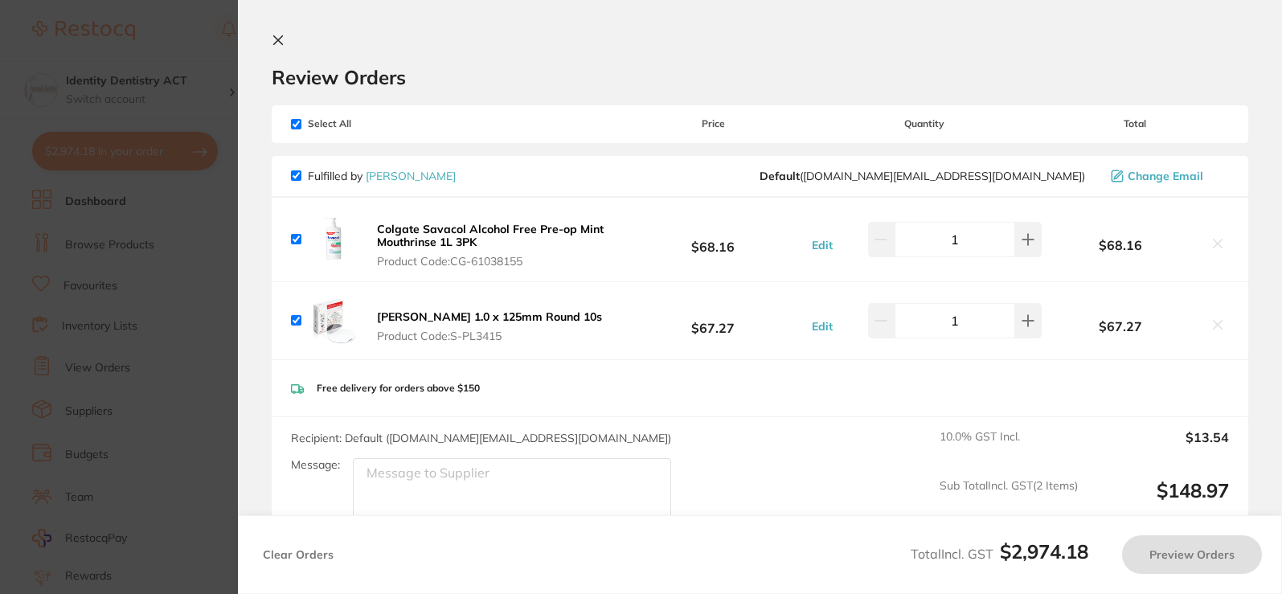
checkbox input "true"
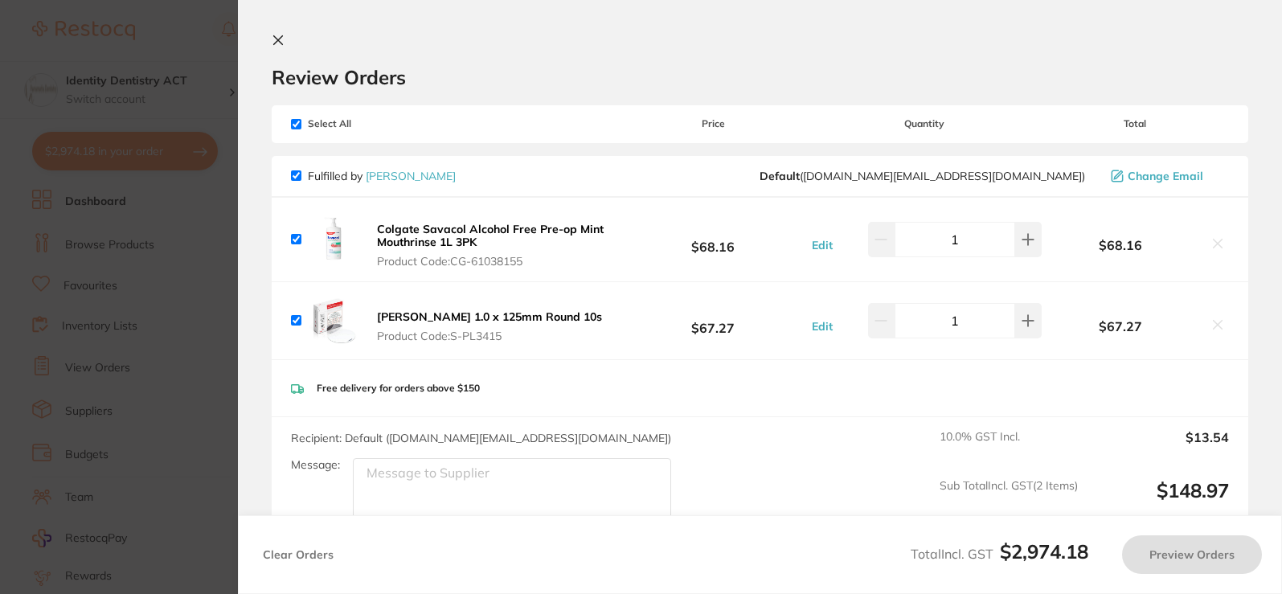
checkbox input "true"
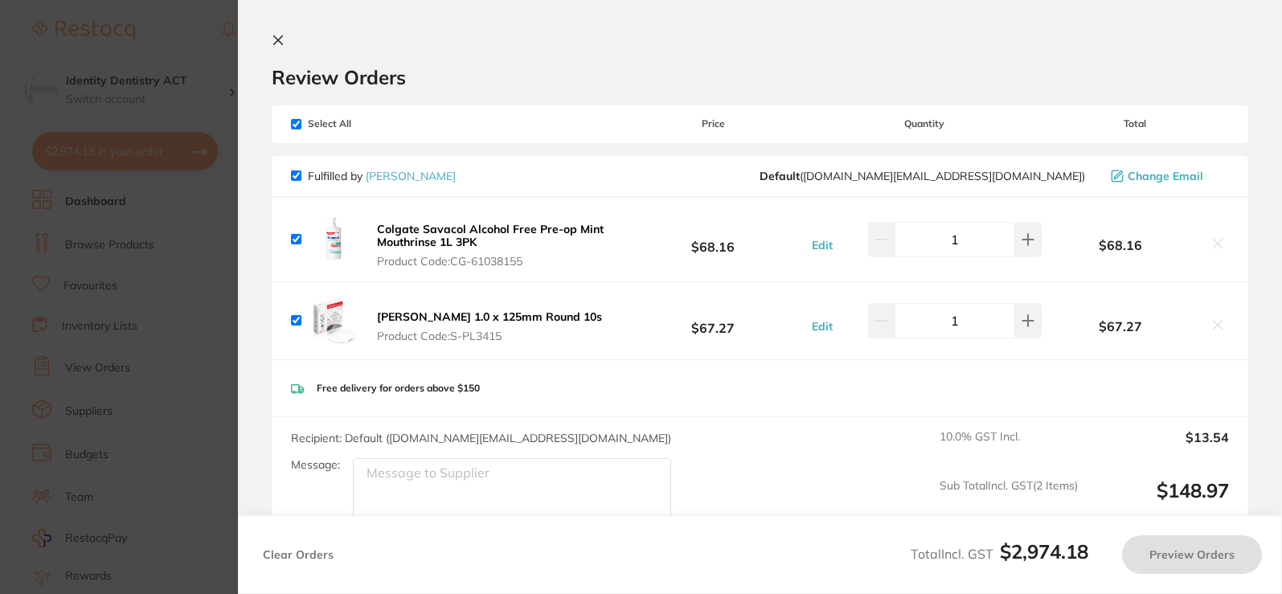
checkbox input "true"
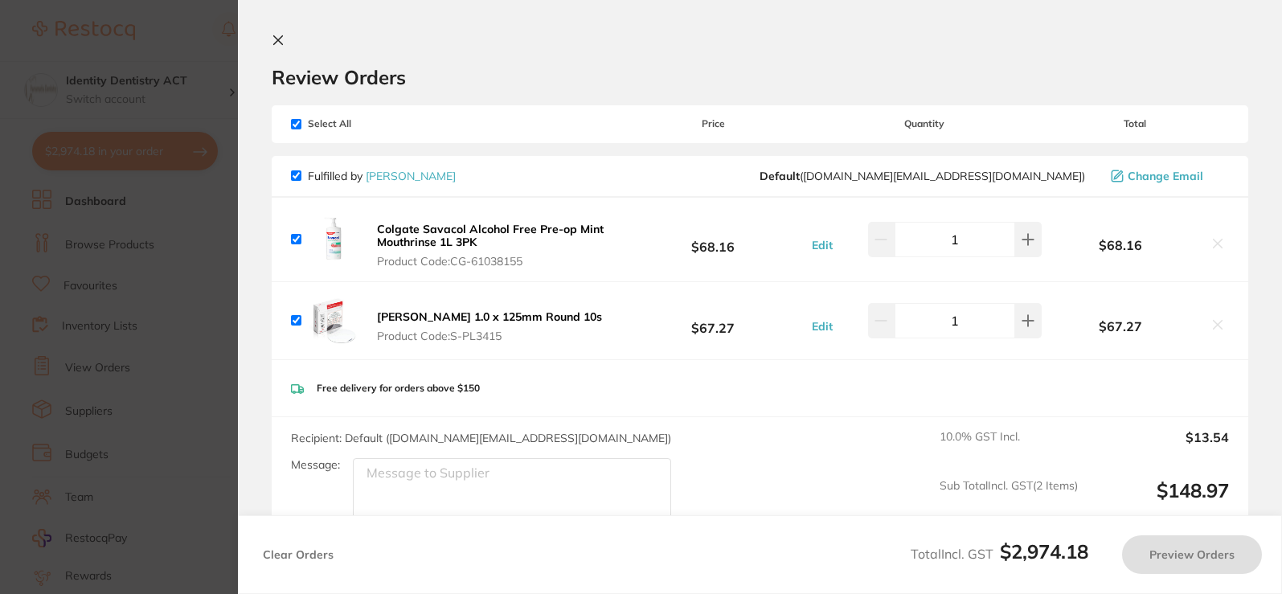
checkbox input "true"
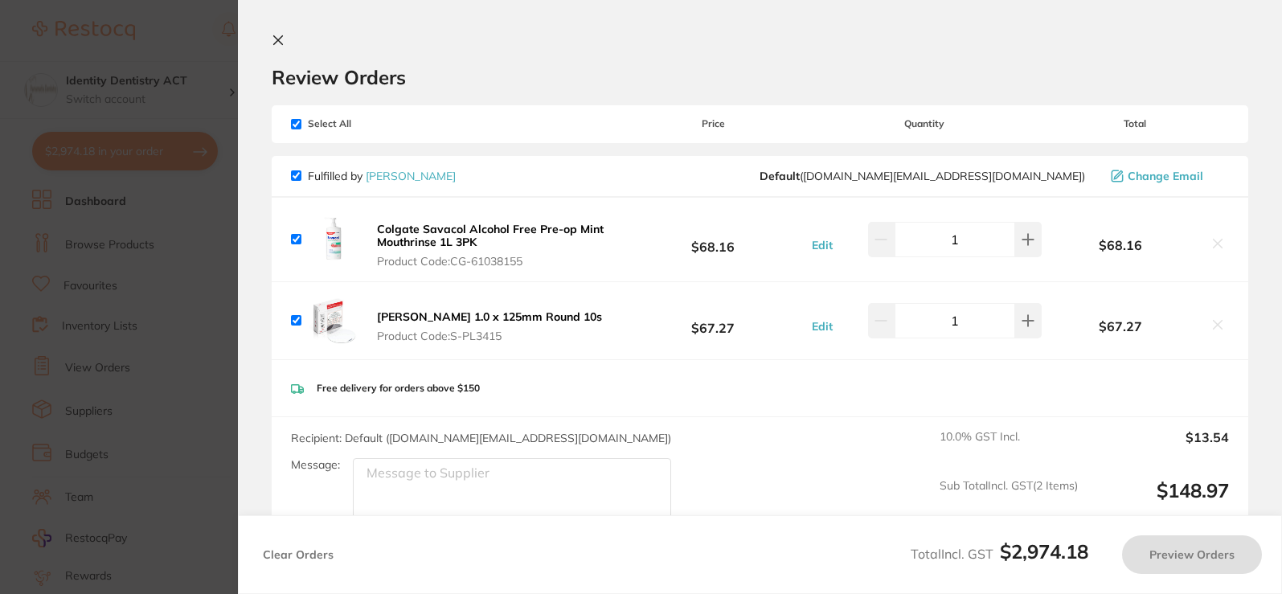
checkbox input "true"
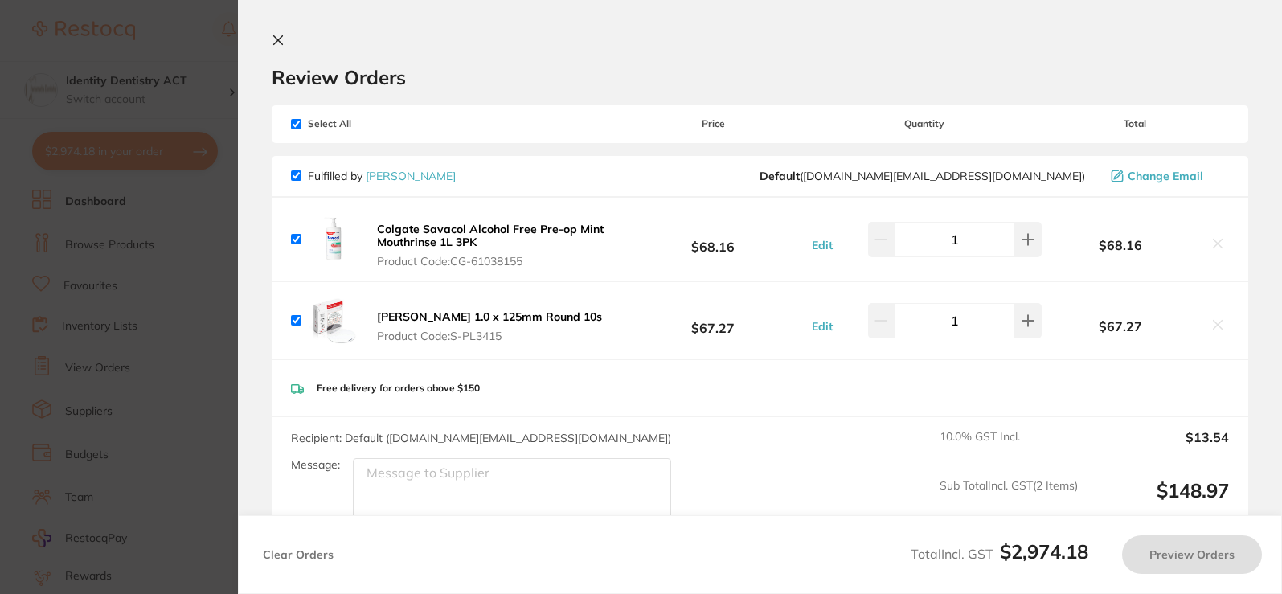
checkbox input "true"
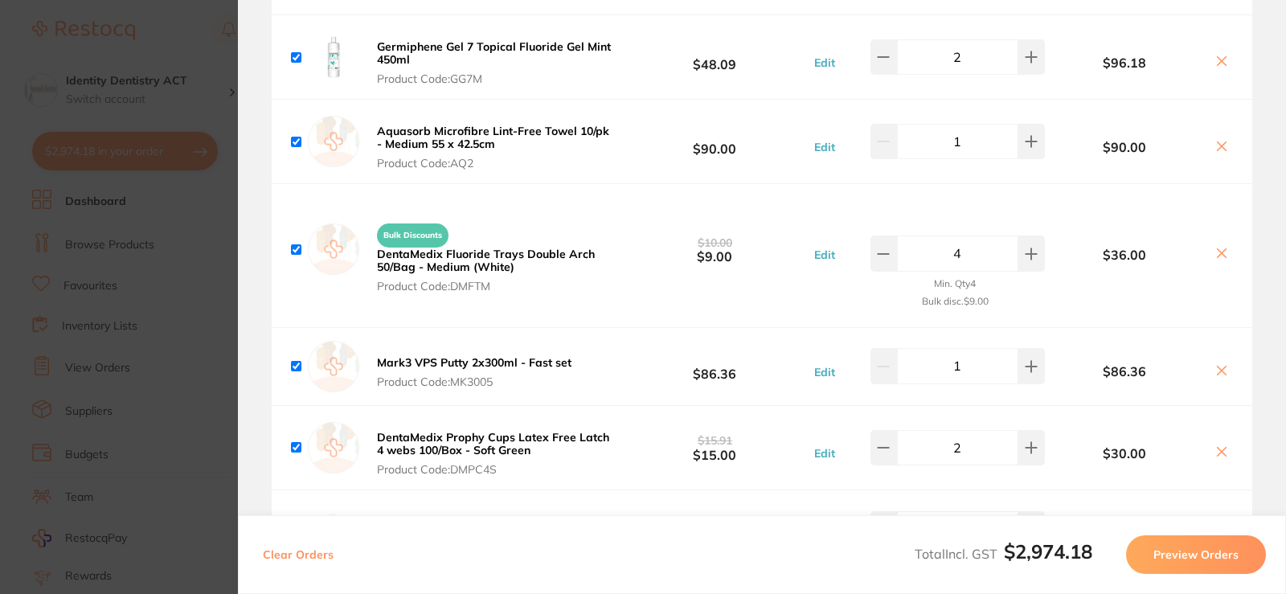
scroll to position [1608, 0]
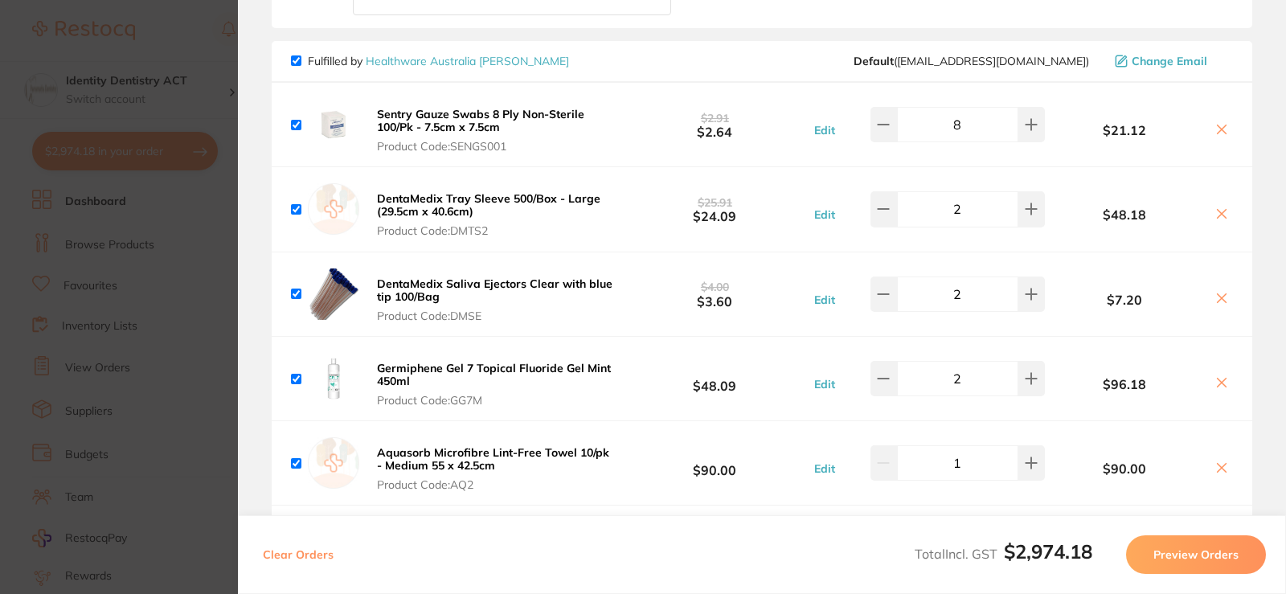
click at [495, 112] on b "Sentry Gauze Swabs 8 Ply Non-Sterile 100/Pk - 7.5cm x 7.5cm" at bounding box center [480, 120] width 207 height 27
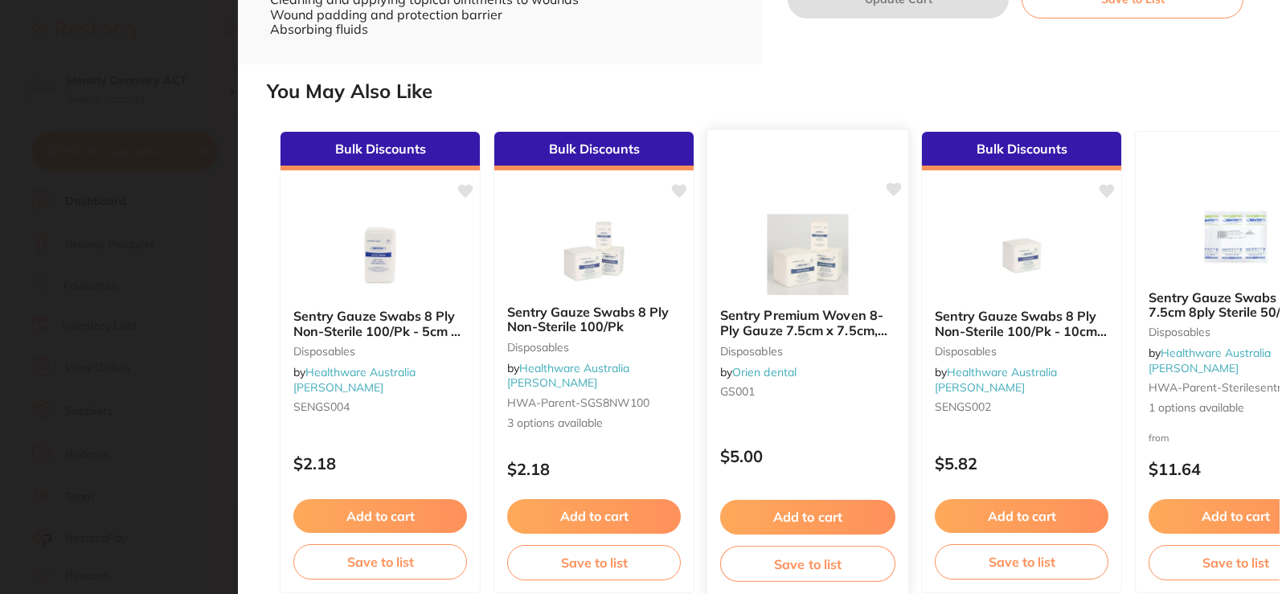
scroll to position [662, 0]
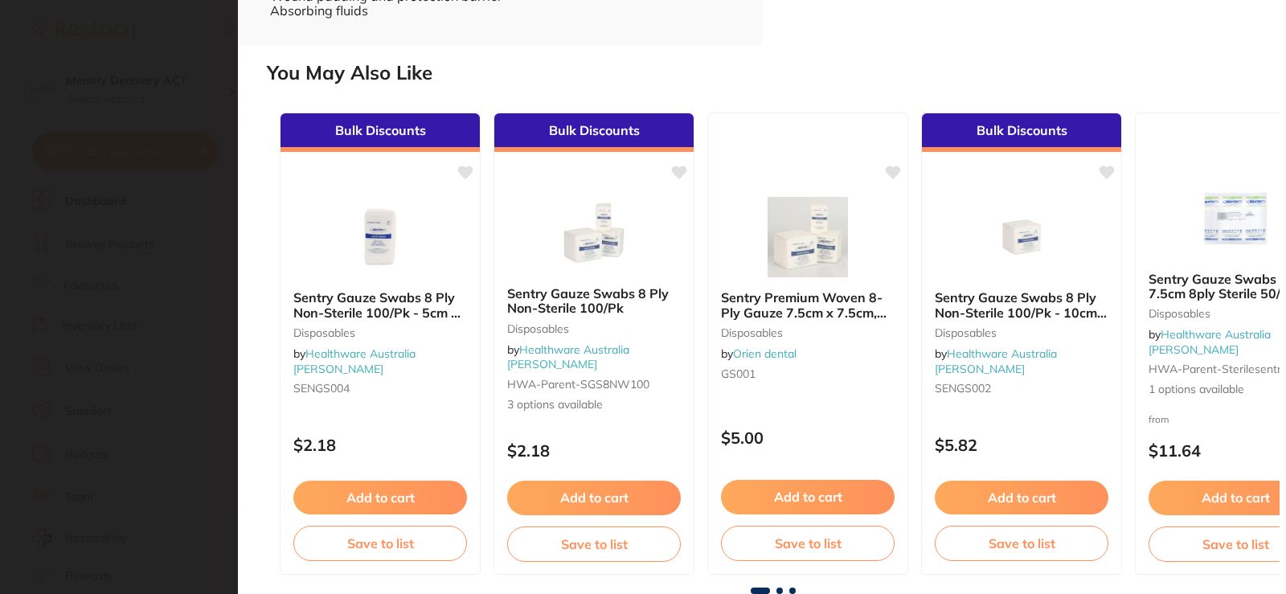
click at [778, 589] on span at bounding box center [780, 591] width 6 height 6
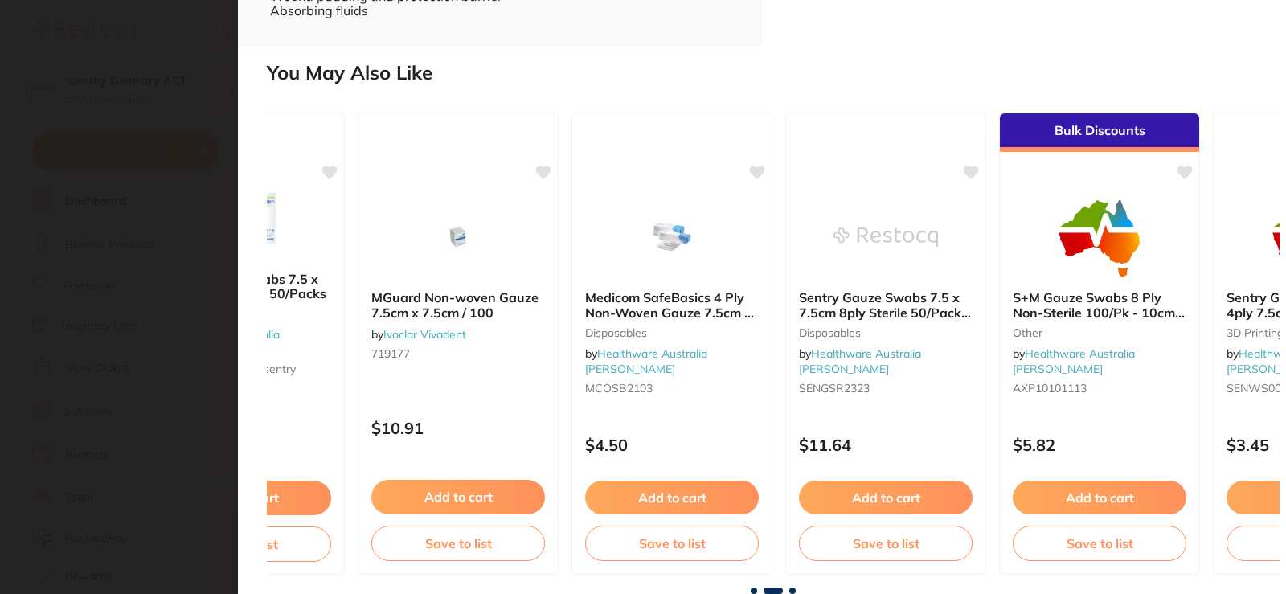
scroll to position [0, 1009]
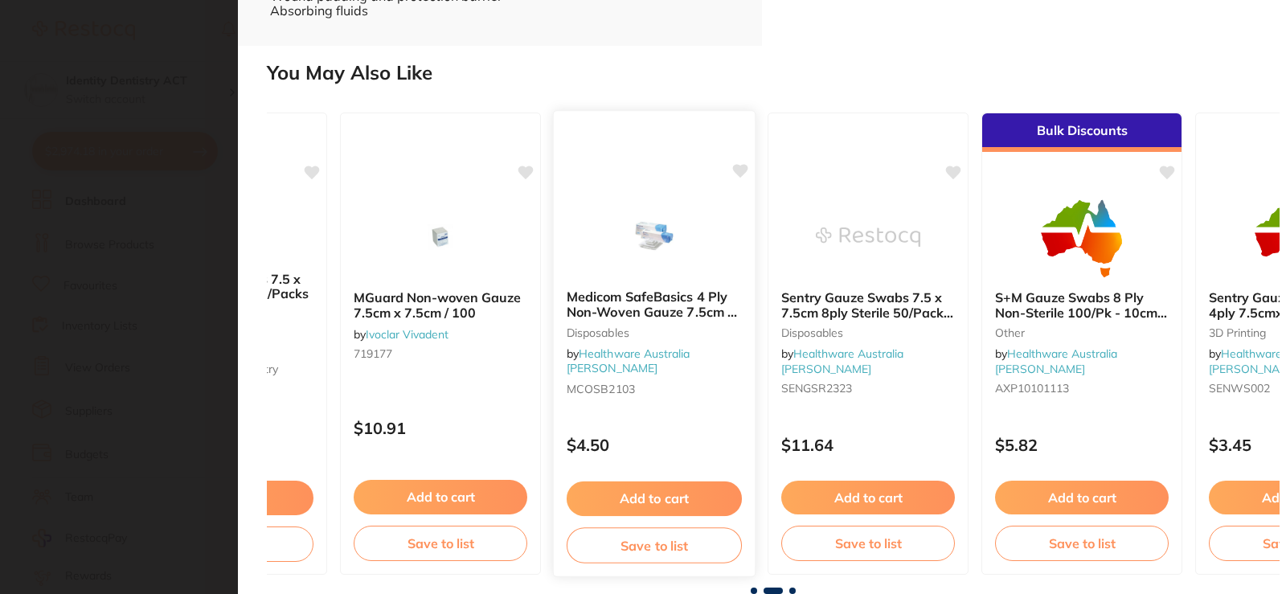
click at [706, 269] on img at bounding box center [653, 235] width 105 height 81
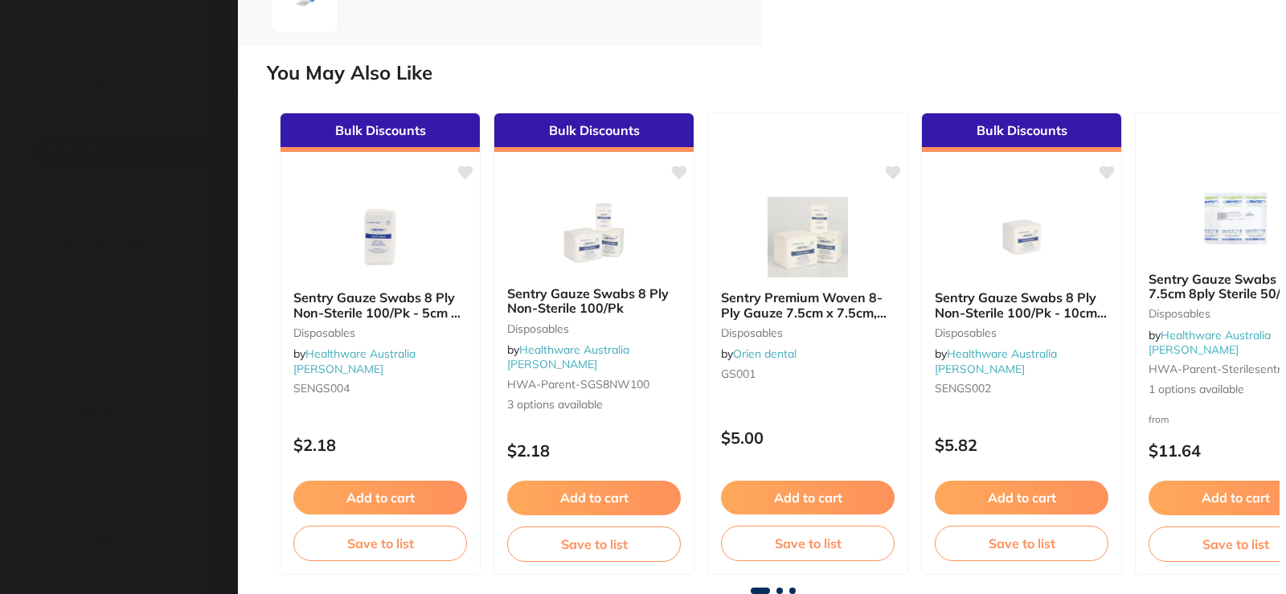
drag, startPoint x: 1025, startPoint y: 87, endPoint x: 775, endPoint y: 58, distance: 251.7
copy h2 "Medicom SafeBasics 4 Ply Non-Woven Gauze 7.5cm x 7.5cm 200/Pack"
drag, startPoint x: 937, startPoint y: 176, endPoint x: 862, endPoint y: 174, distance: 75.6
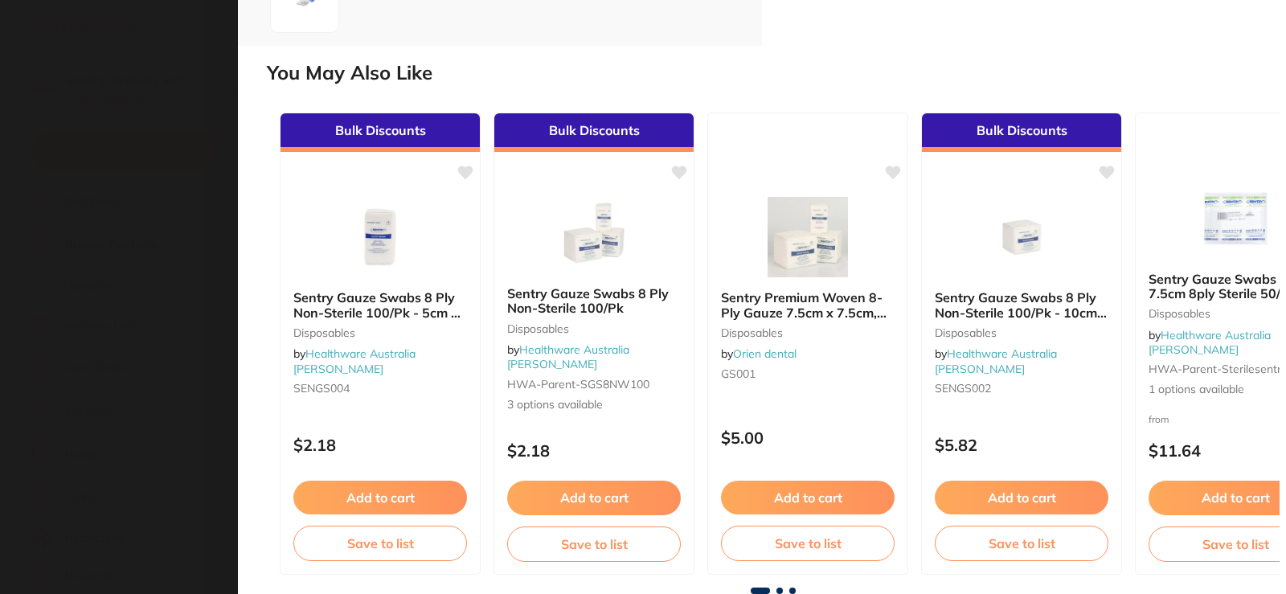
copy small "MCOSB2103"
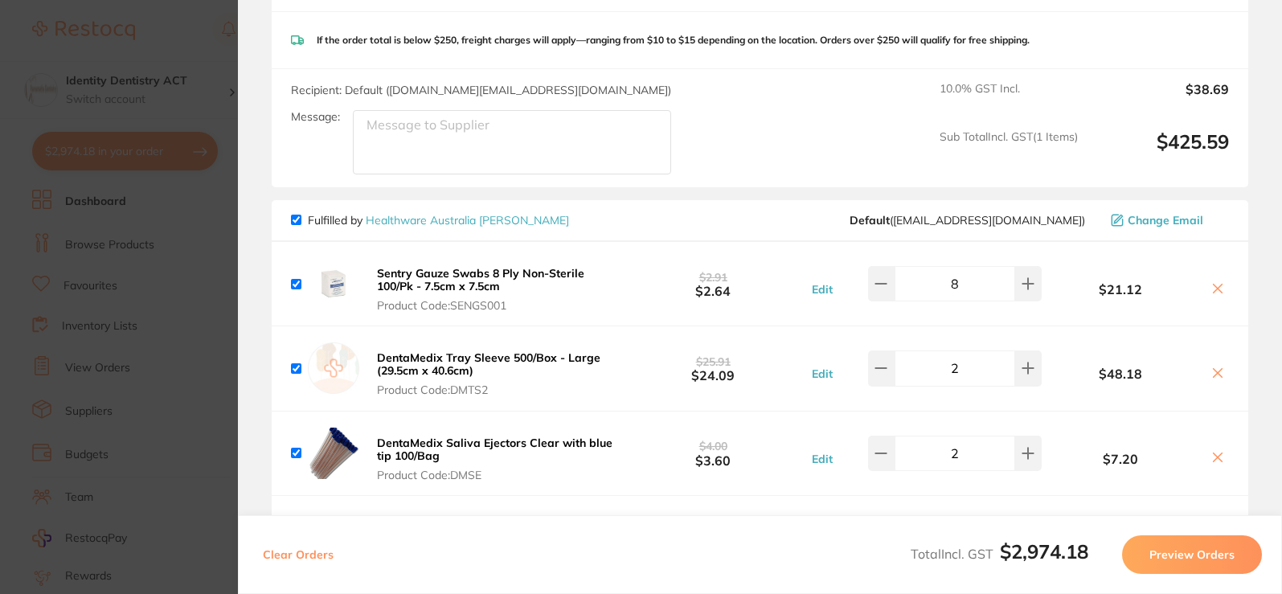
scroll to position [1447, 0]
